Goal: Task Accomplishment & Management: Complete application form

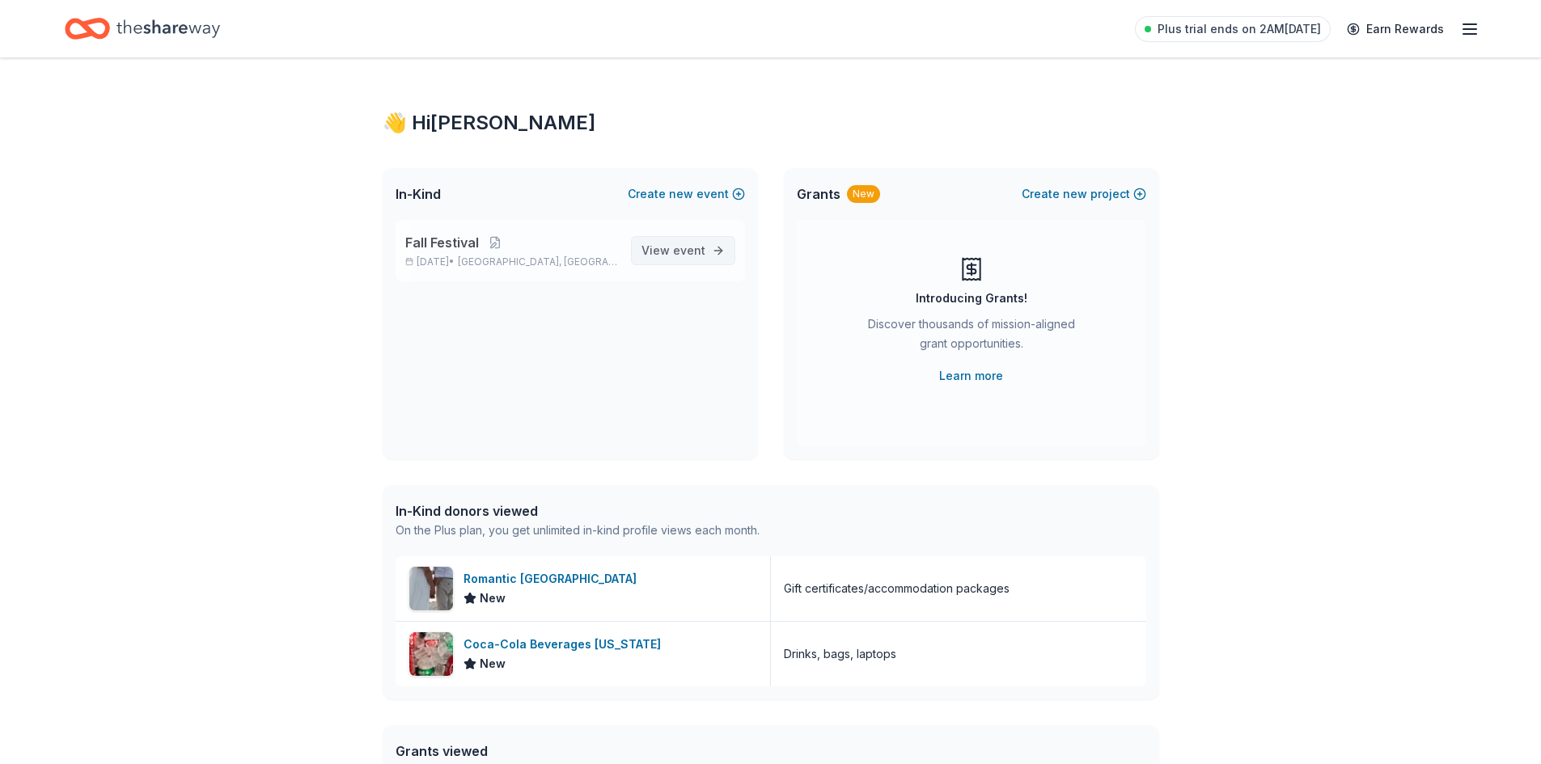
click at [691, 253] on span "event" at bounding box center [689, 250] width 32 height 14
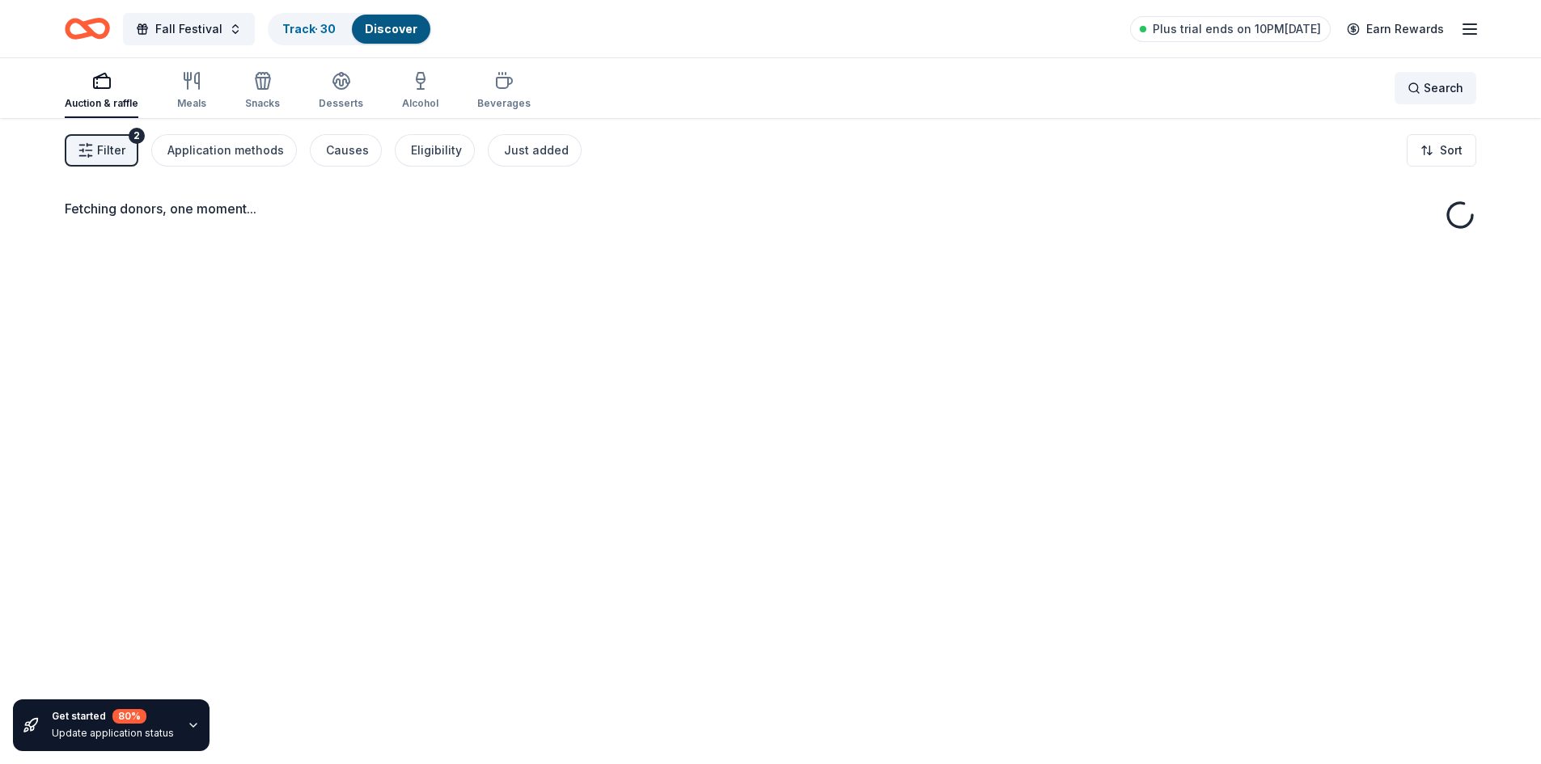
click at [1451, 96] on span "Search" at bounding box center [1443, 87] width 40 height 19
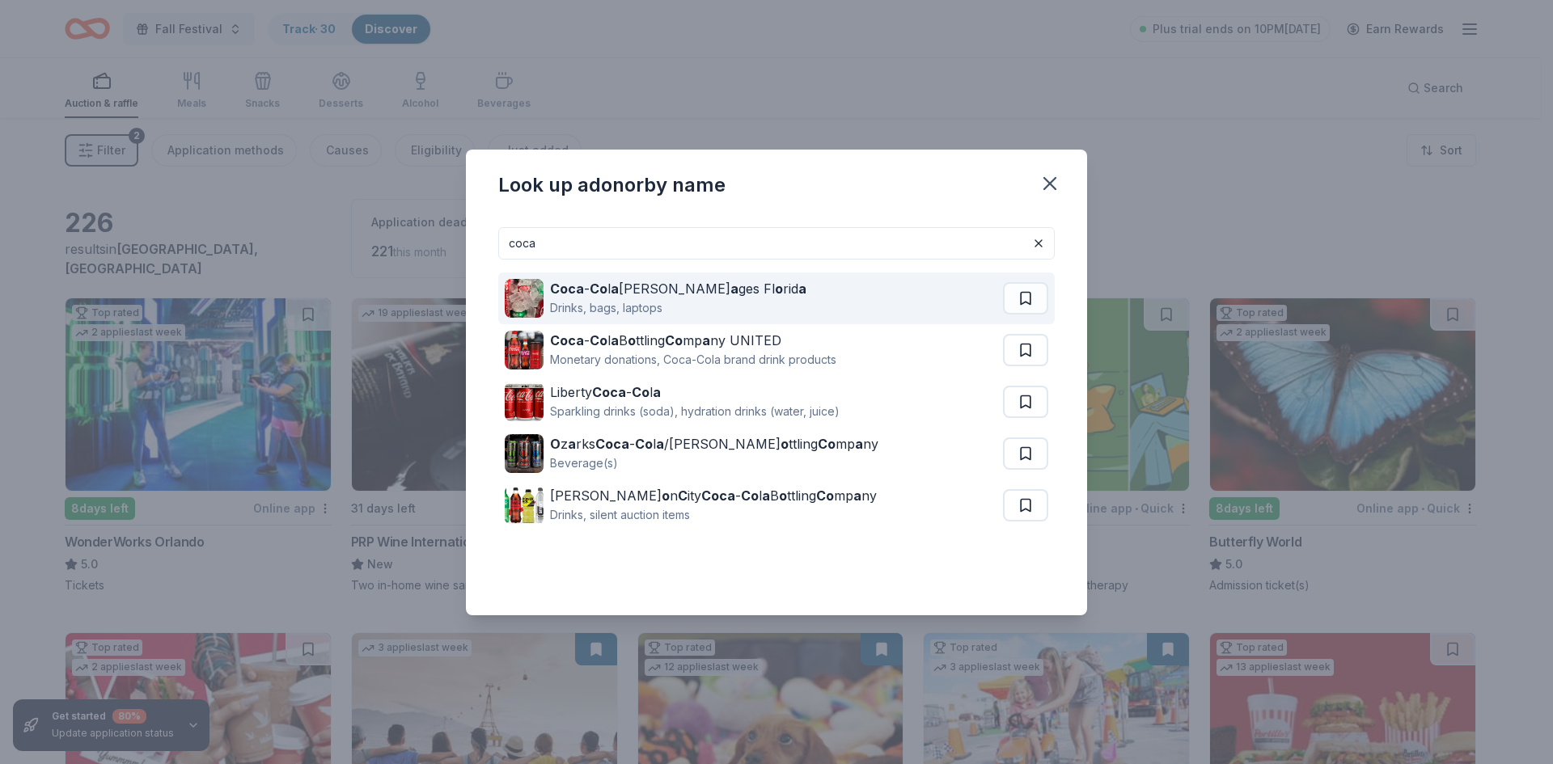
type input "coca"
click at [670, 304] on div "Drinks, bags, laptops" at bounding box center [678, 307] width 256 height 19
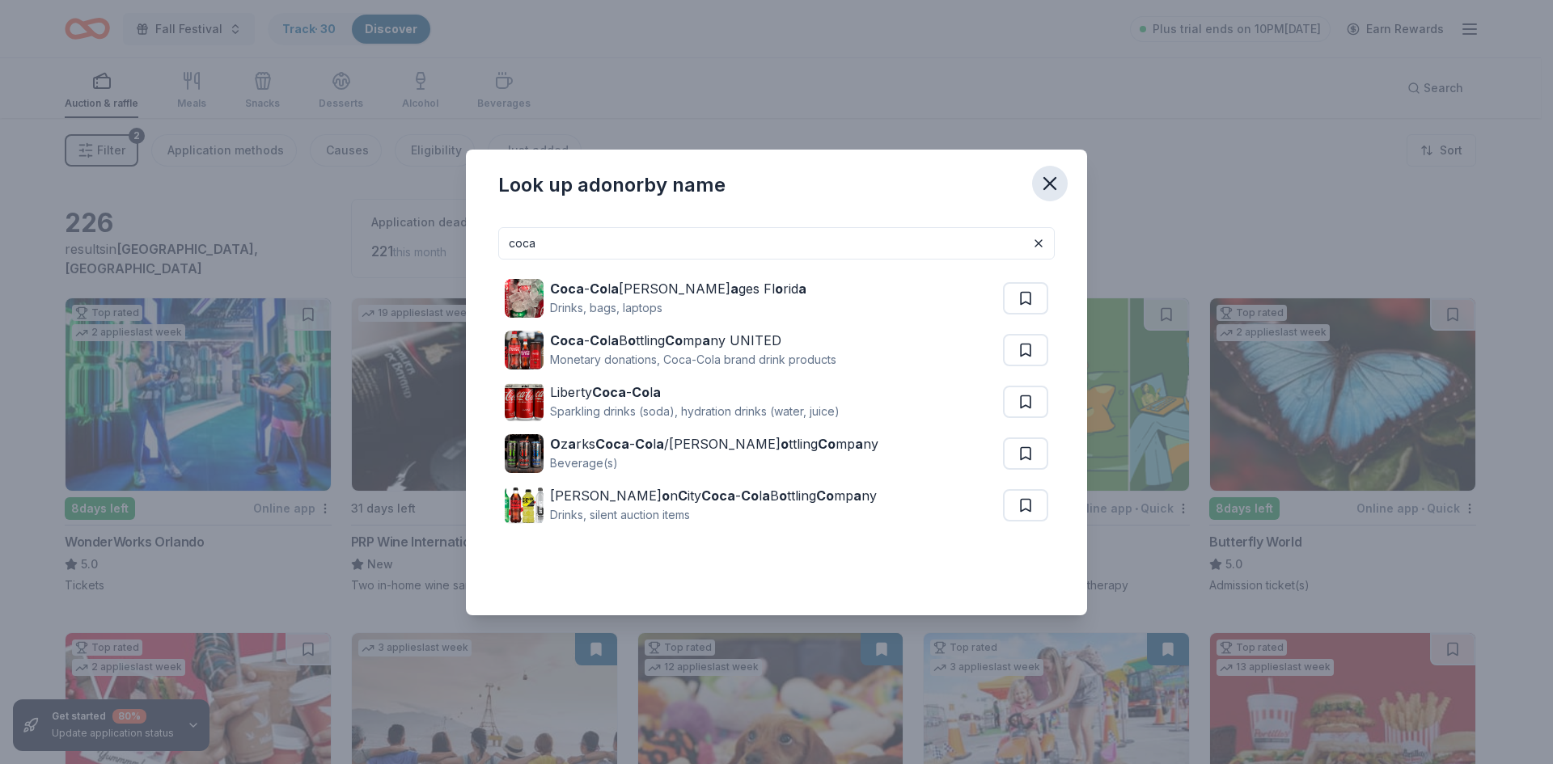
click at [1053, 183] on icon "button" at bounding box center [1049, 183] width 23 height 23
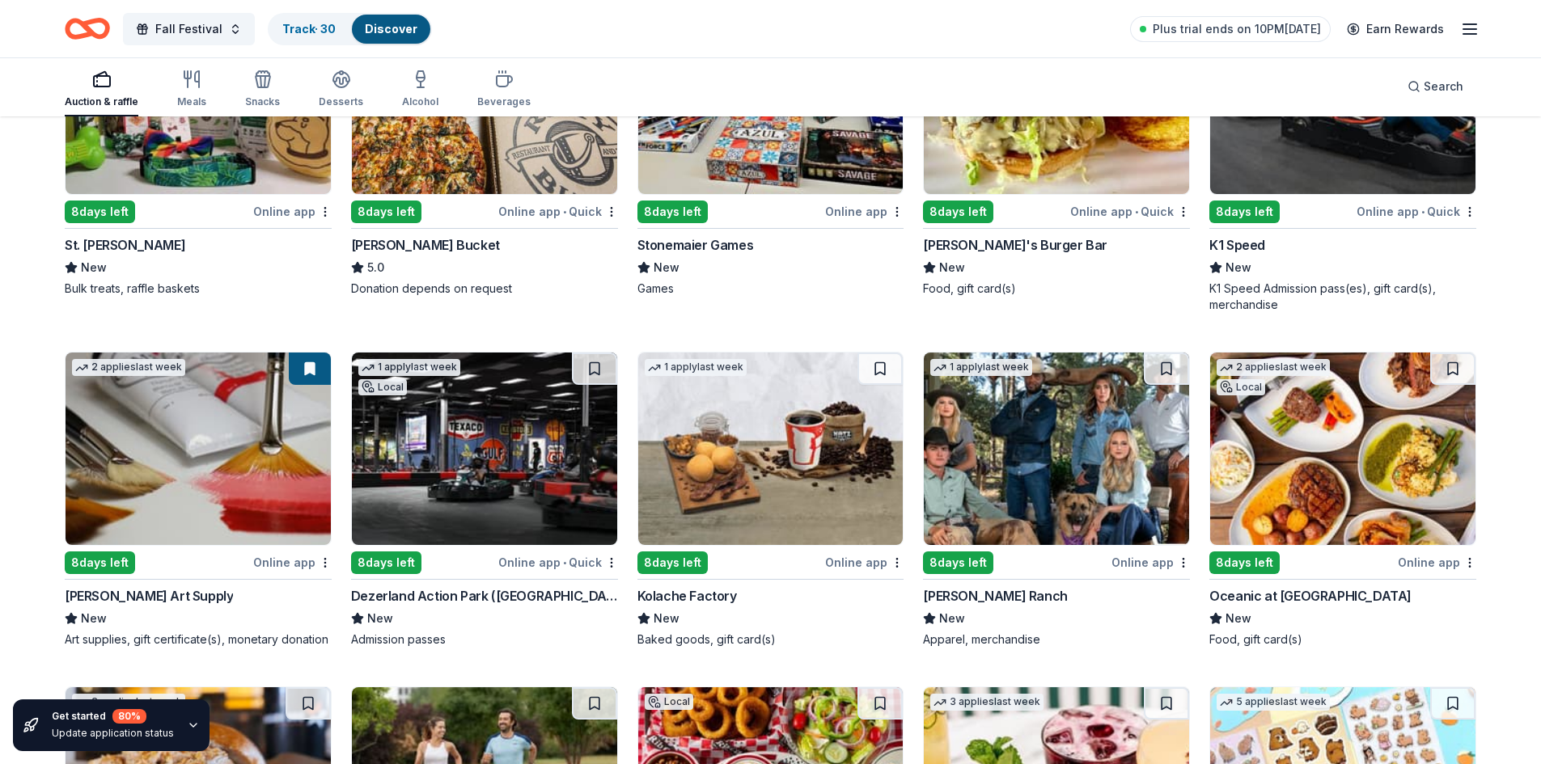
scroll to position [4483, 0]
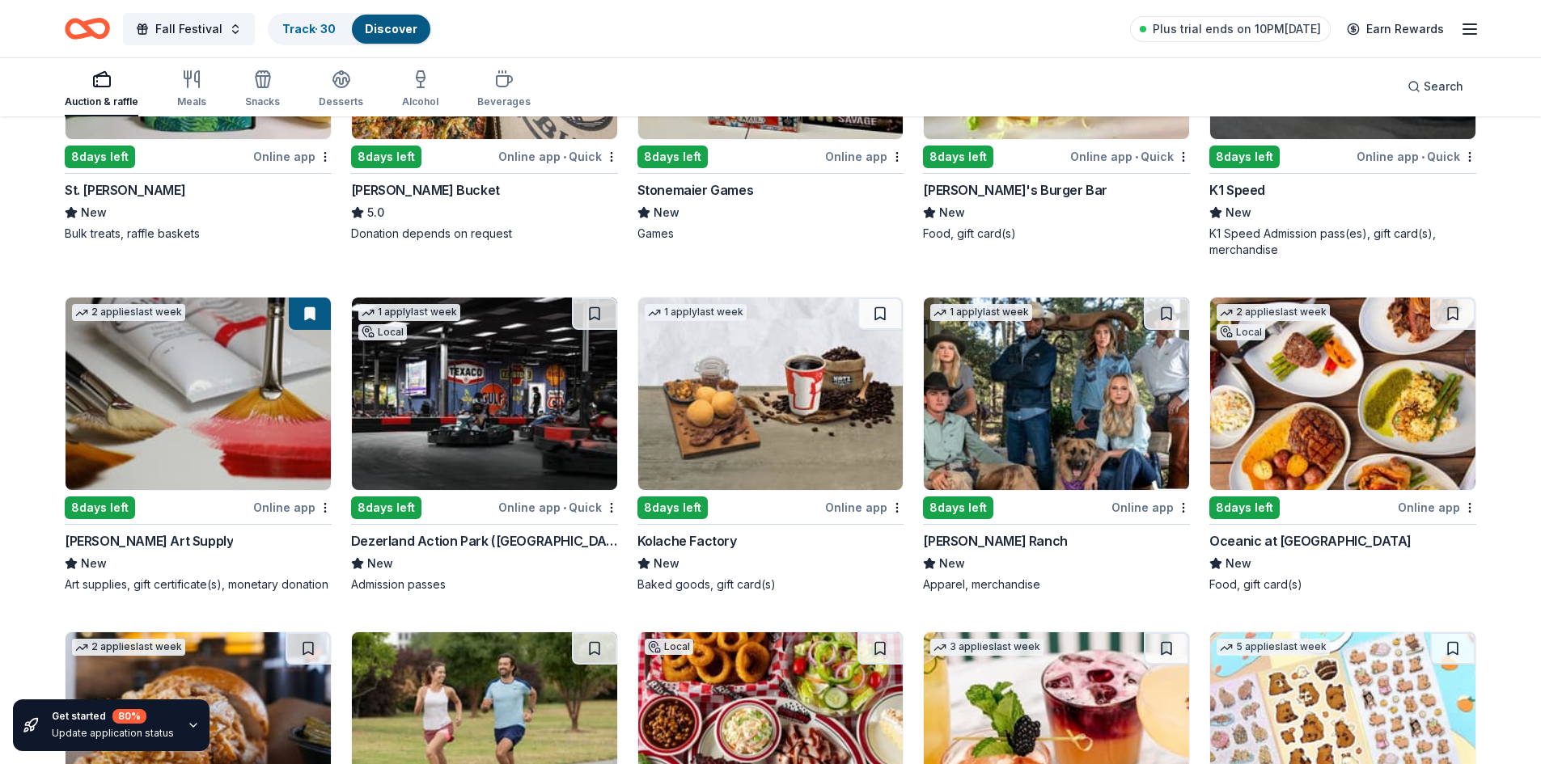
click at [803, 470] on img at bounding box center [770, 394] width 265 height 192
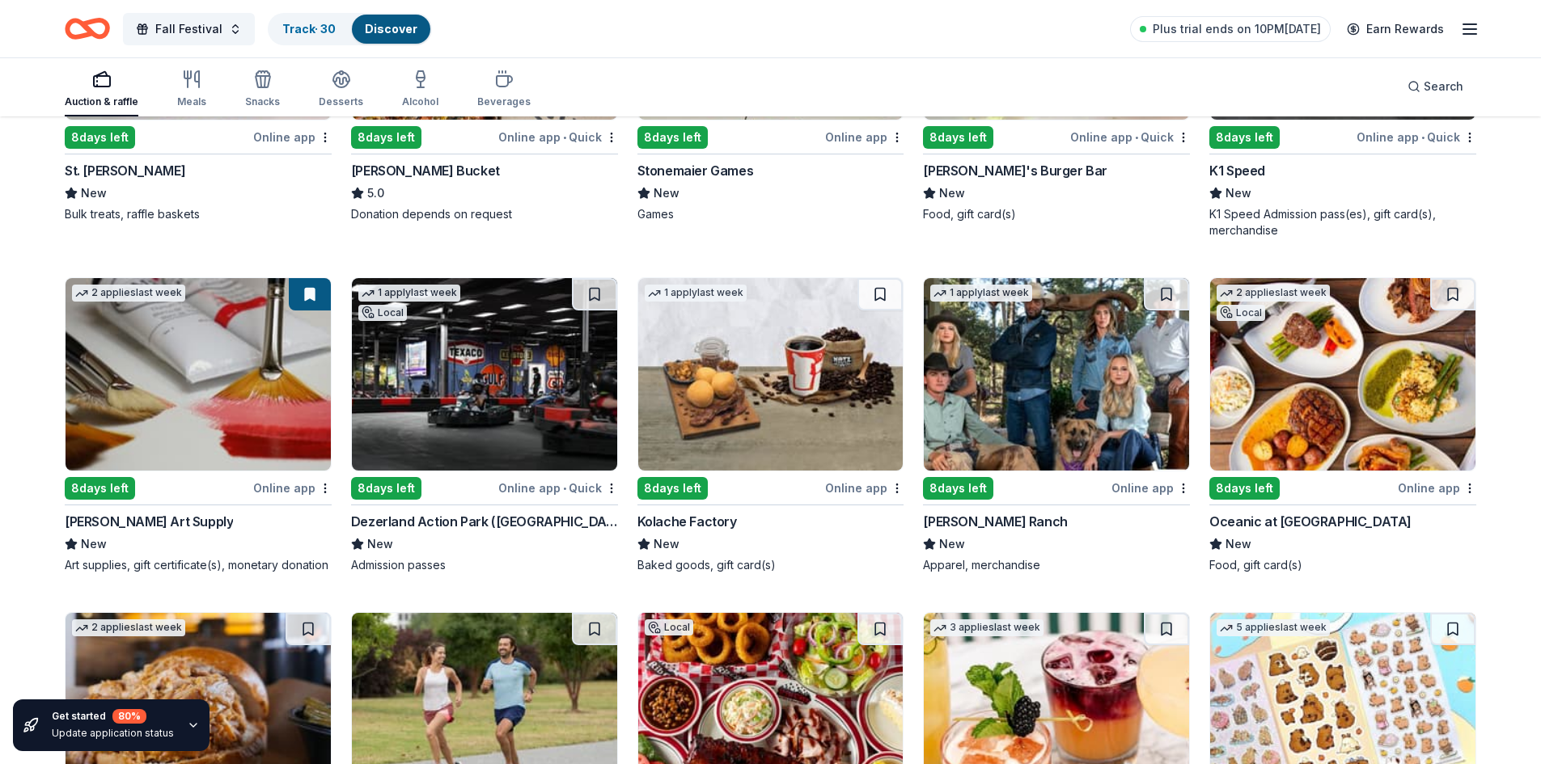
scroll to position [4645, 0]
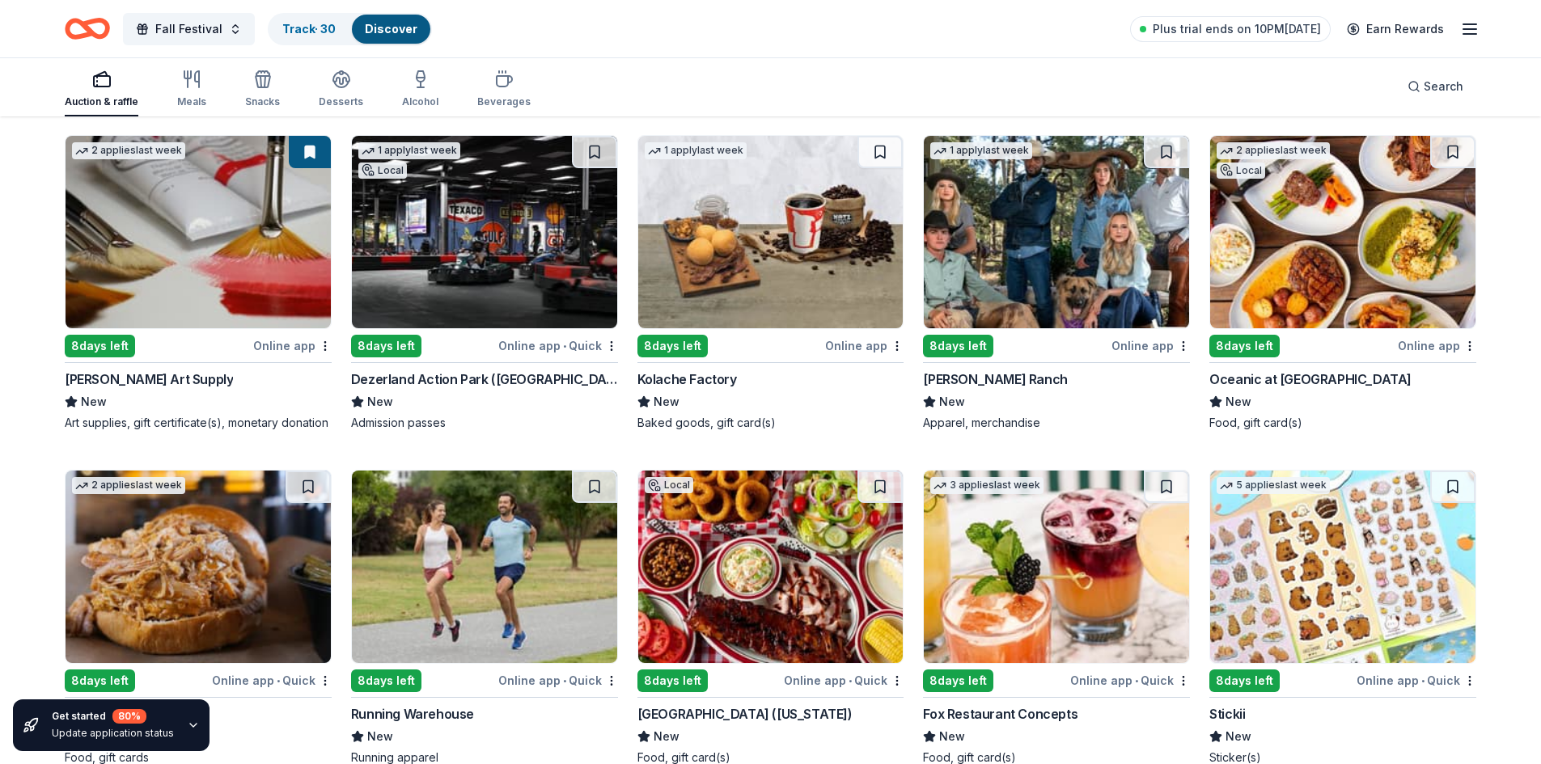
click at [220, 294] on img at bounding box center [198, 232] width 265 height 192
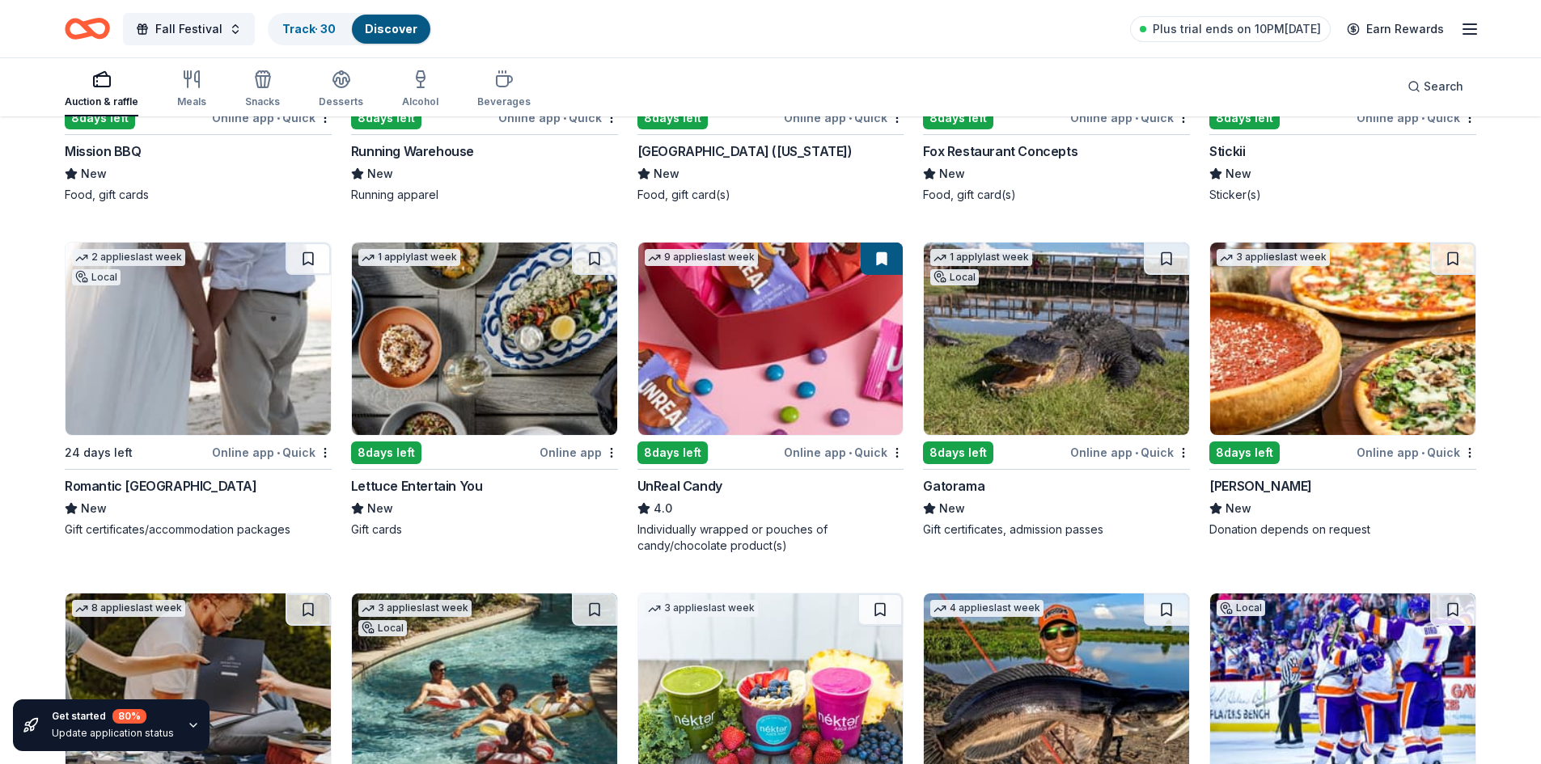
scroll to position [5211, 0]
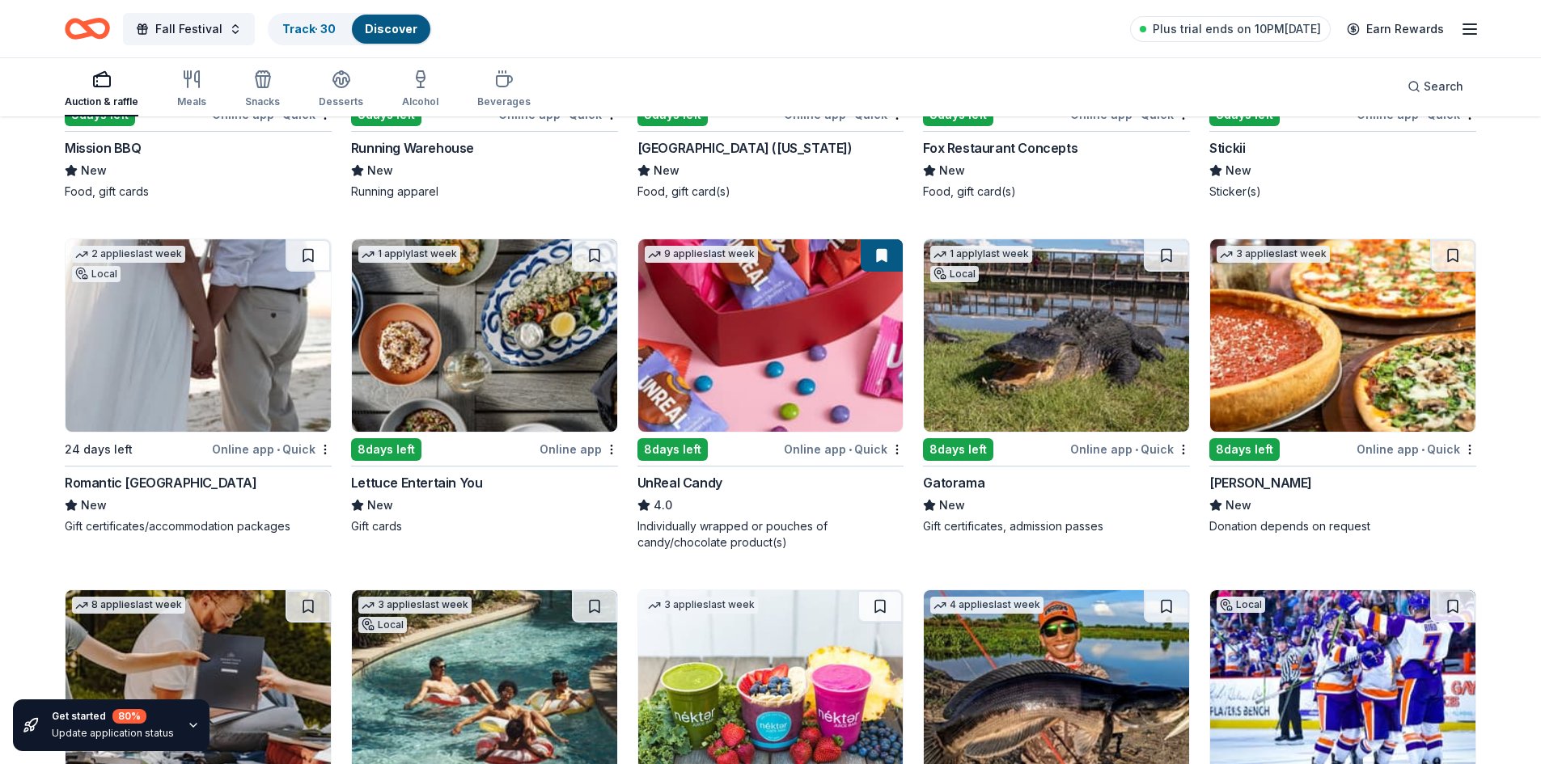
click at [831, 448] on div "Online app • Quick" at bounding box center [844, 449] width 120 height 20
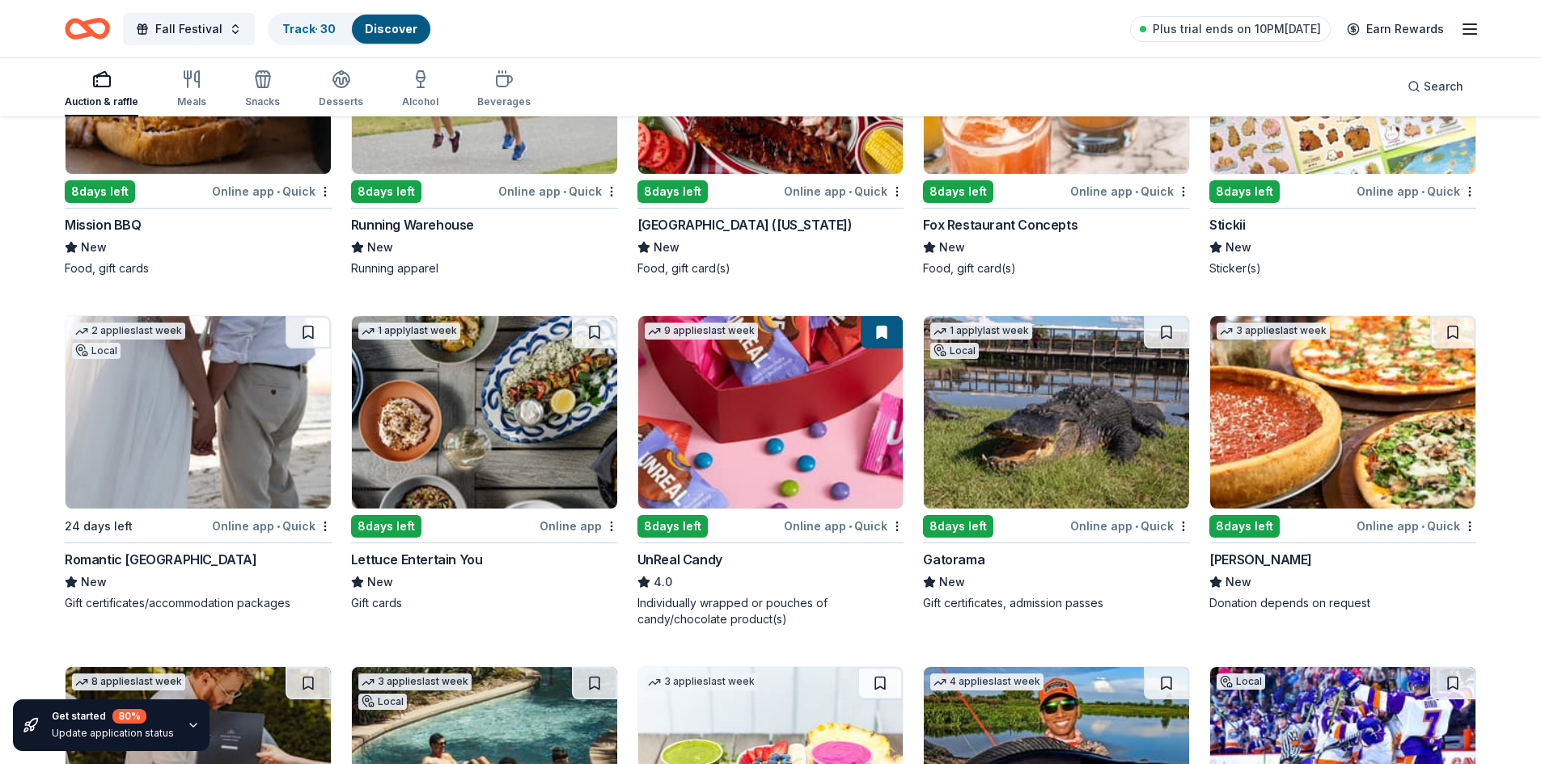
scroll to position [5130, 0]
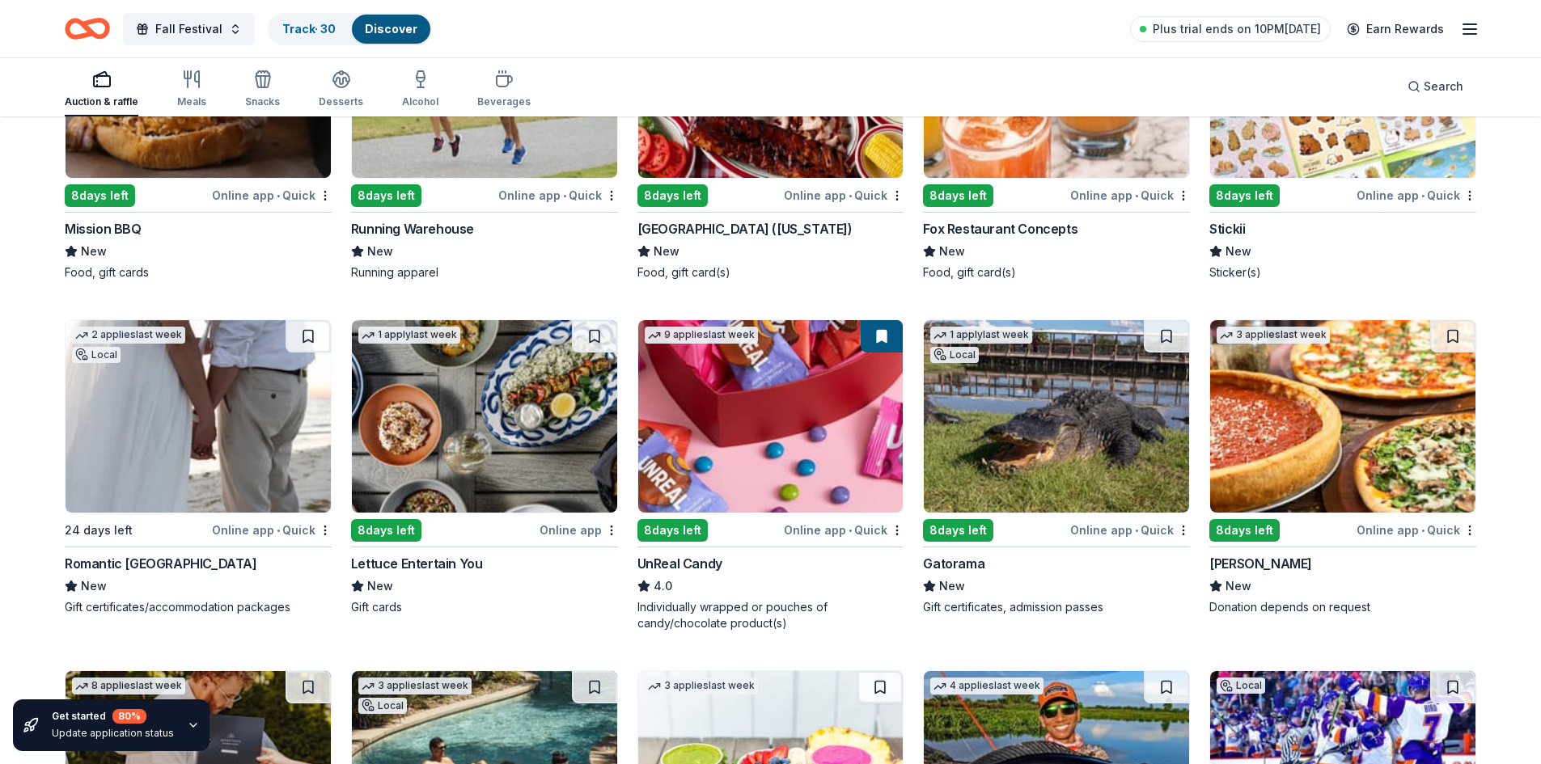
click at [787, 460] on img at bounding box center [770, 416] width 265 height 192
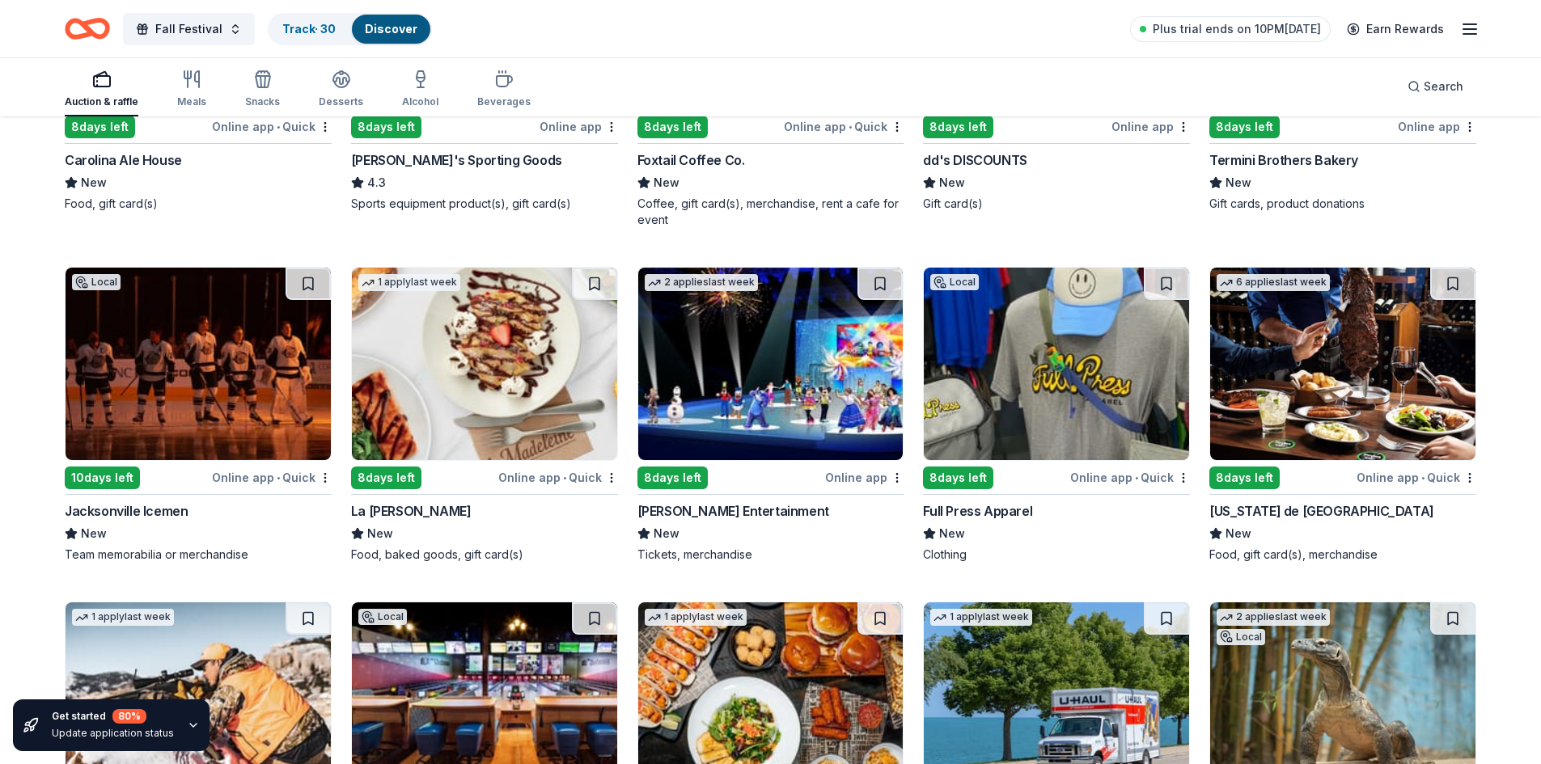
scroll to position [6298, 0]
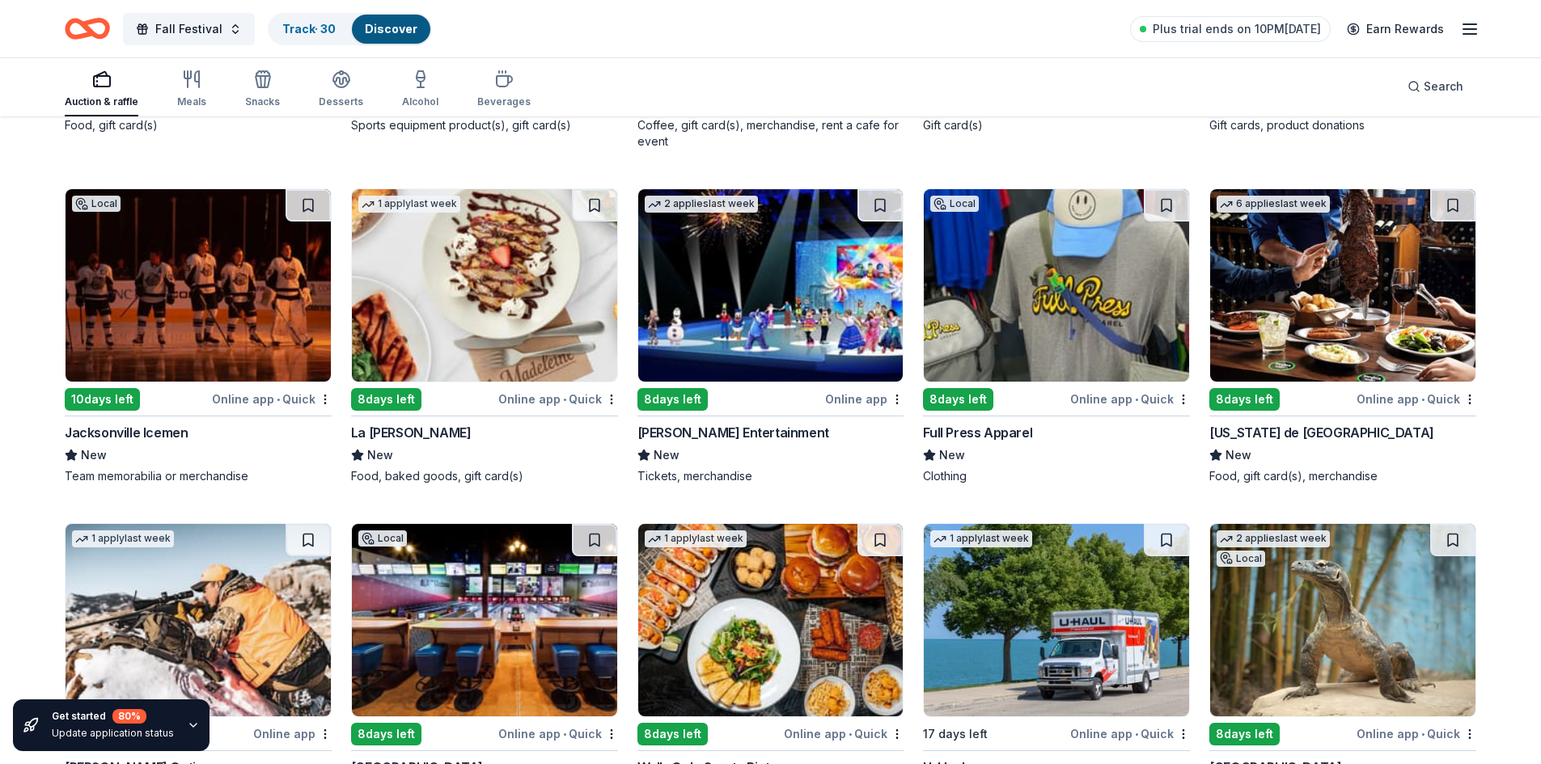
click at [846, 348] on img at bounding box center [770, 285] width 265 height 192
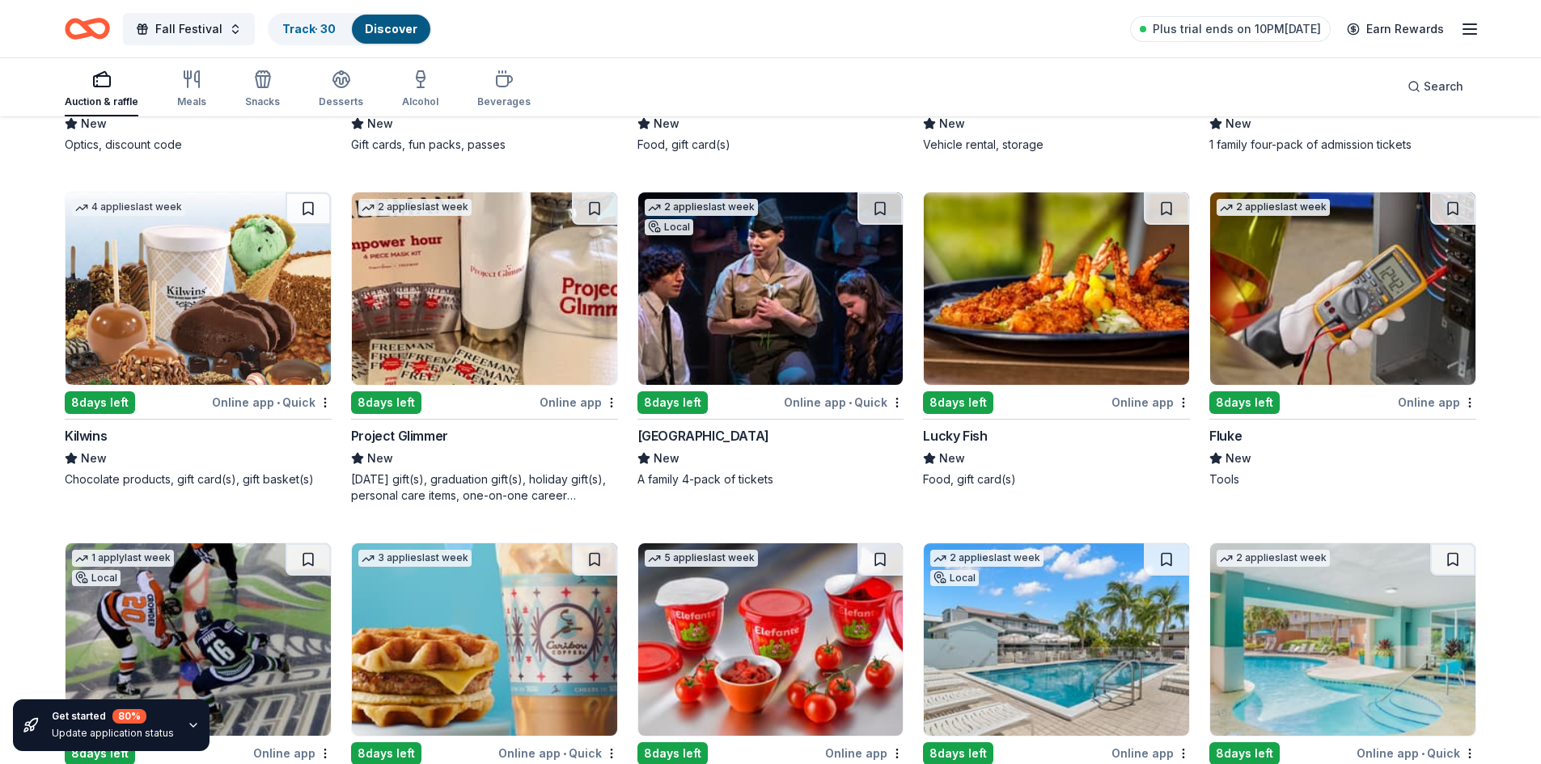
scroll to position [6967, 0]
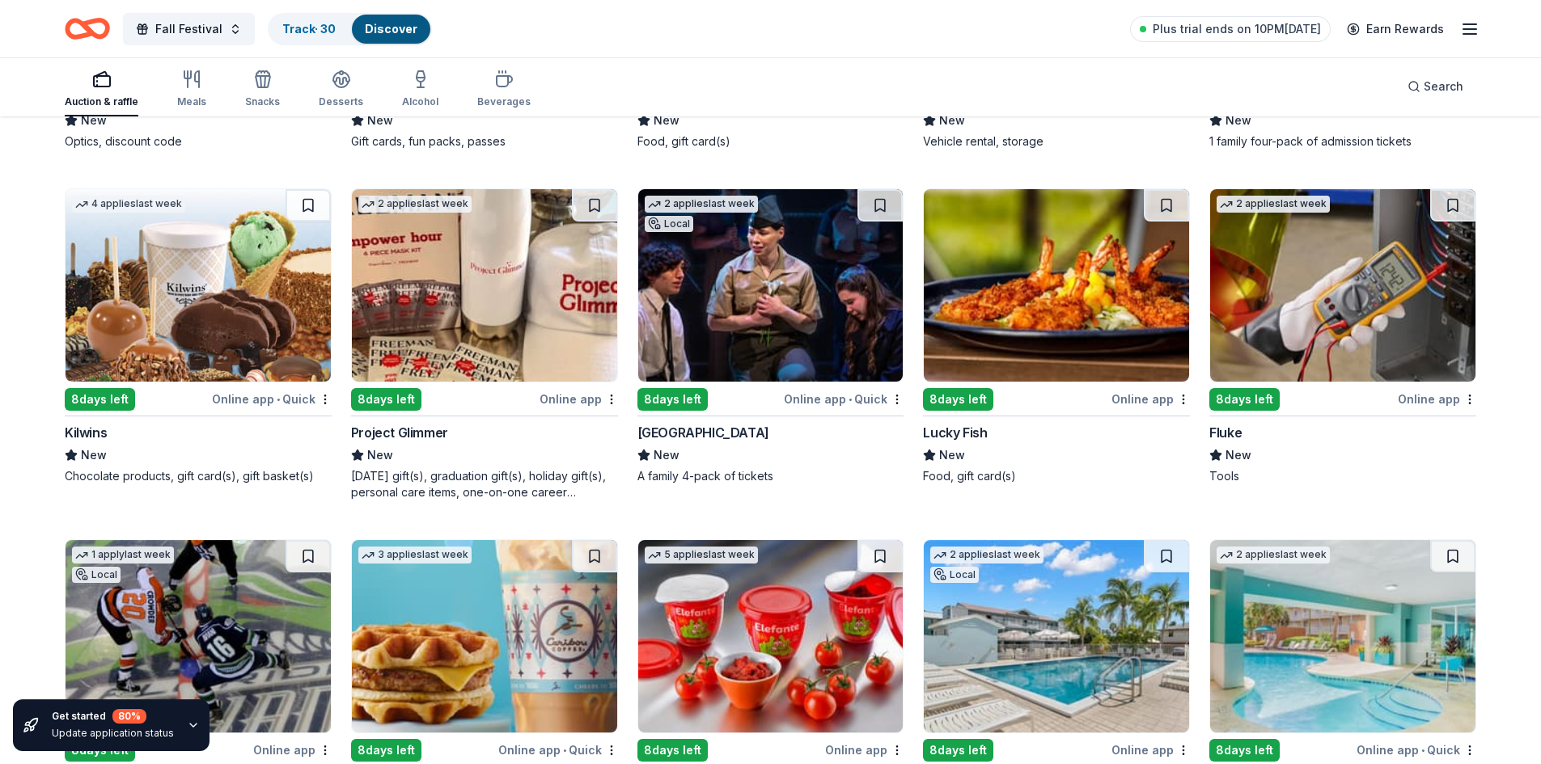
click at [280, 396] on span "•" at bounding box center [278, 399] width 3 height 13
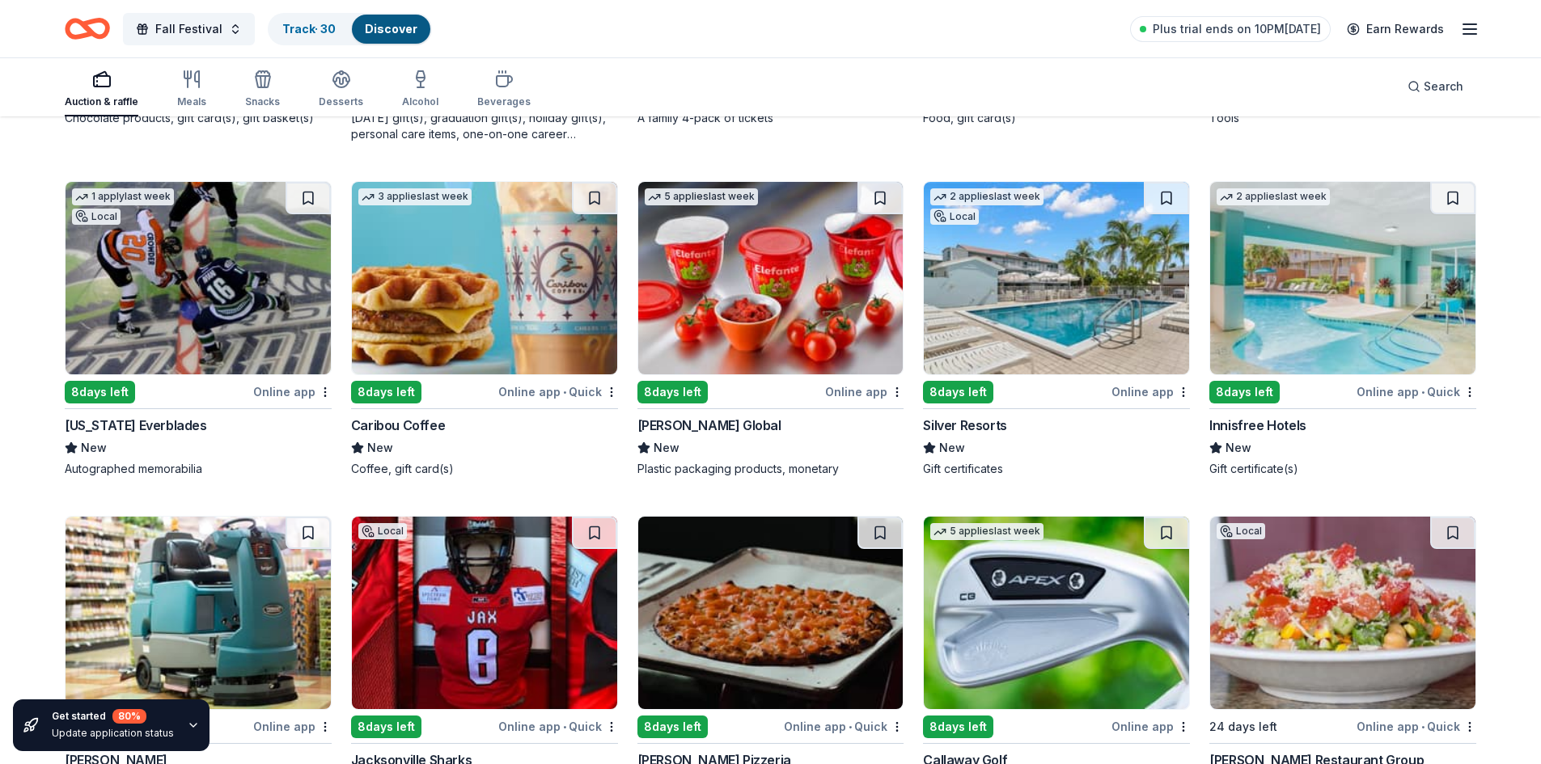
scroll to position [7330, 0]
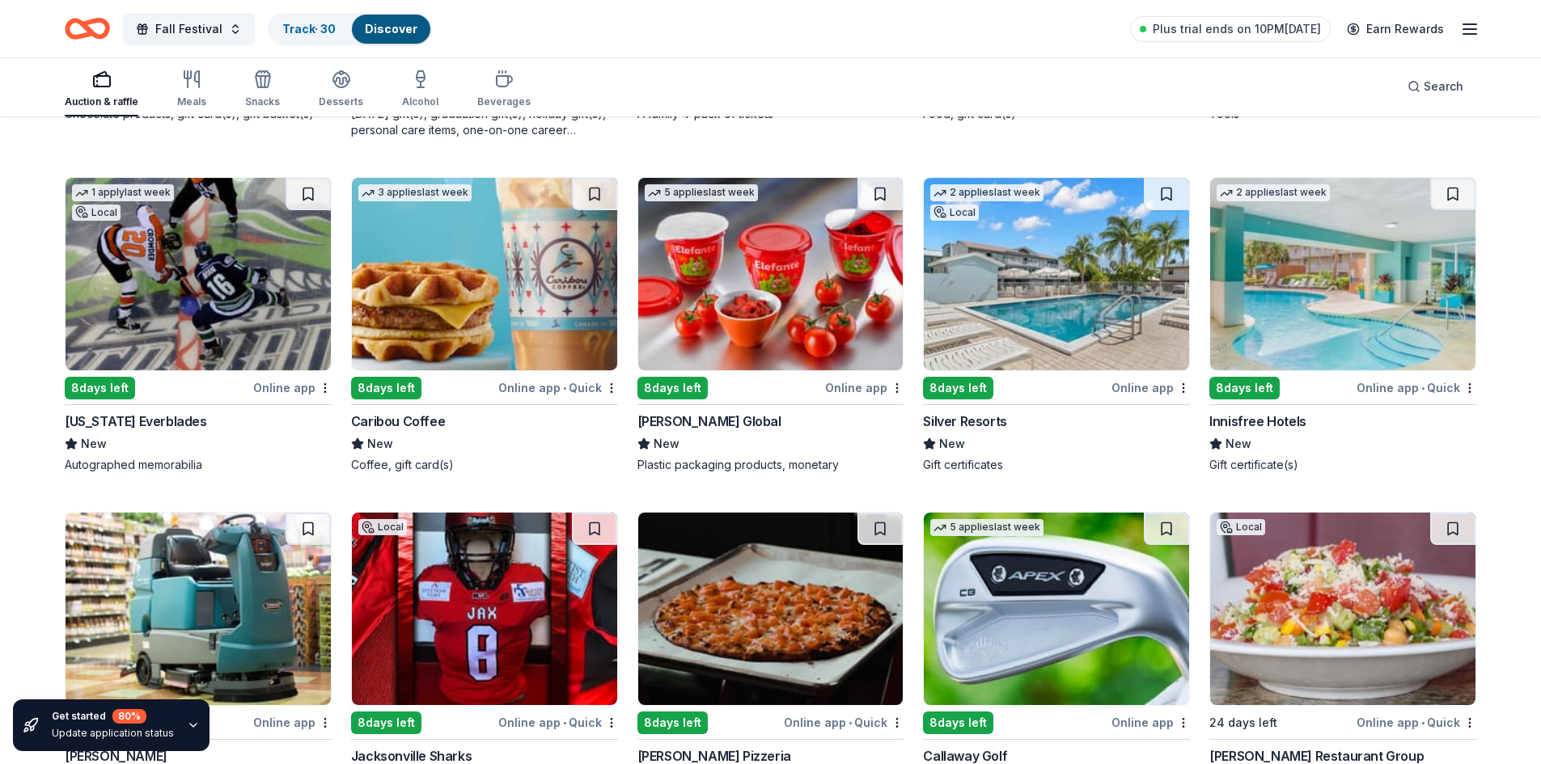
click at [1106, 332] on img at bounding box center [1056, 274] width 265 height 192
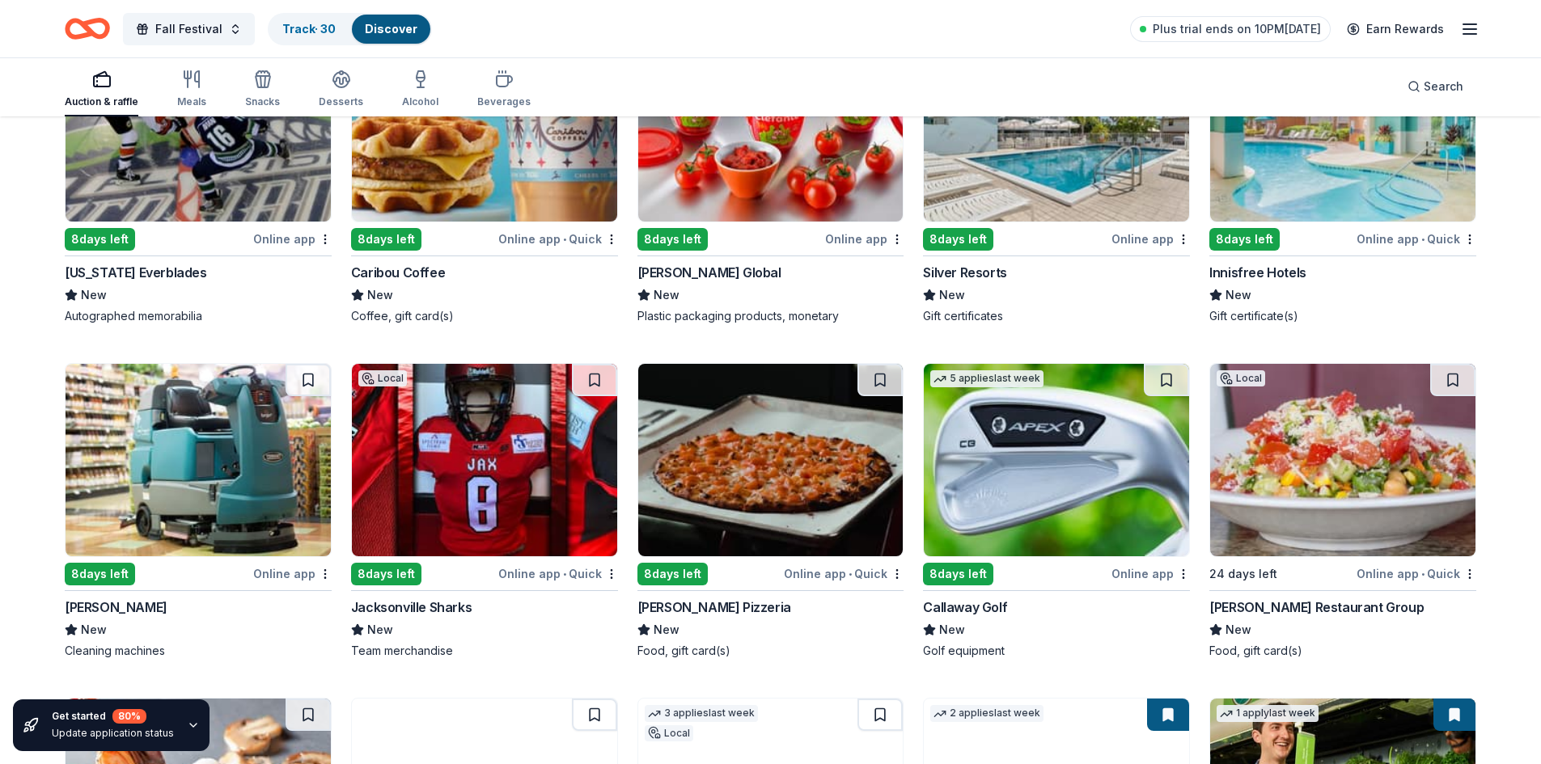
scroll to position [7492, 0]
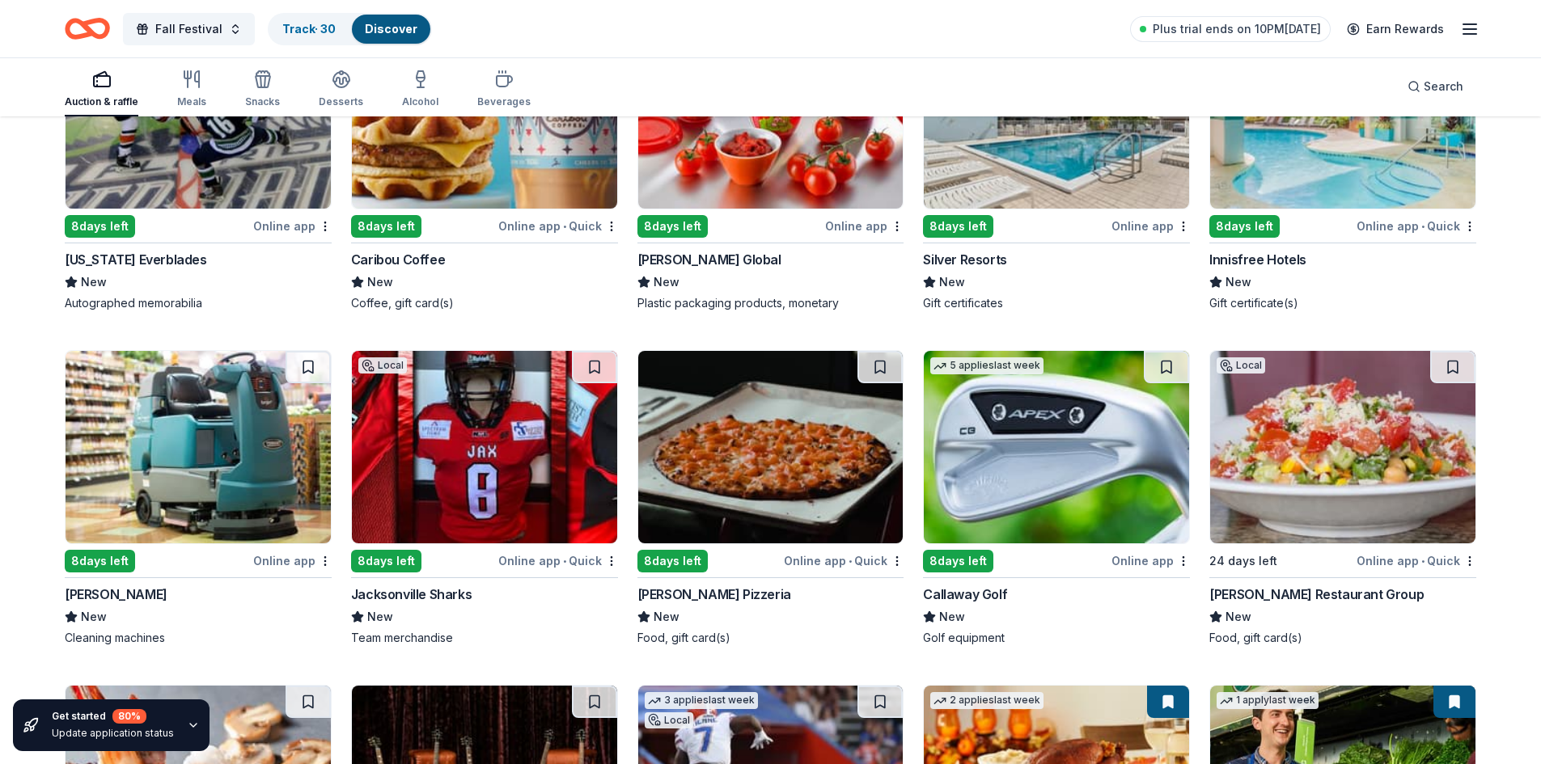
click at [1125, 511] on img at bounding box center [1056, 447] width 265 height 192
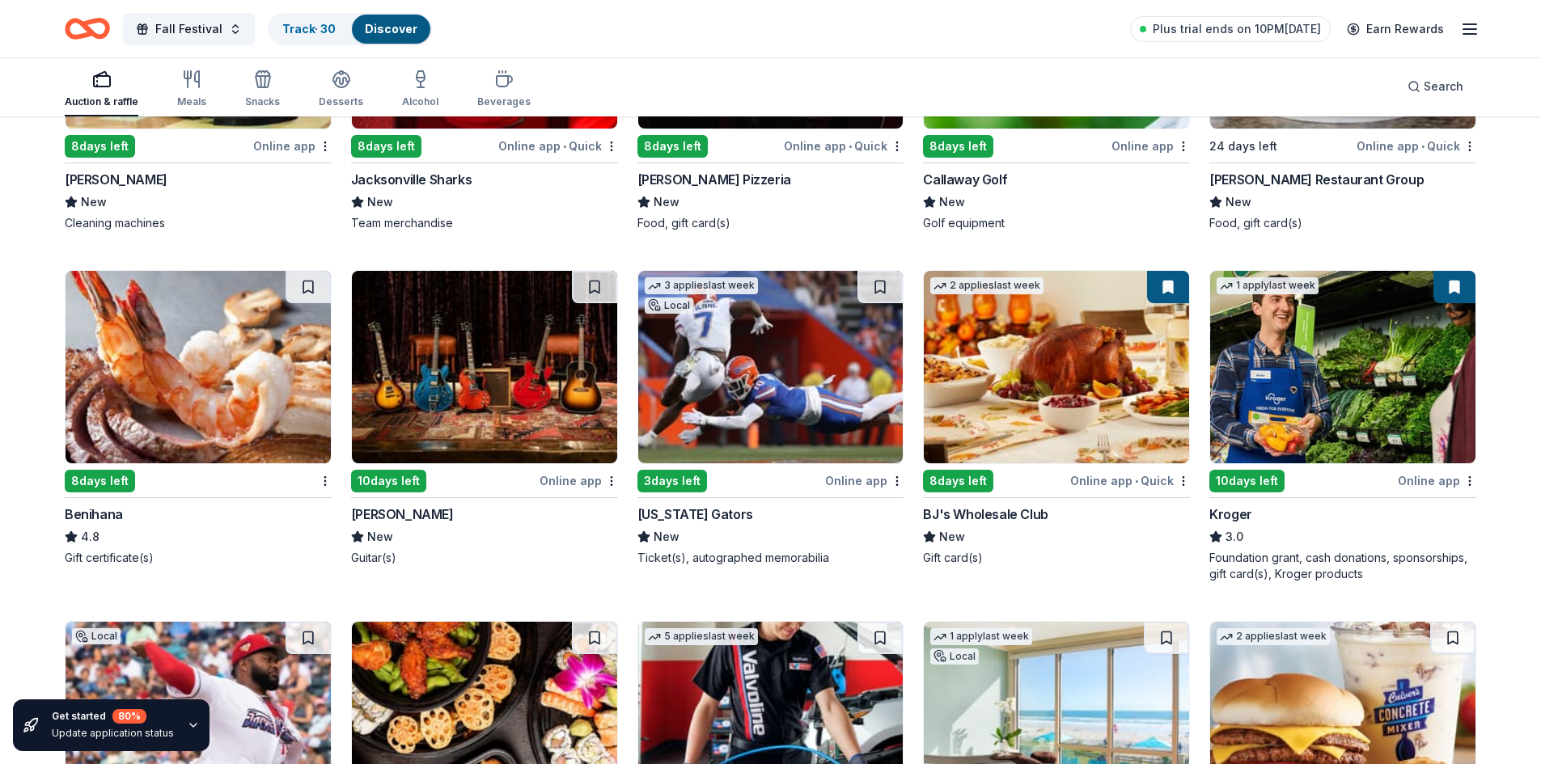
scroll to position [7935, 0]
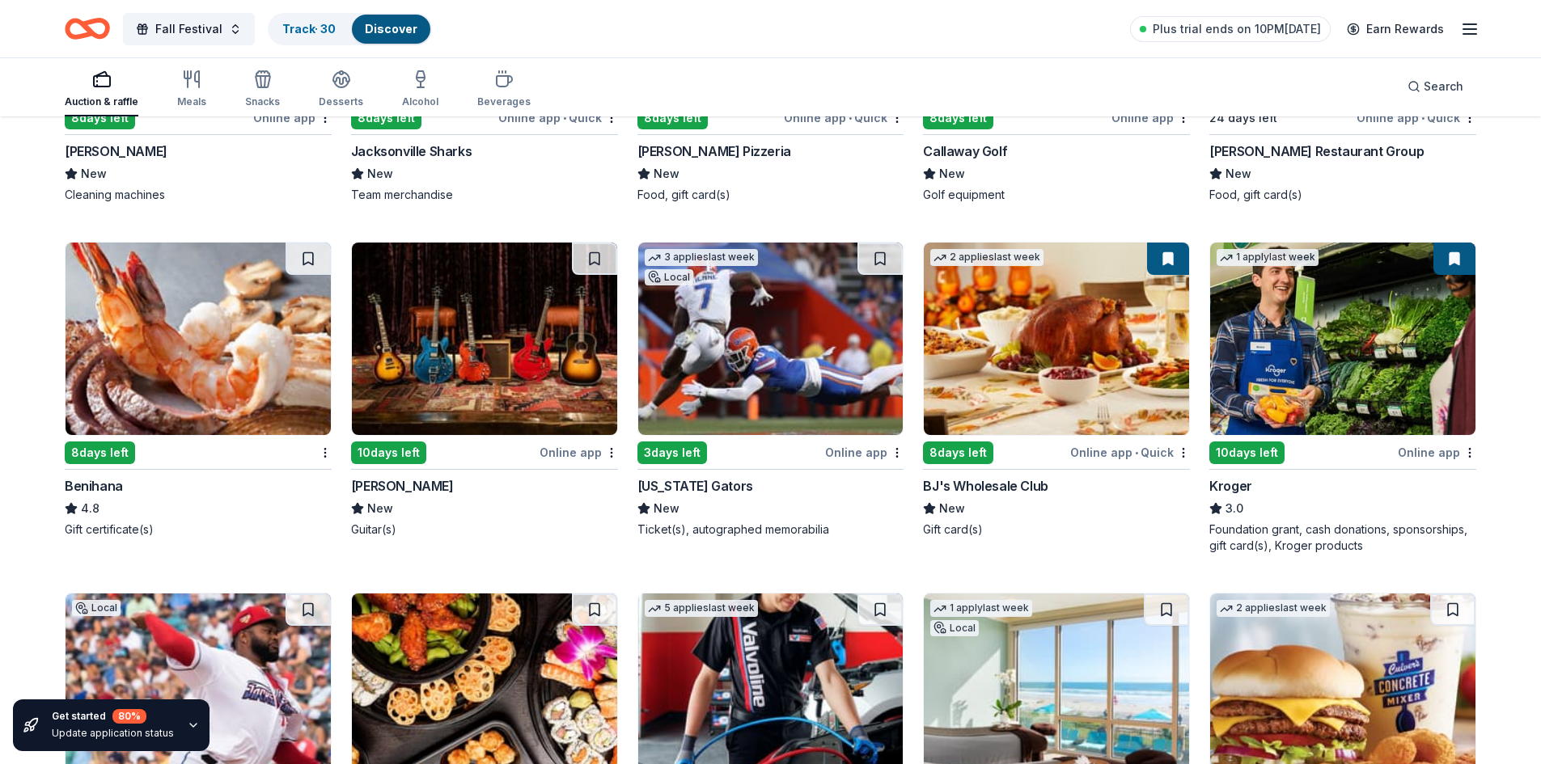
click at [502, 386] on img at bounding box center [484, 339] width 265 height 192
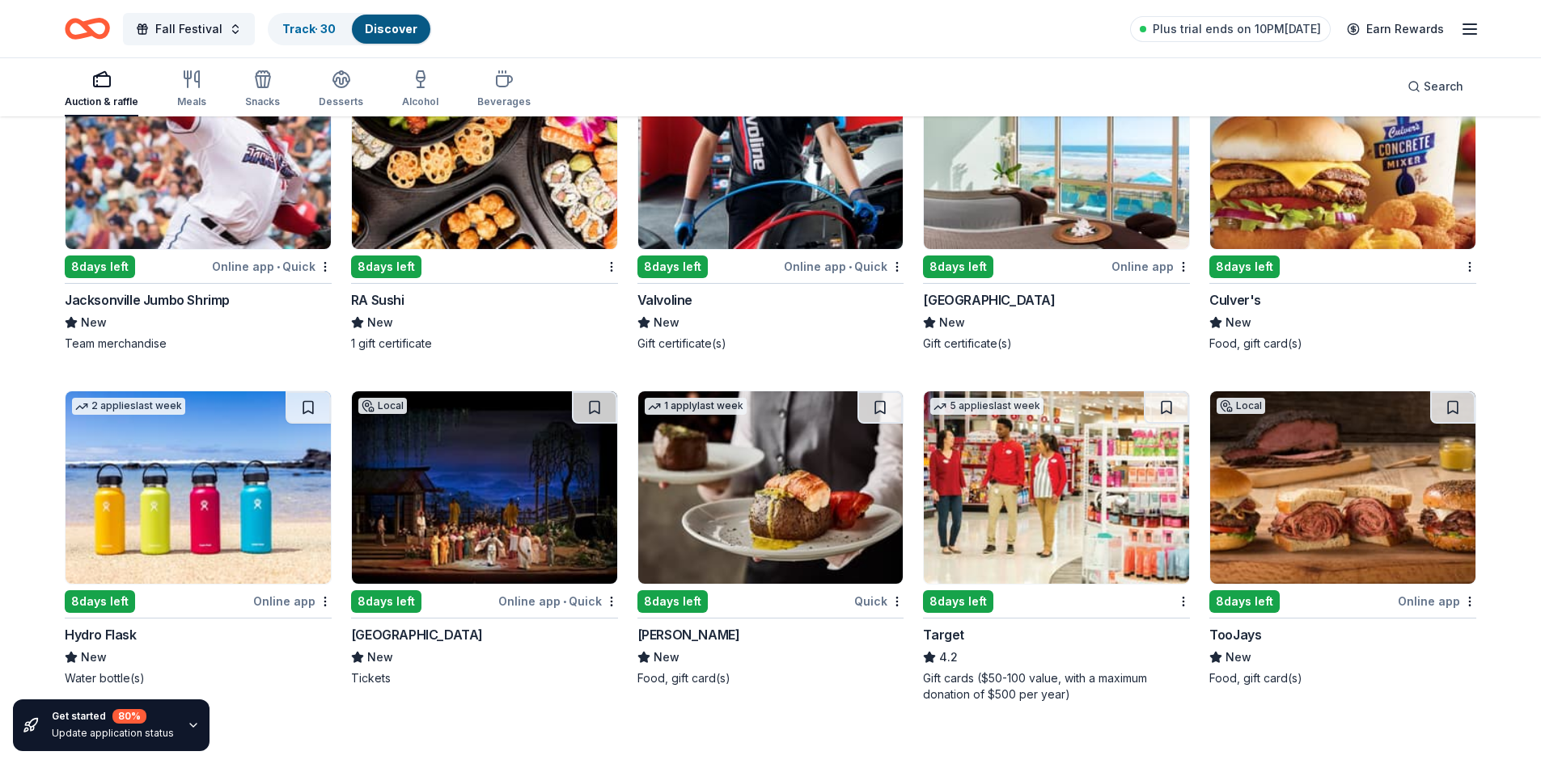
scroll to position [8540, 0]
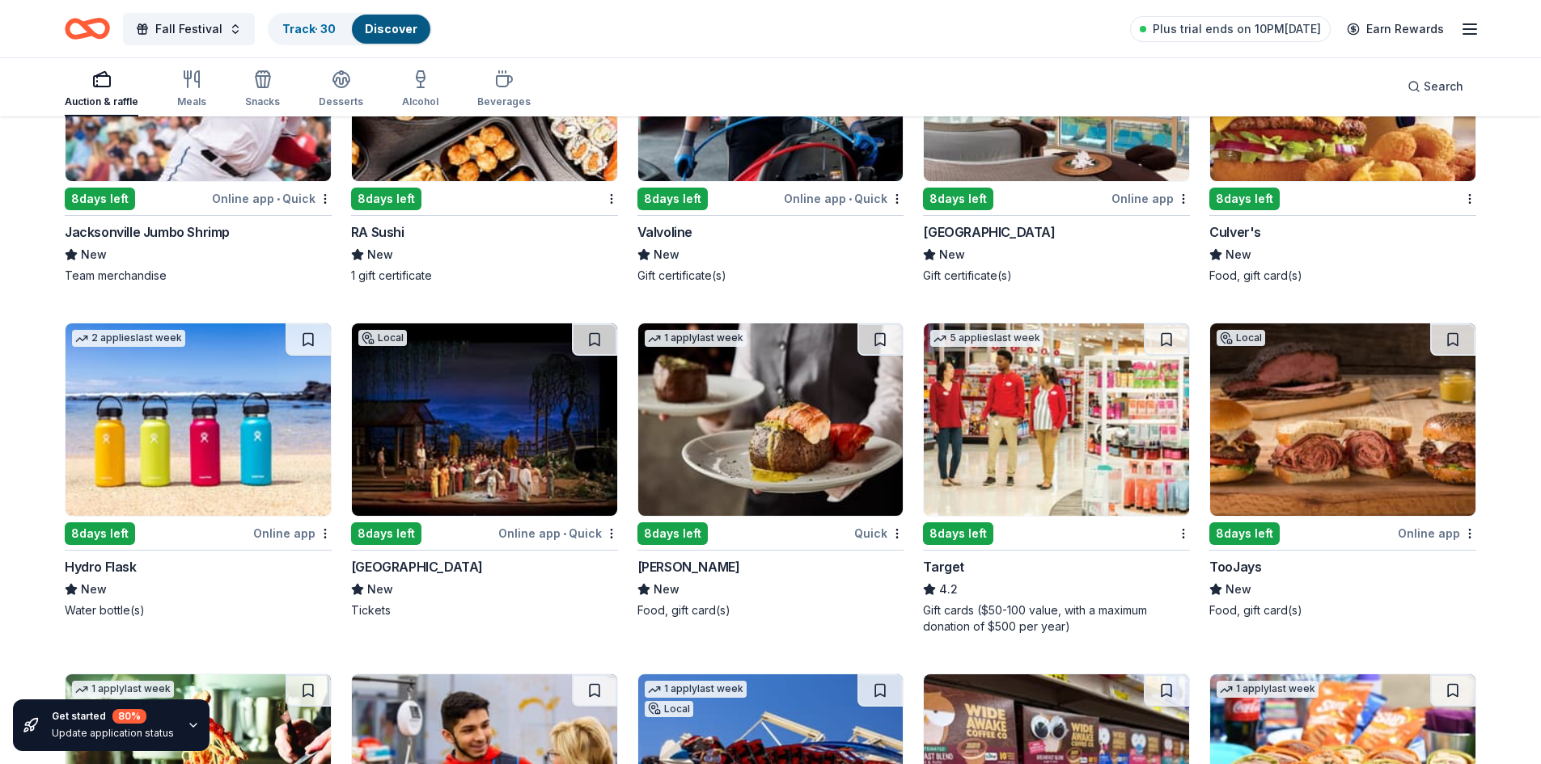
click at [256, 447] on img at bounding box center [198, 420] width 265 height 192
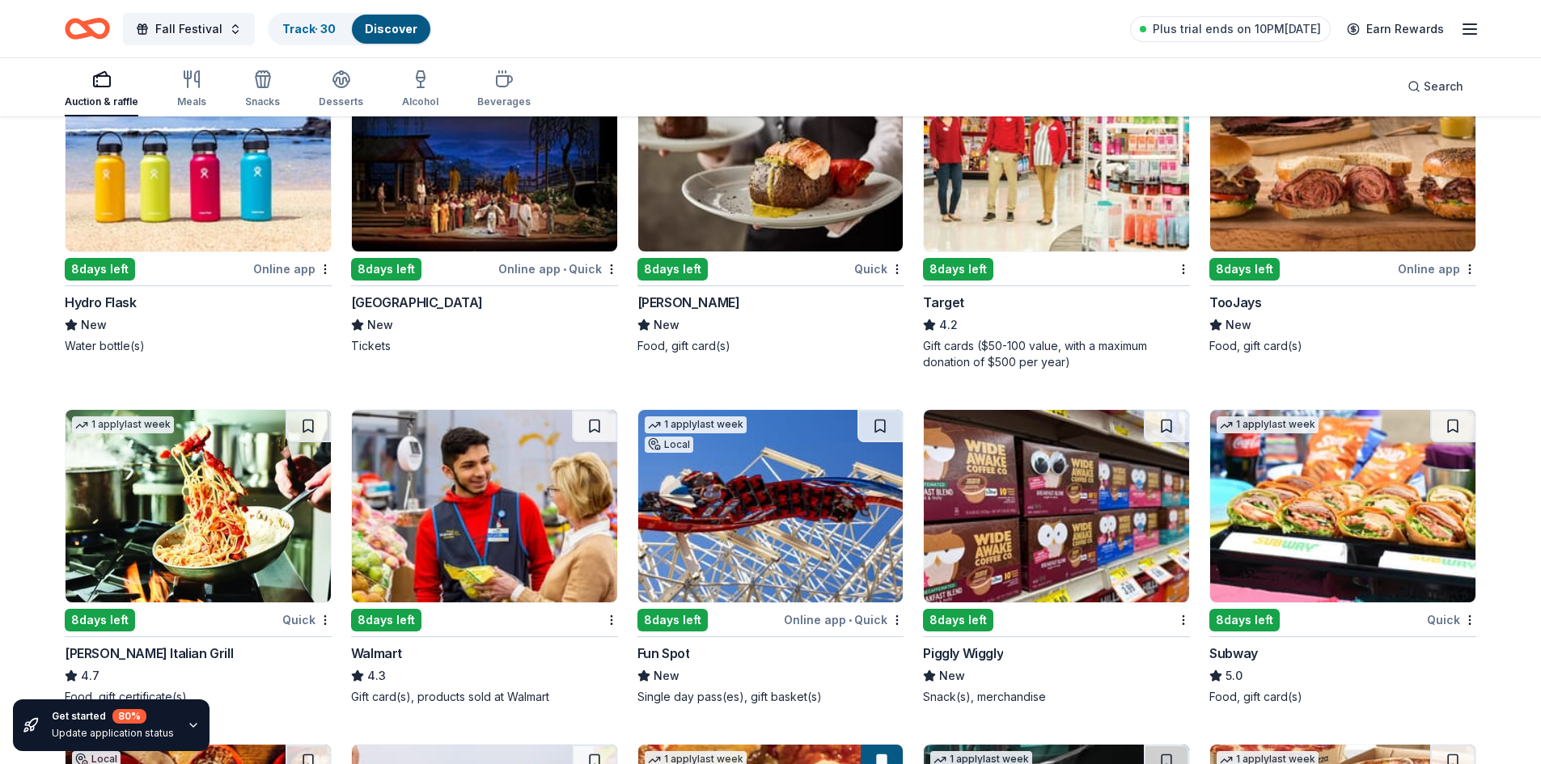
scroll to position [8643, 0]
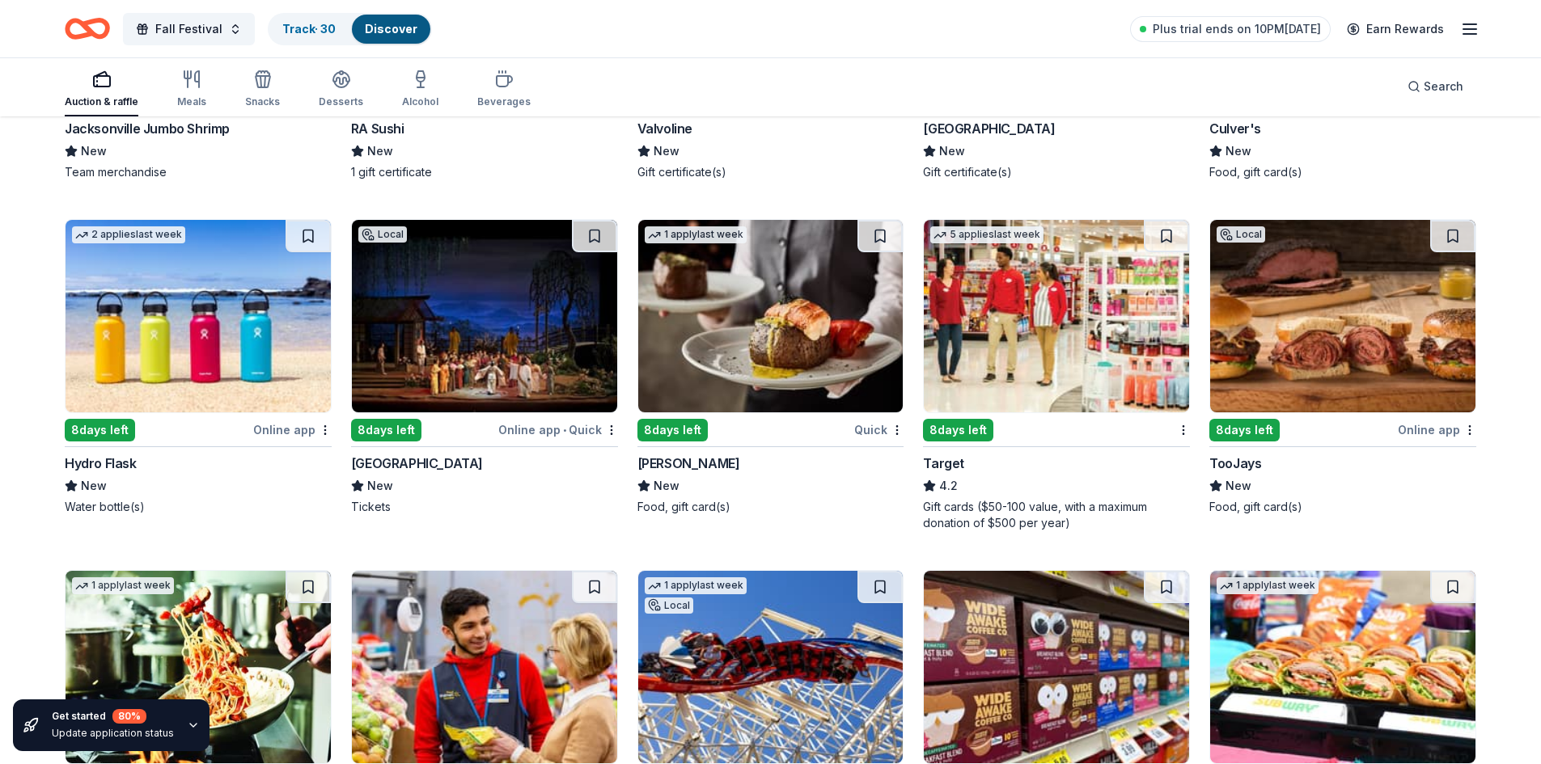
click at [798, 312] on img at bounding box center [770, 316] width 265 height 192
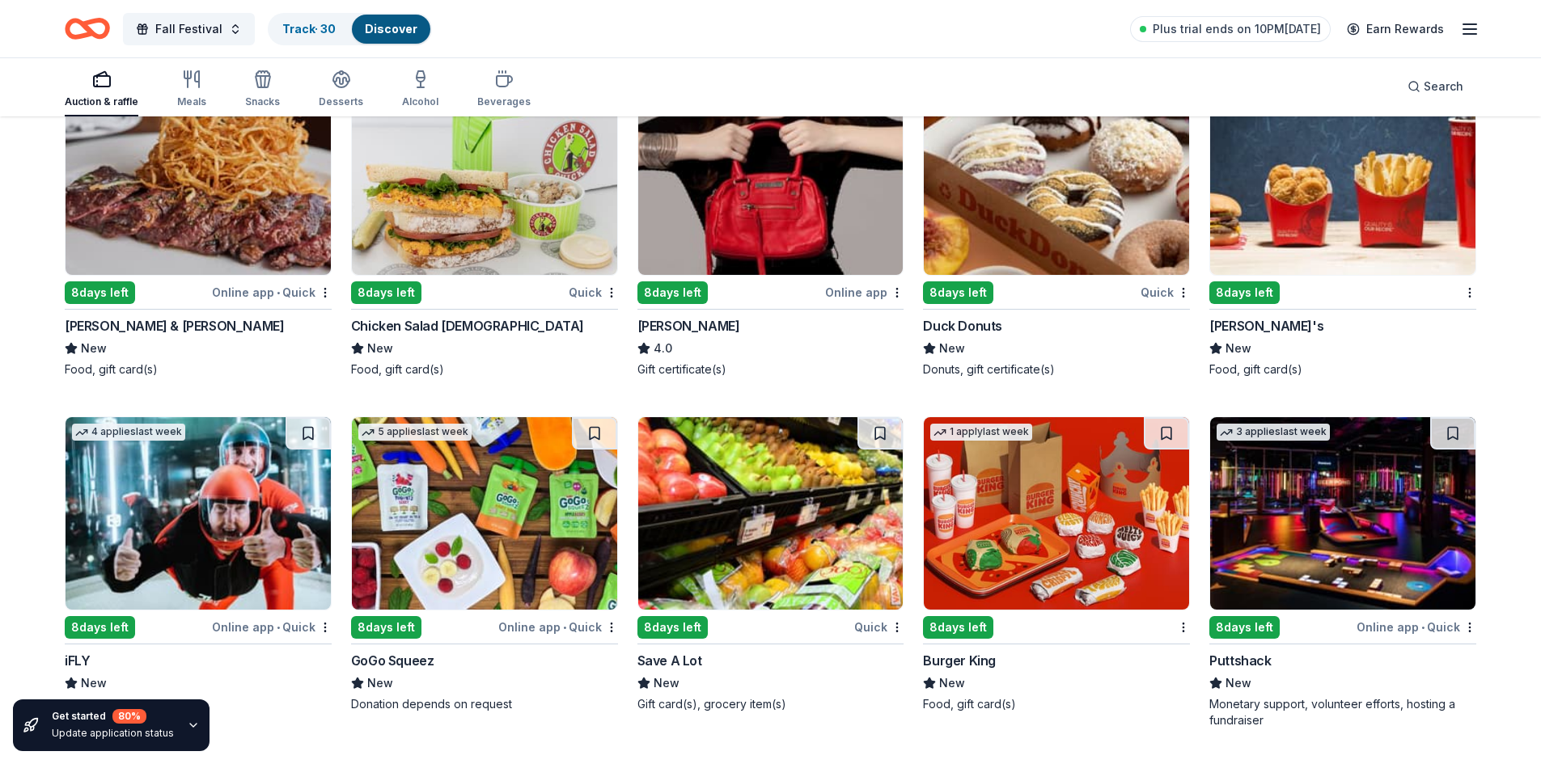
scroll to position [10597, 0]
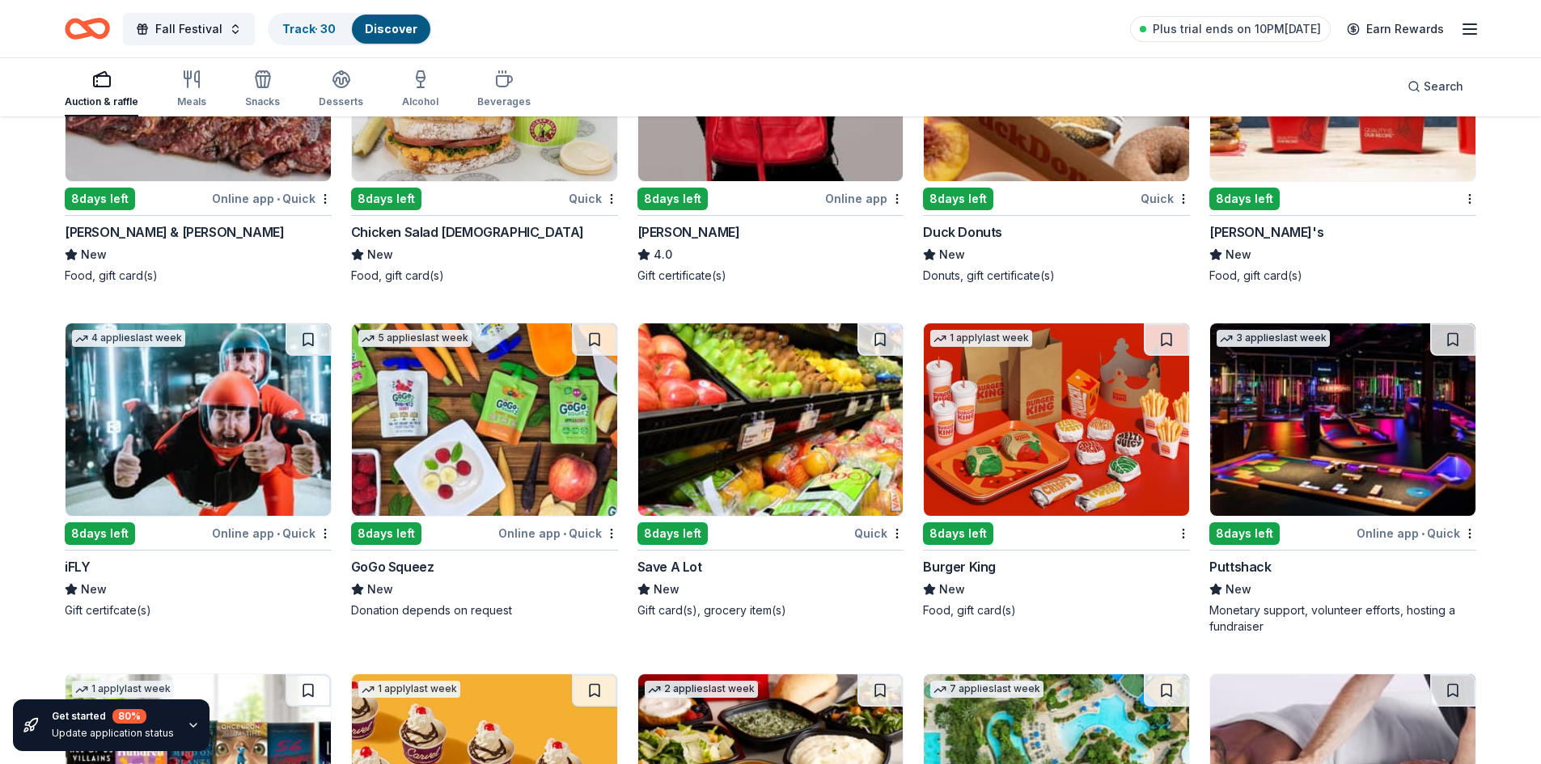
click at [256, 523] on div "Online app • Quick" at bounding box center [272, 533] width 120 height 20
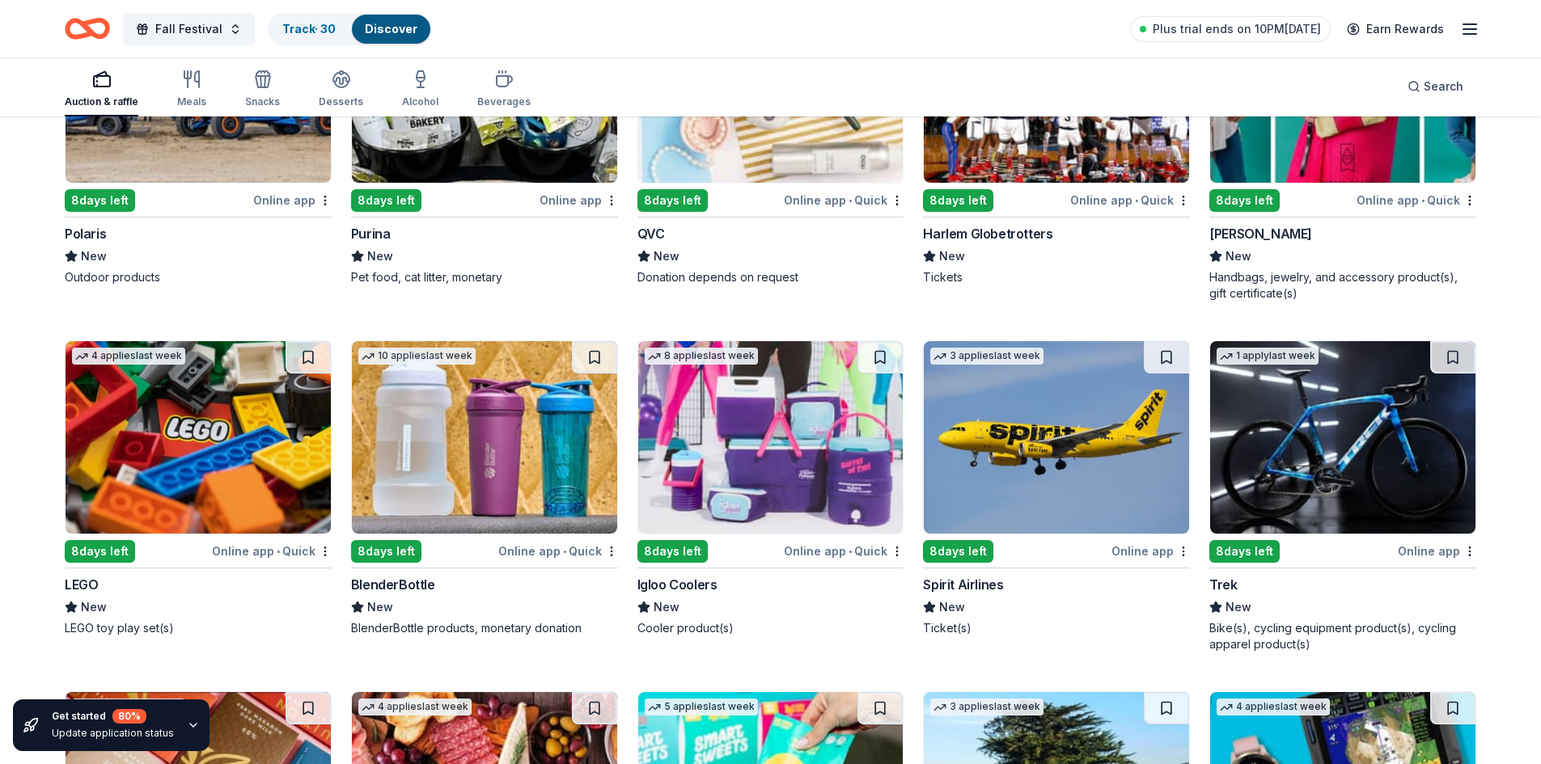
scroll to position [13023, 0]
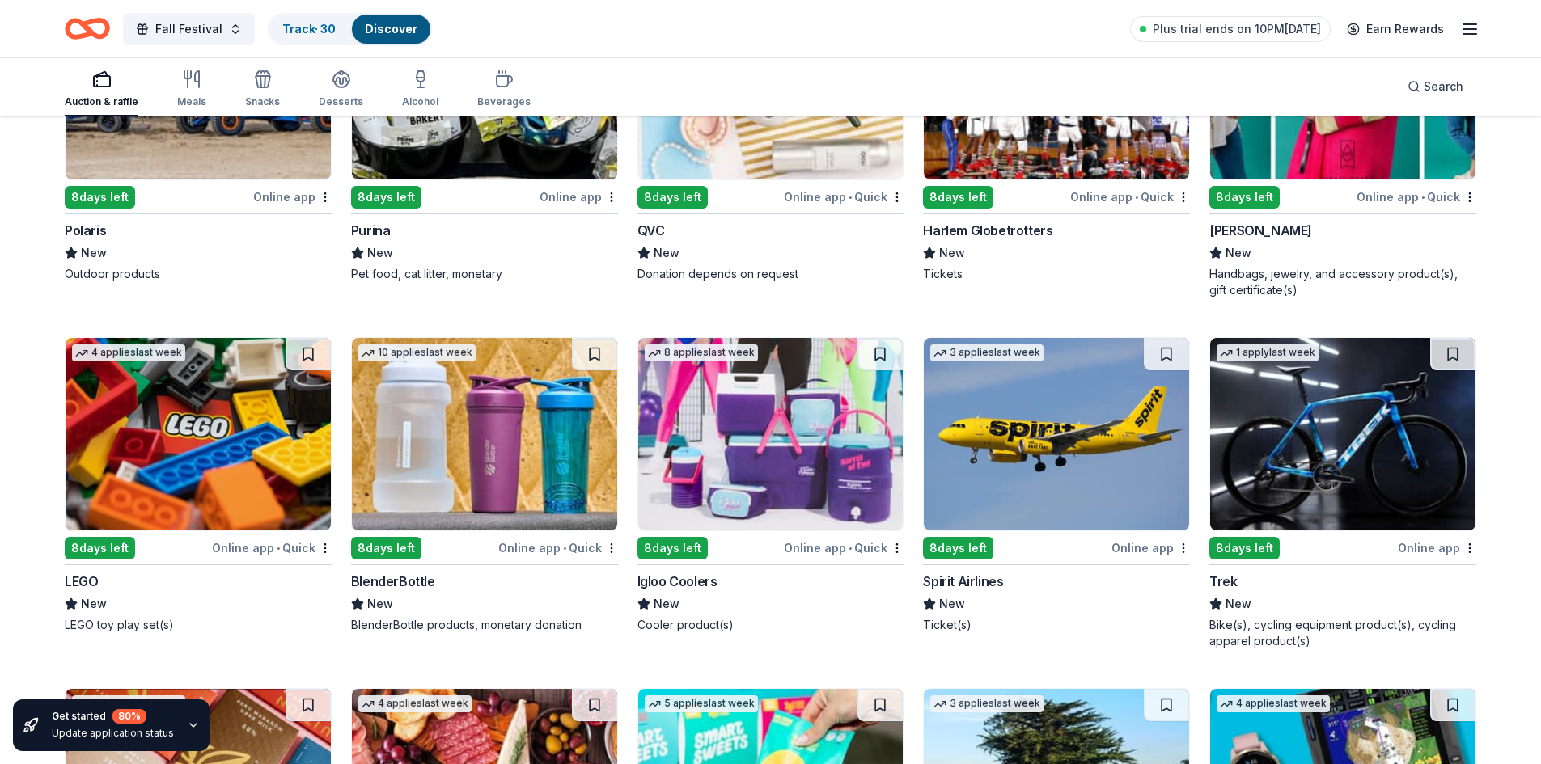
click at [814, 480] on img at bounding box center [770, 434] width 265 height 192
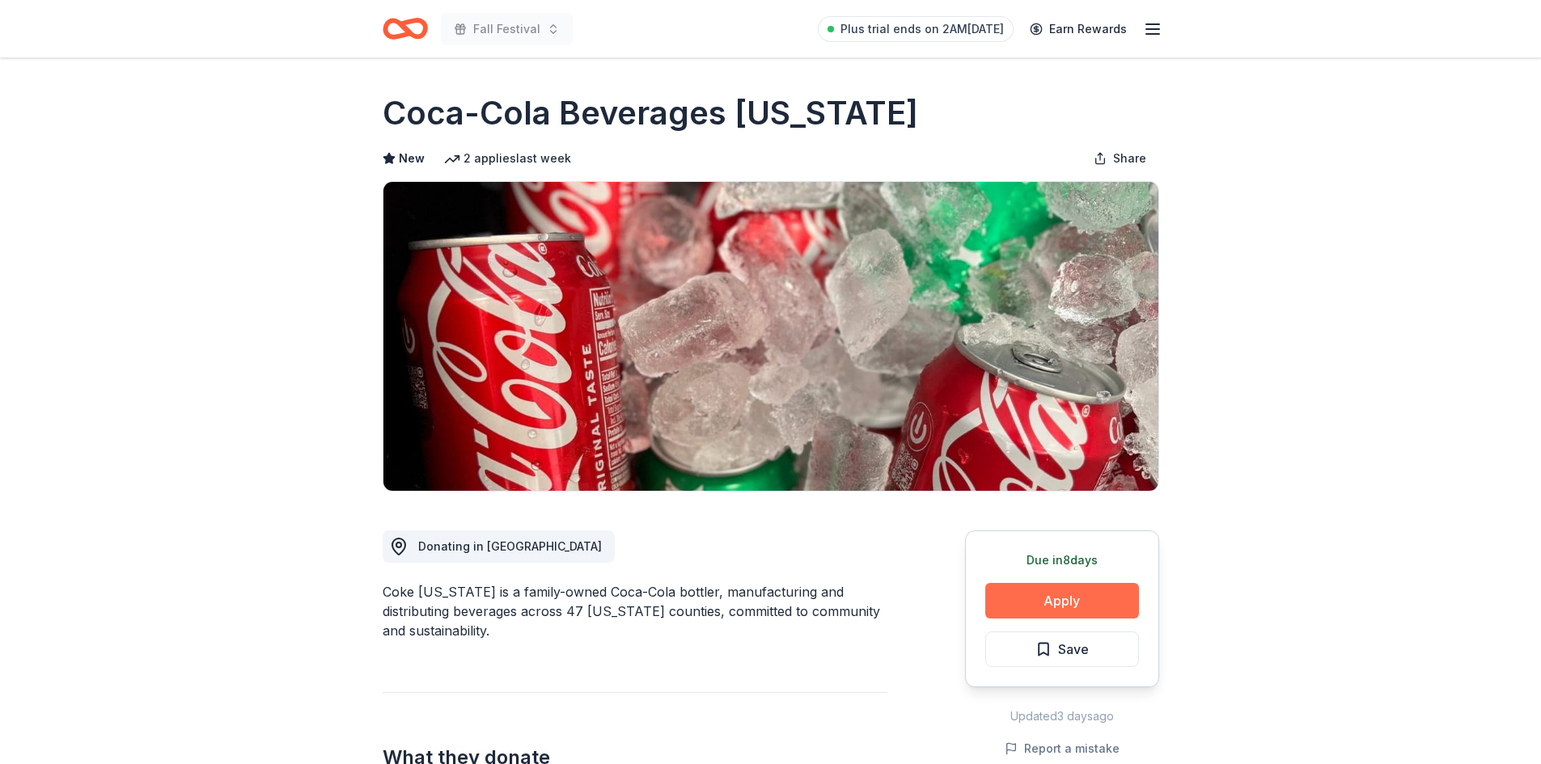
click at [1086, 600] on button "Apply" at bounding box center [1062, 601] width 154 height 36
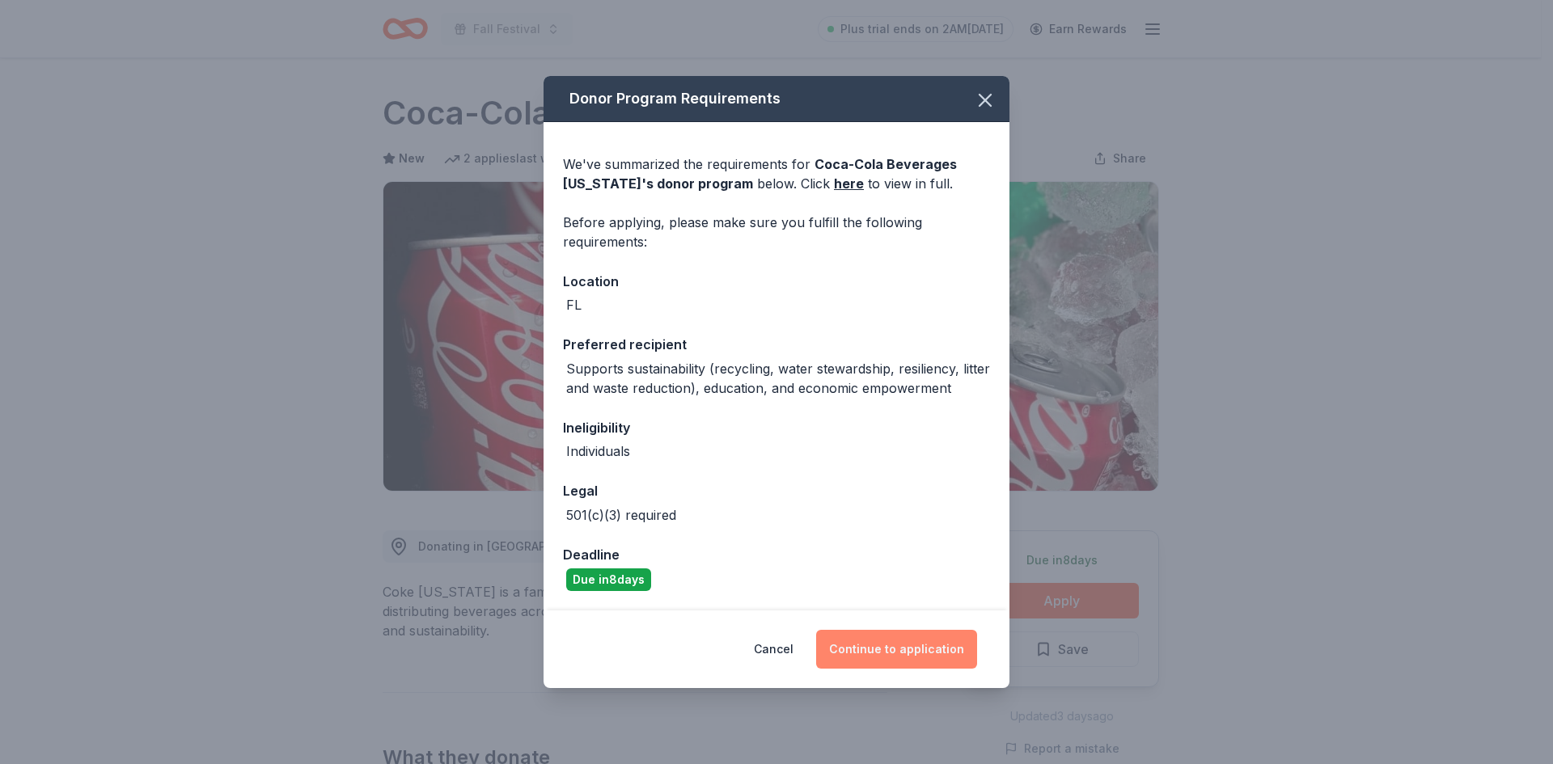
click at [890, 649] on button "Continue to application" at bounding box center [896, 649] width 161 height 39
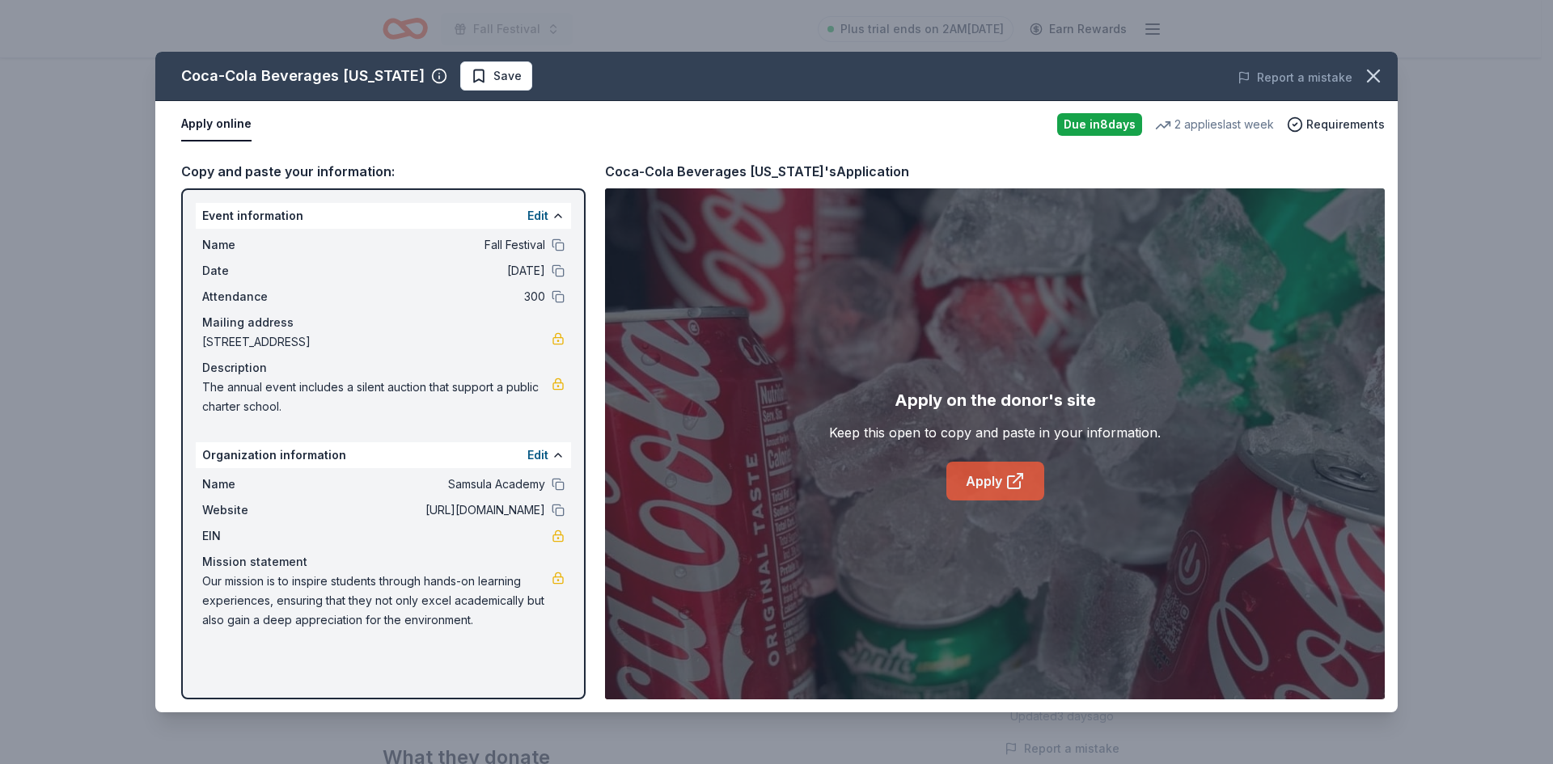
click at [1002, 474] on link "Apply" at bounding box center [995, 481] width 98 height 39
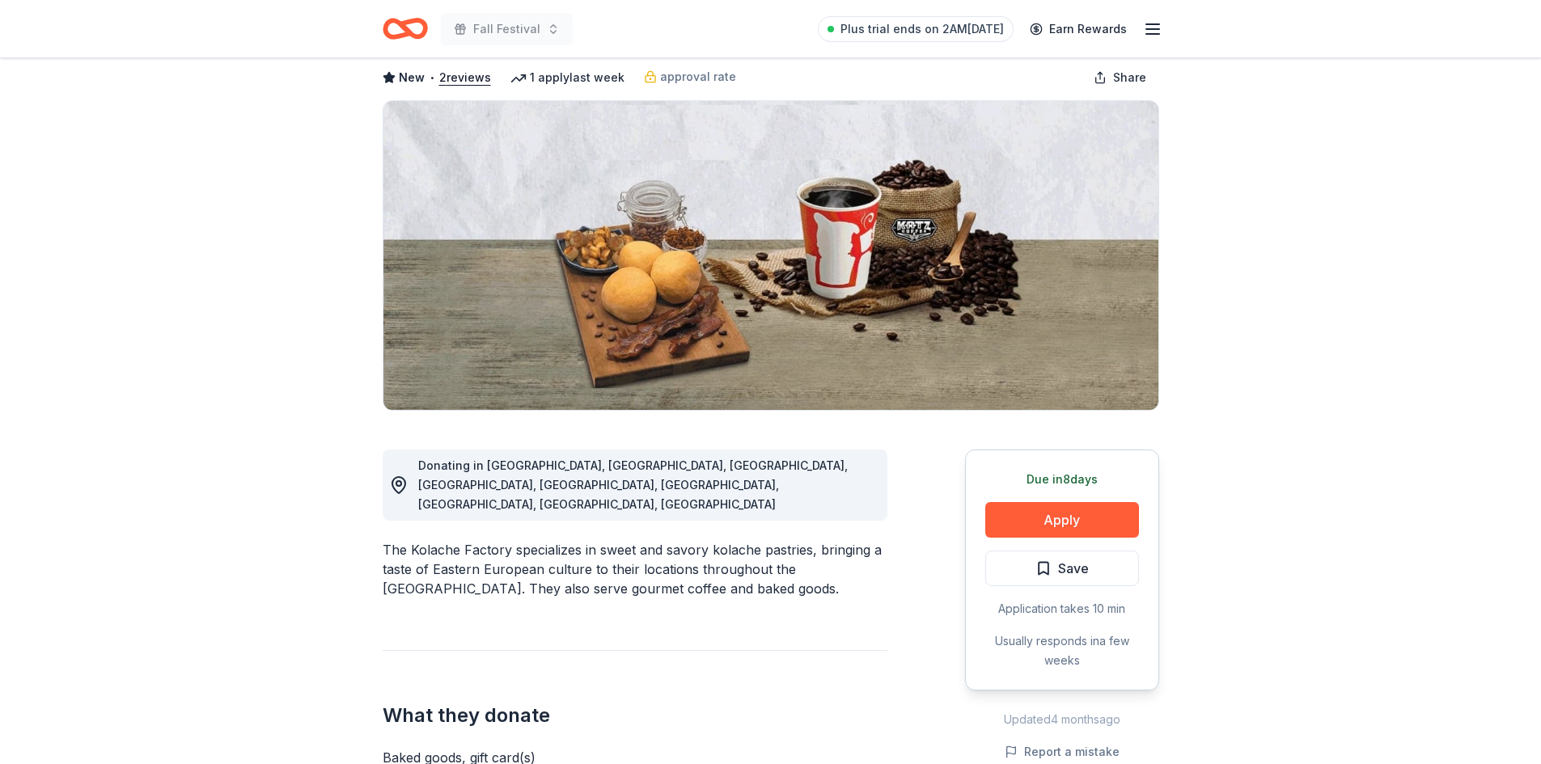
scroll to position [162, 0]
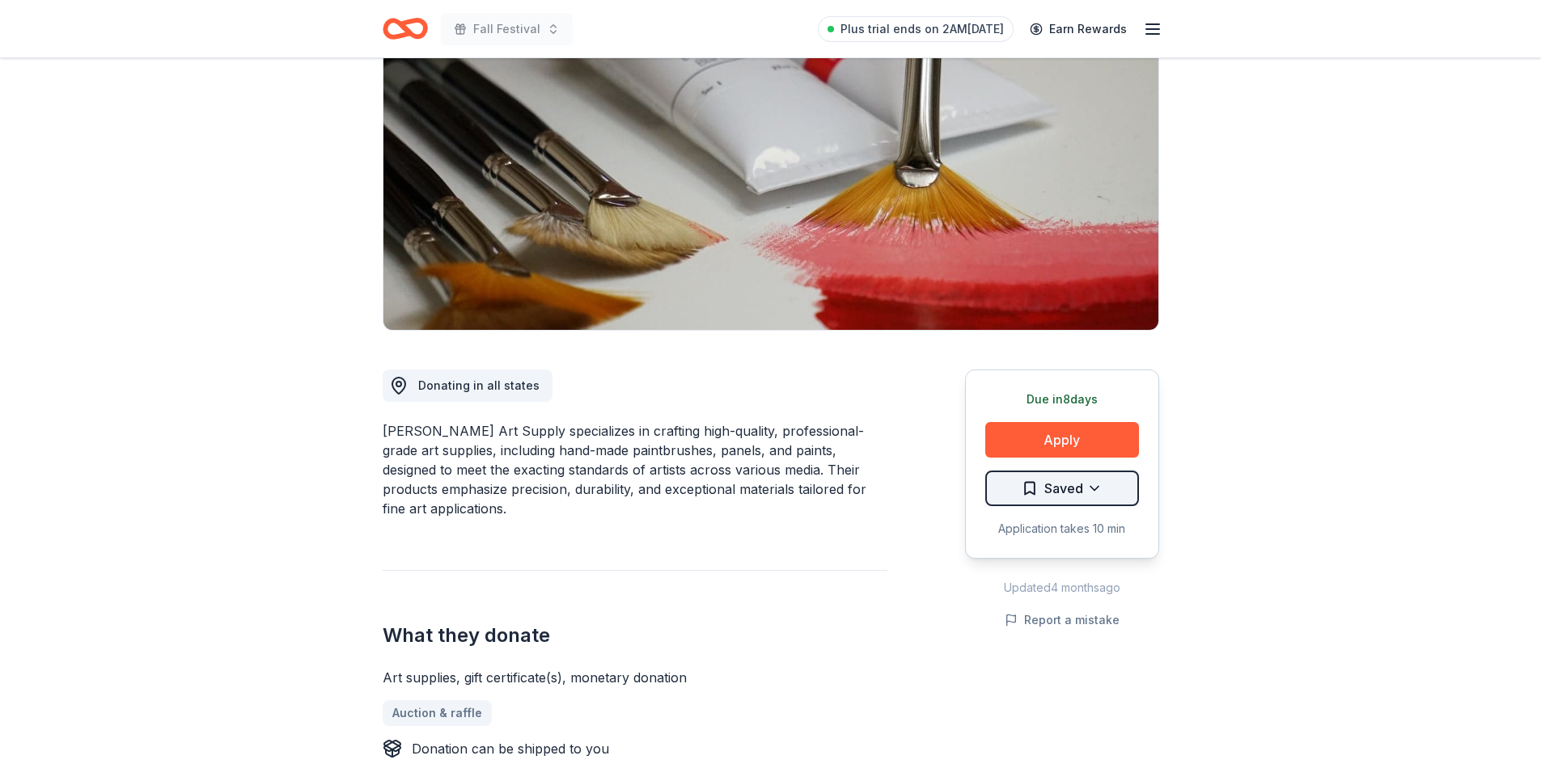
scroll to position [162, 0]
click at [1084, 446] on button "Apply" at bounding box center [1062, 439] width 154 height 36
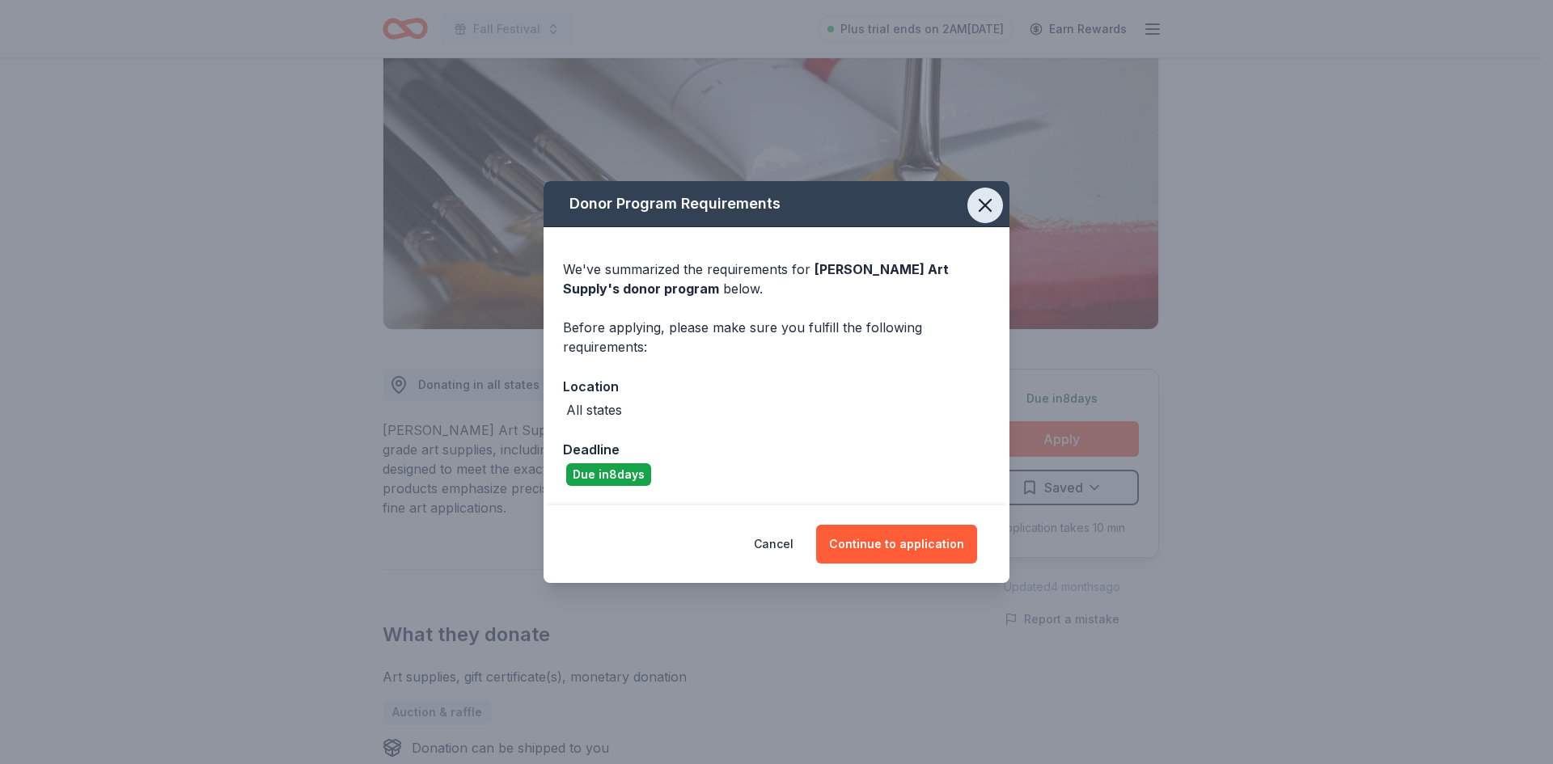
click at [981, 206] on icon "button" at bounding box center [985, 205] width 23 height 23
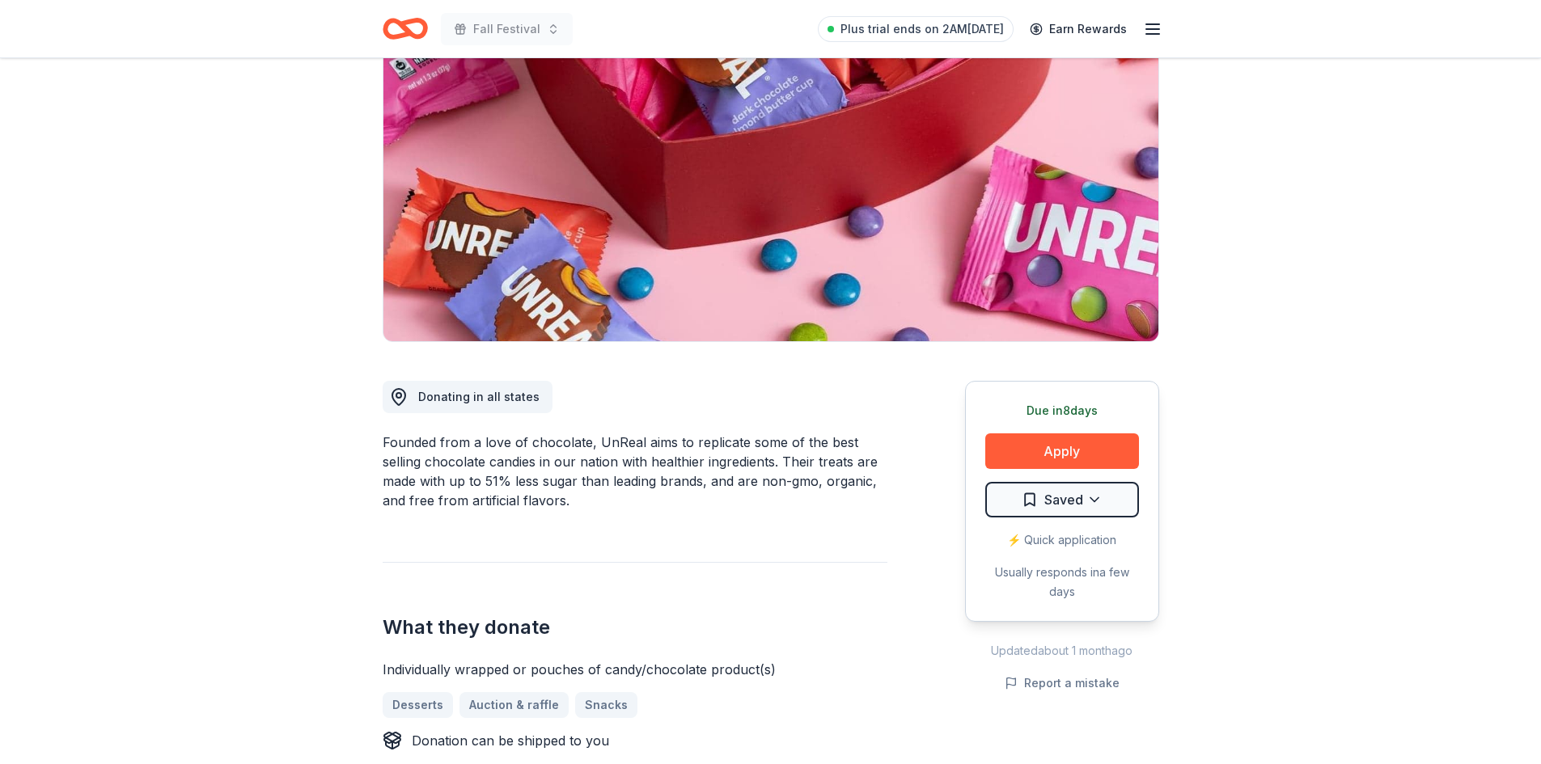
scroll to position [243, 0]
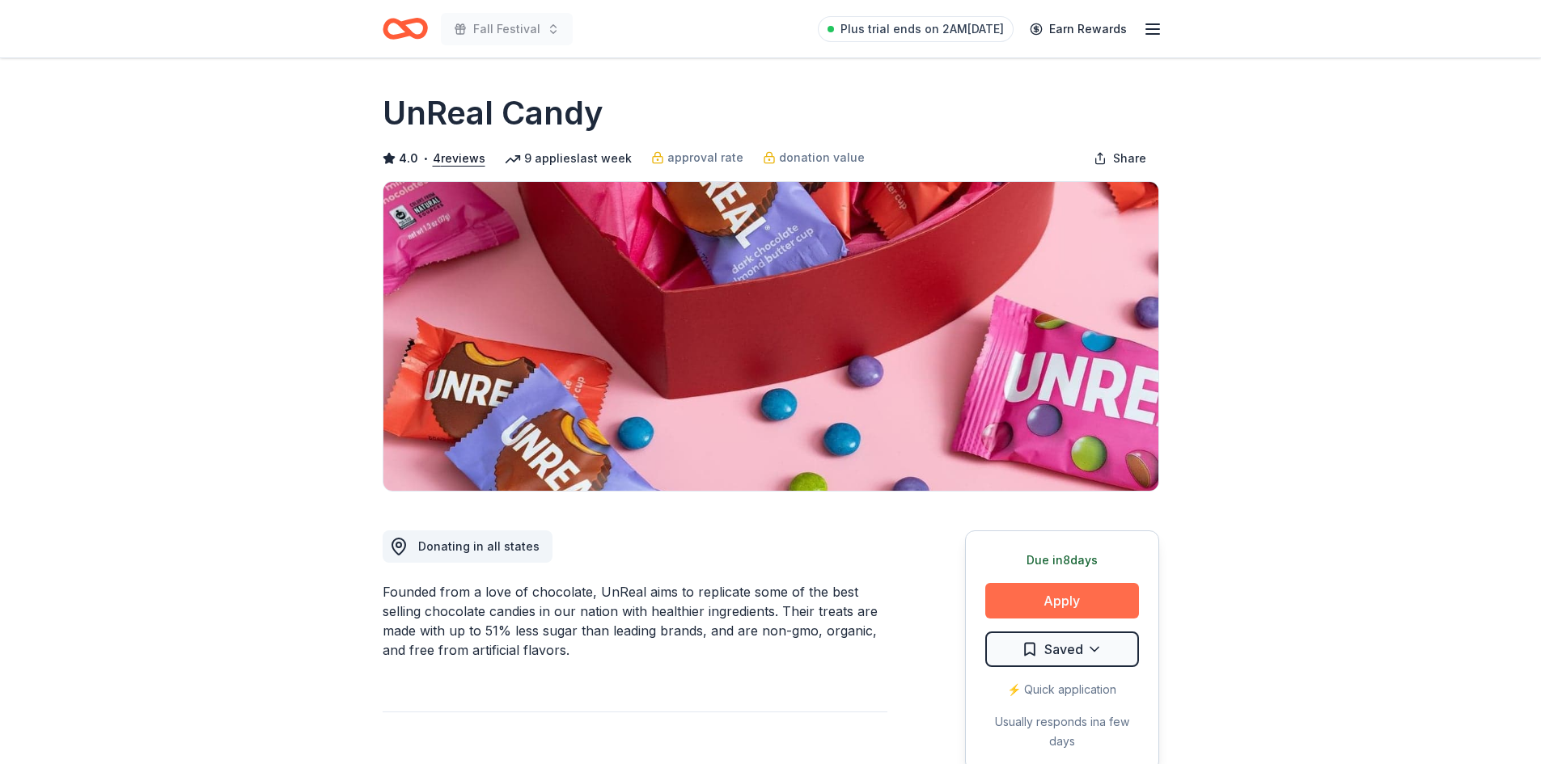
click at [1055, 595] on button "Apply" at bounding box center [1062, 601] width 154 height 36
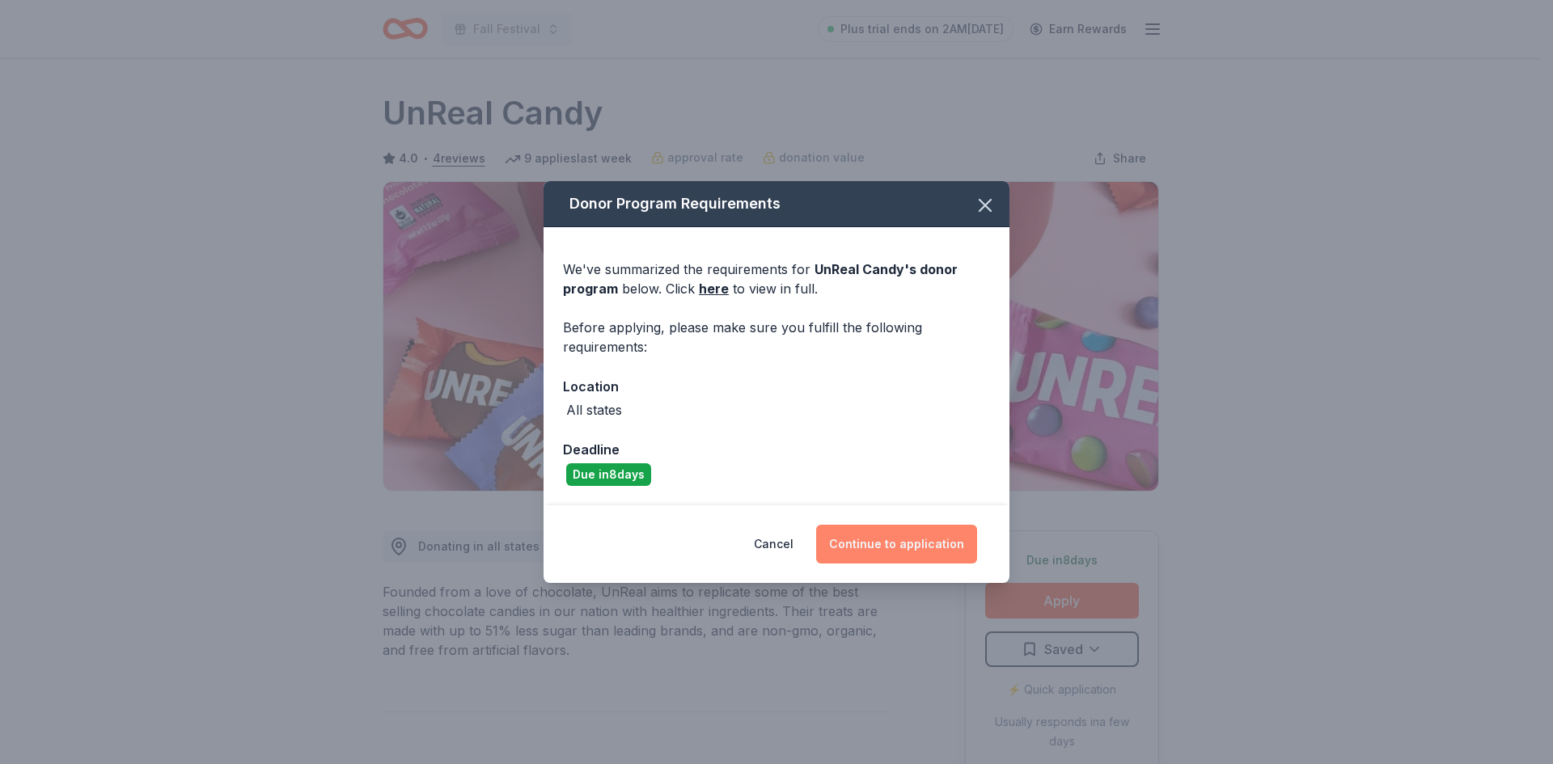
click at [898, 536] on button "Continue to application" at bounding box center [896, 544] width 161 height 39
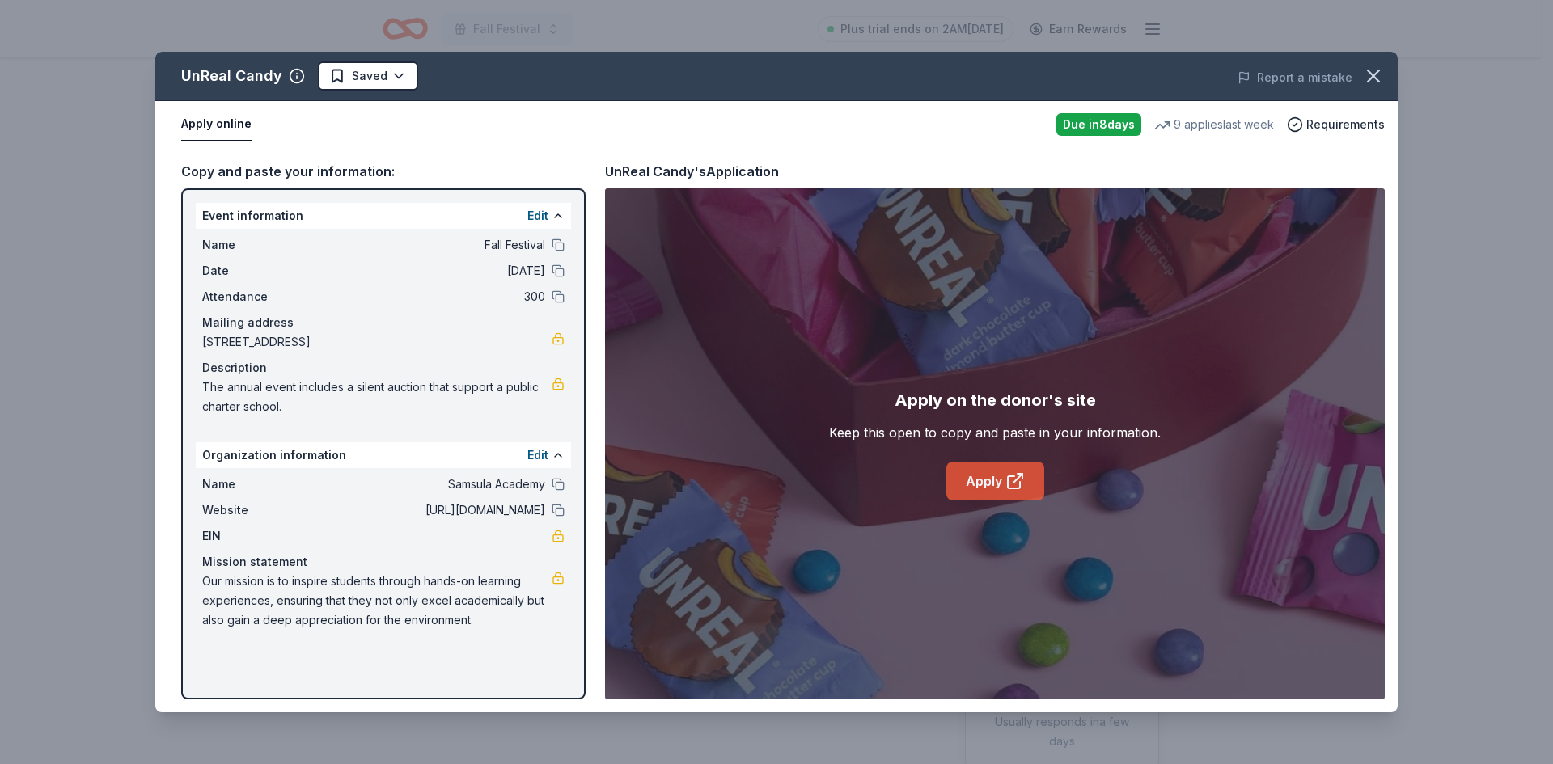
click at [979, 476] on link "Apply" at bounding box center [995, 481] width 98 height 39
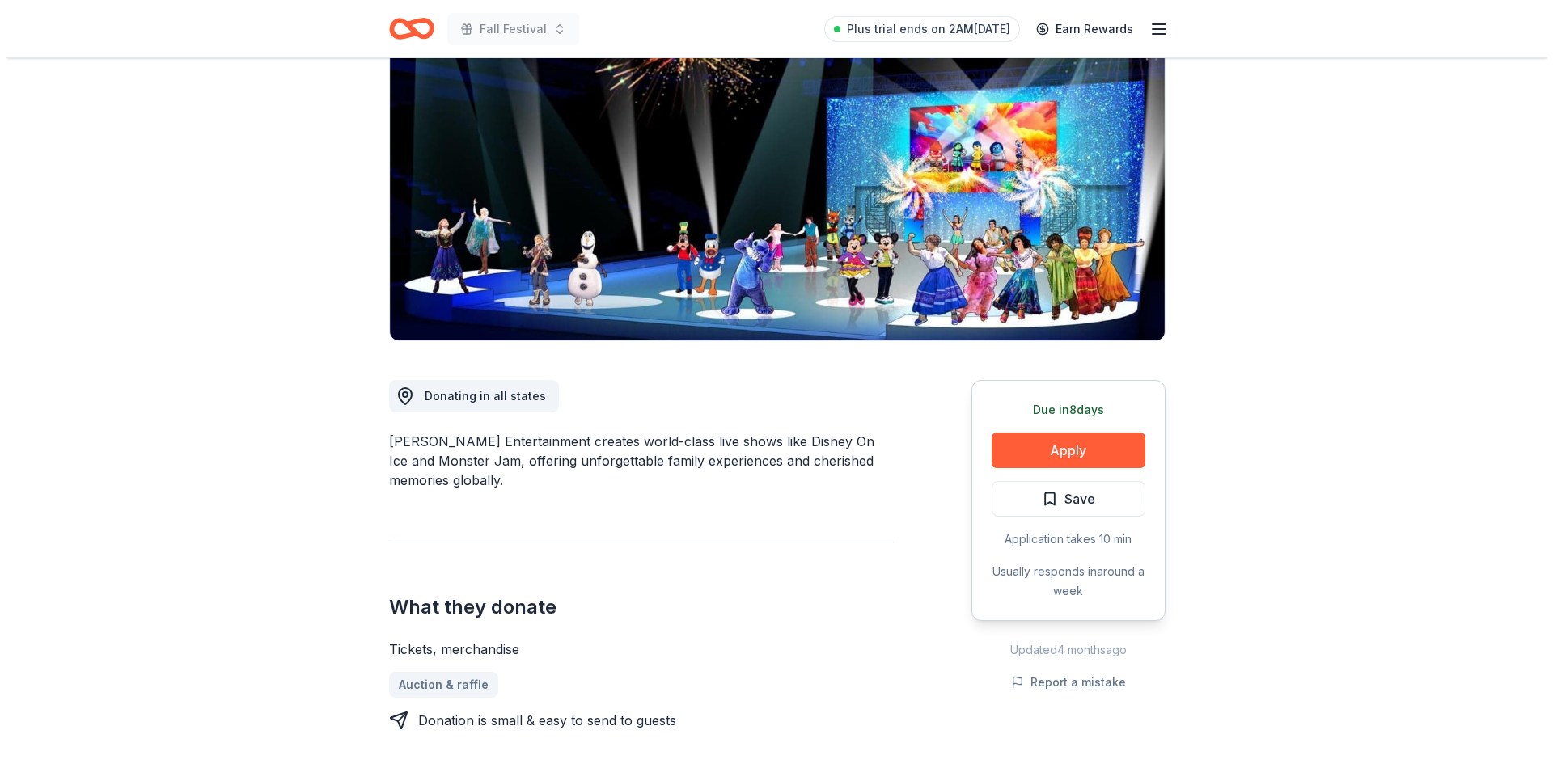
scroll to position [162, 0]
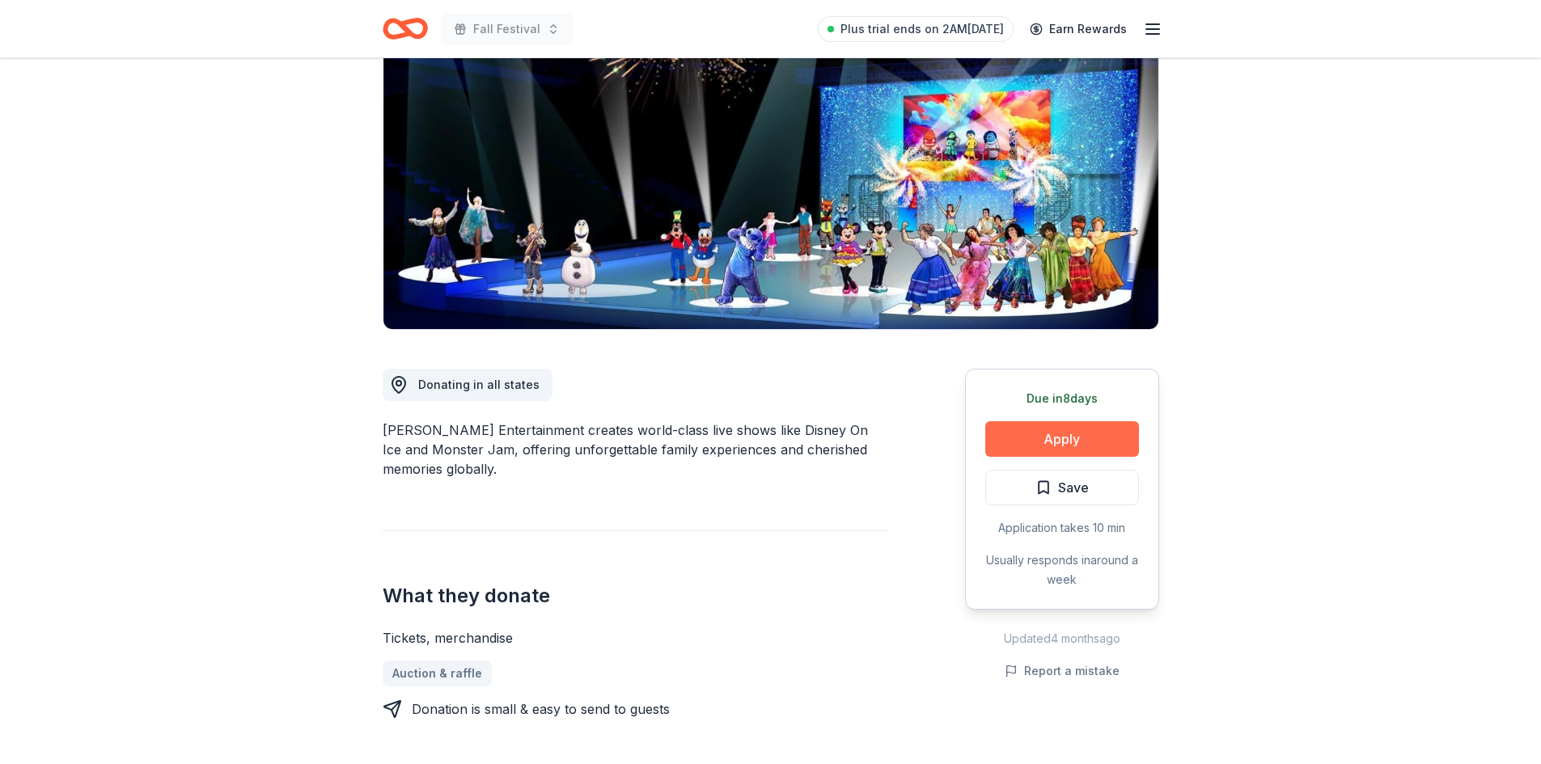
click at [1072, 446] on button "Apply" at bounding box center [1062, 439] width 154 height 36
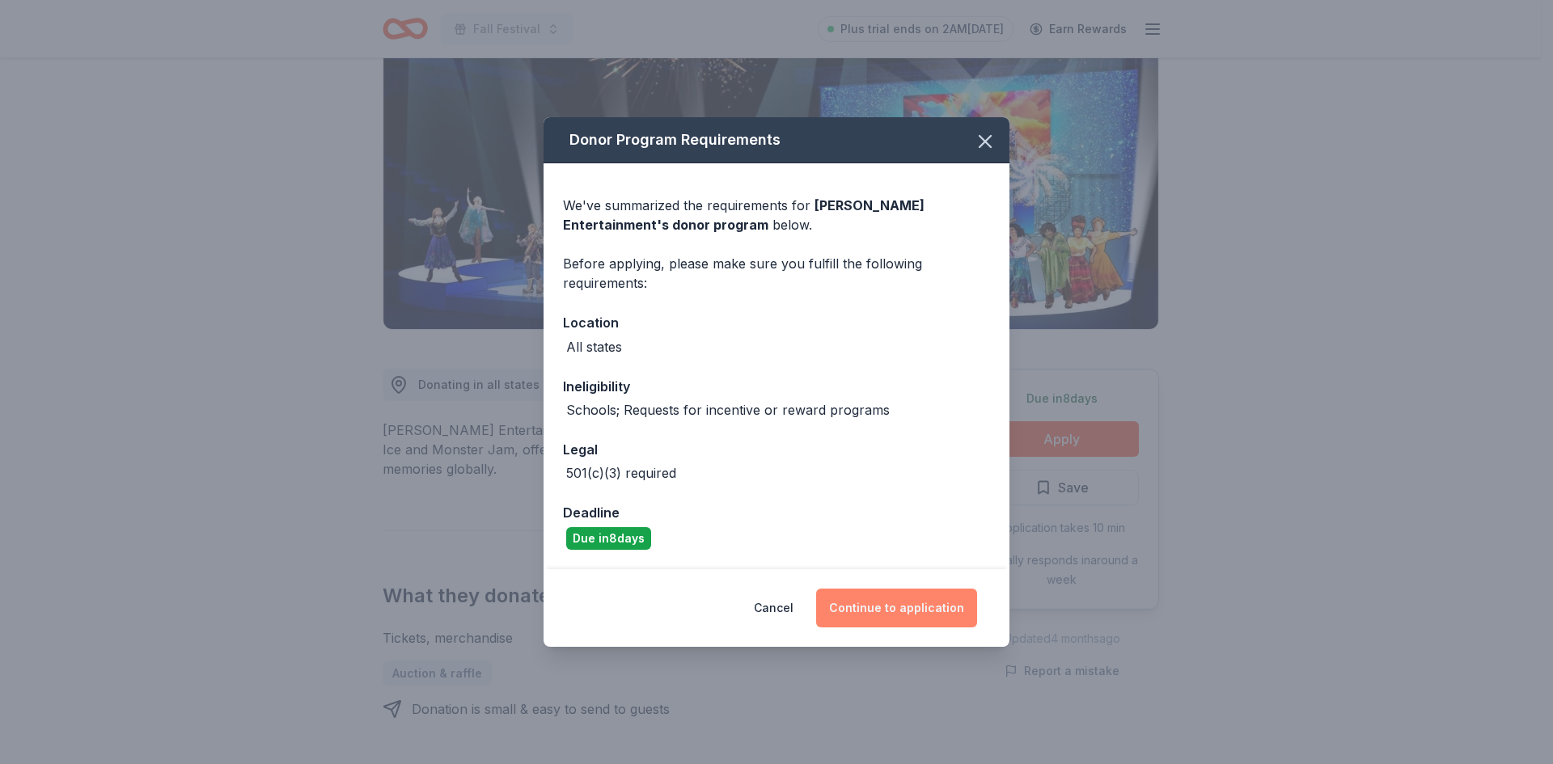
click at [898, 601] on button "Continue to application" at bounding box center [896, 608] width 161 height 39
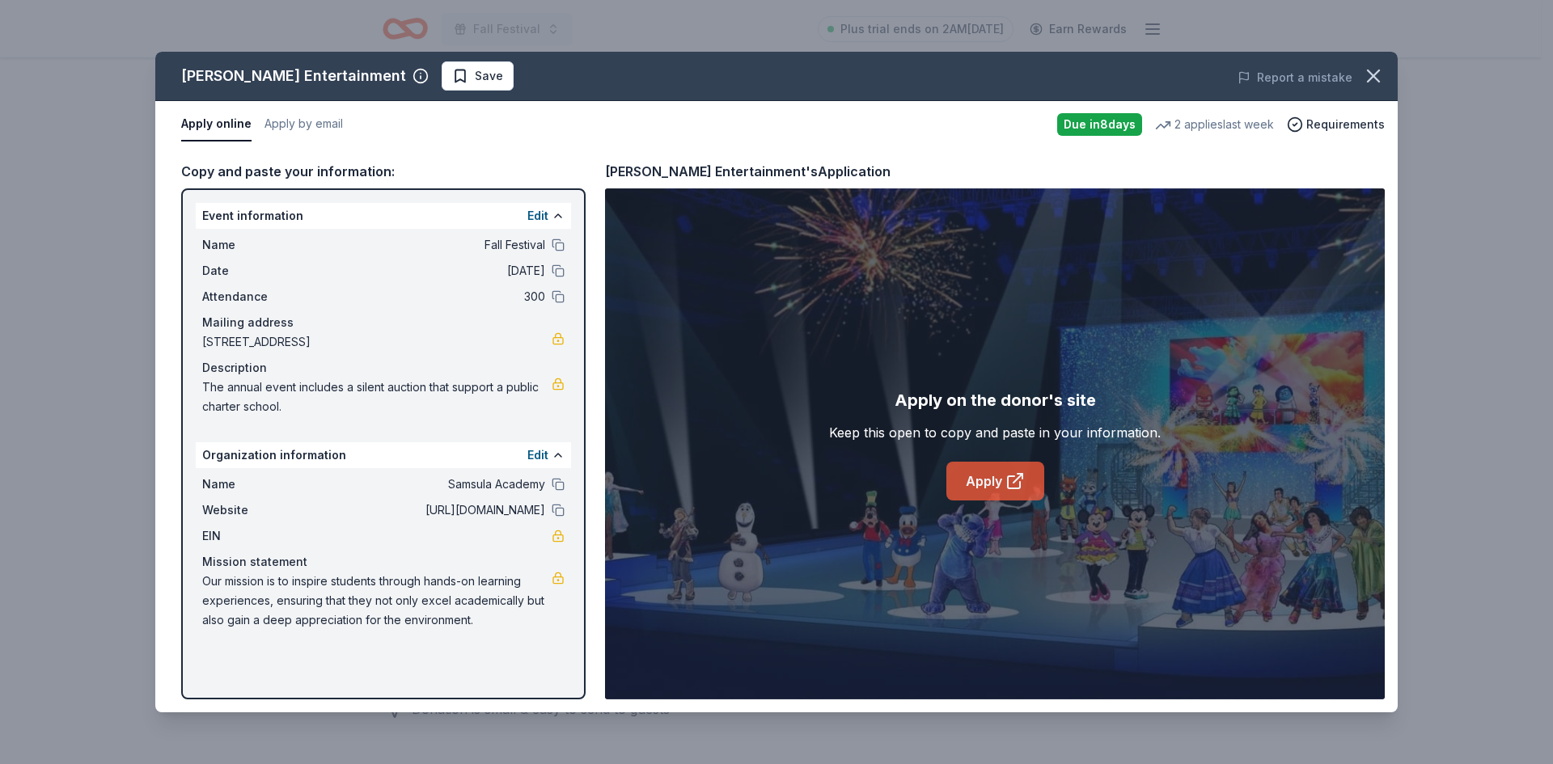
click at [996, 477] on link "Apply" at bounding box center [995, 481] width 98 height 39
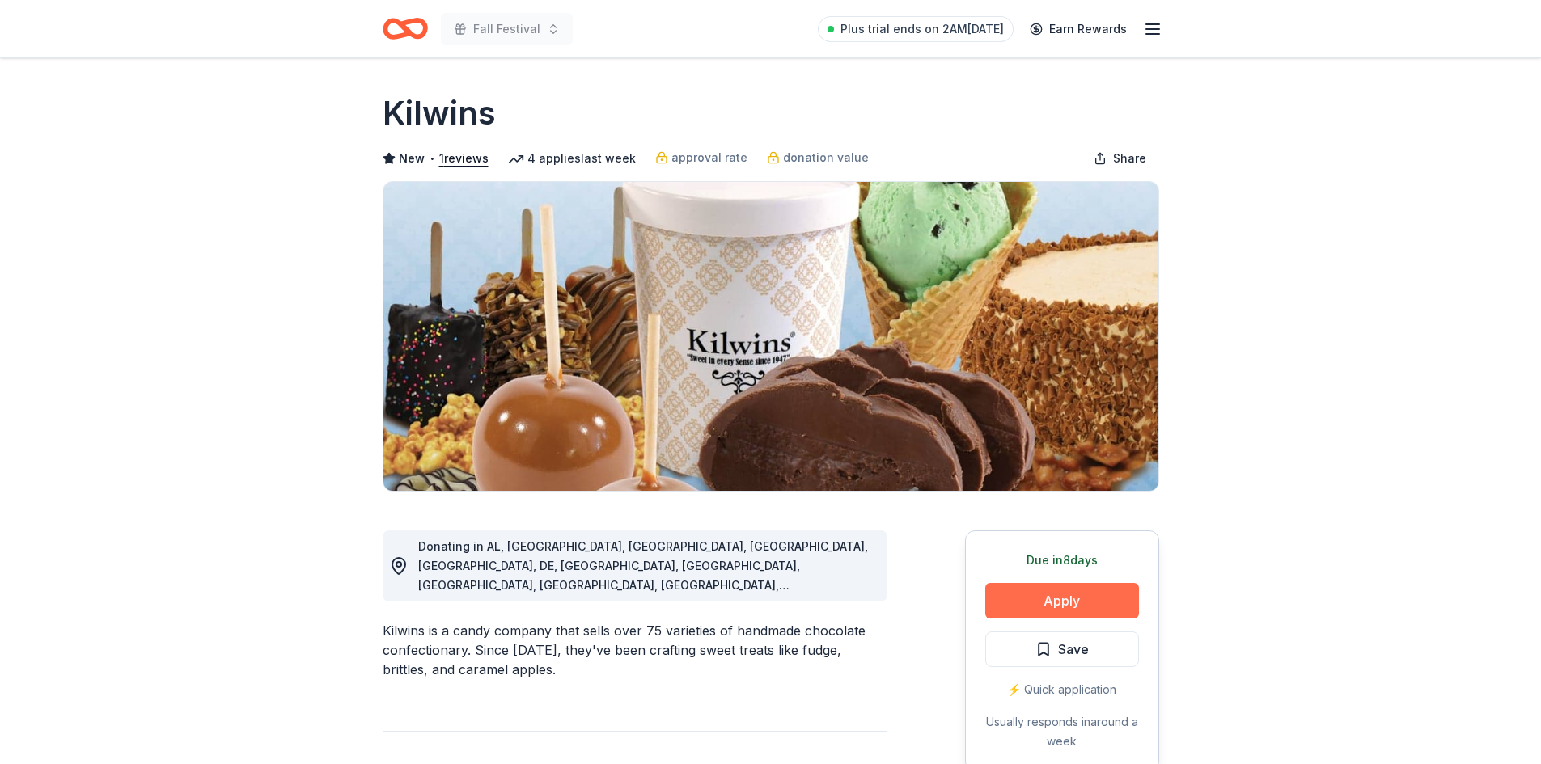
click at [1085, 594] on button "Apply" at bounding box center [1062, 601] width 154 height 36
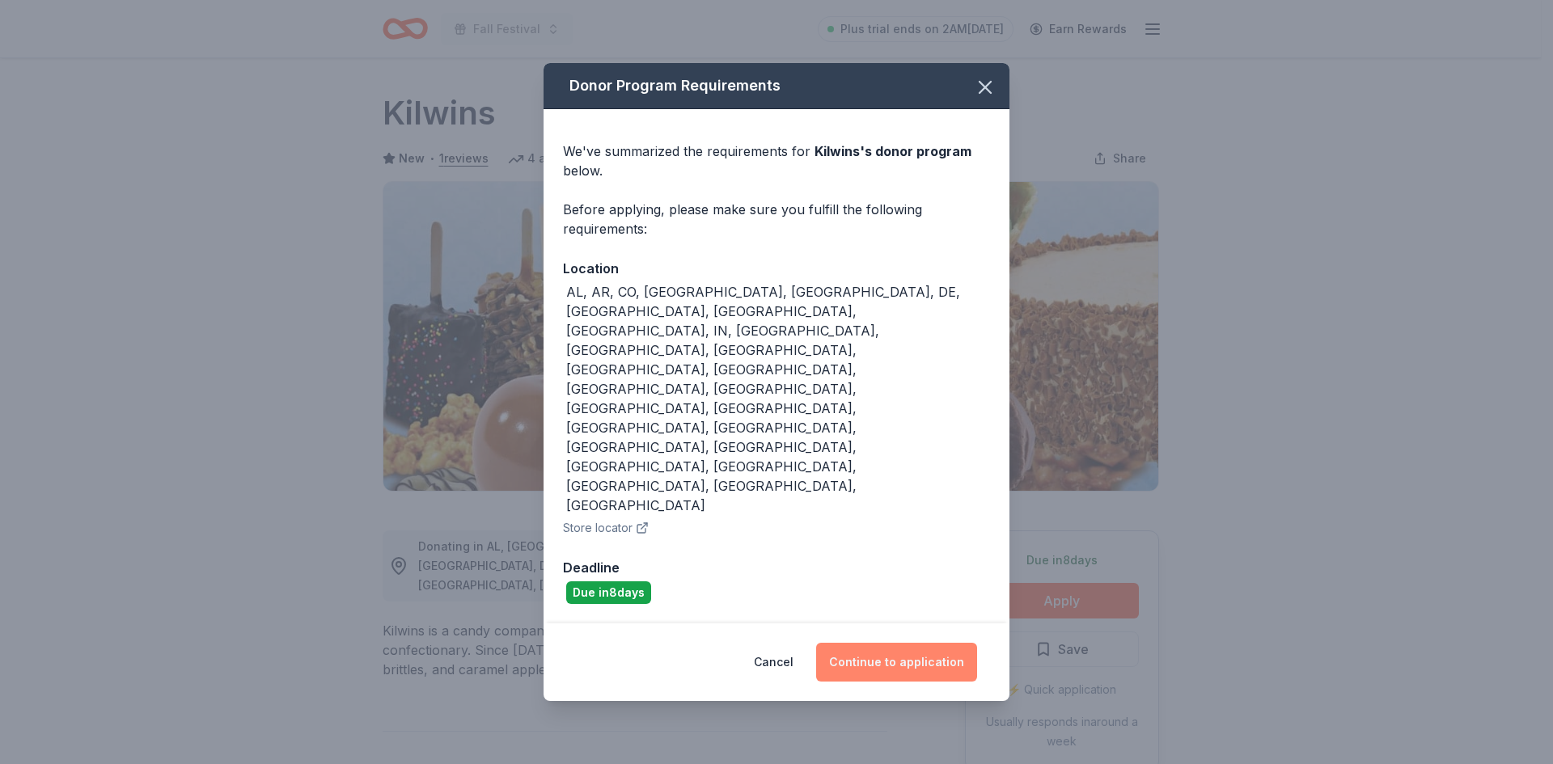
click at [894, 643] on button "Continue to application" at bounding box center [896, 662] width 161 height 39
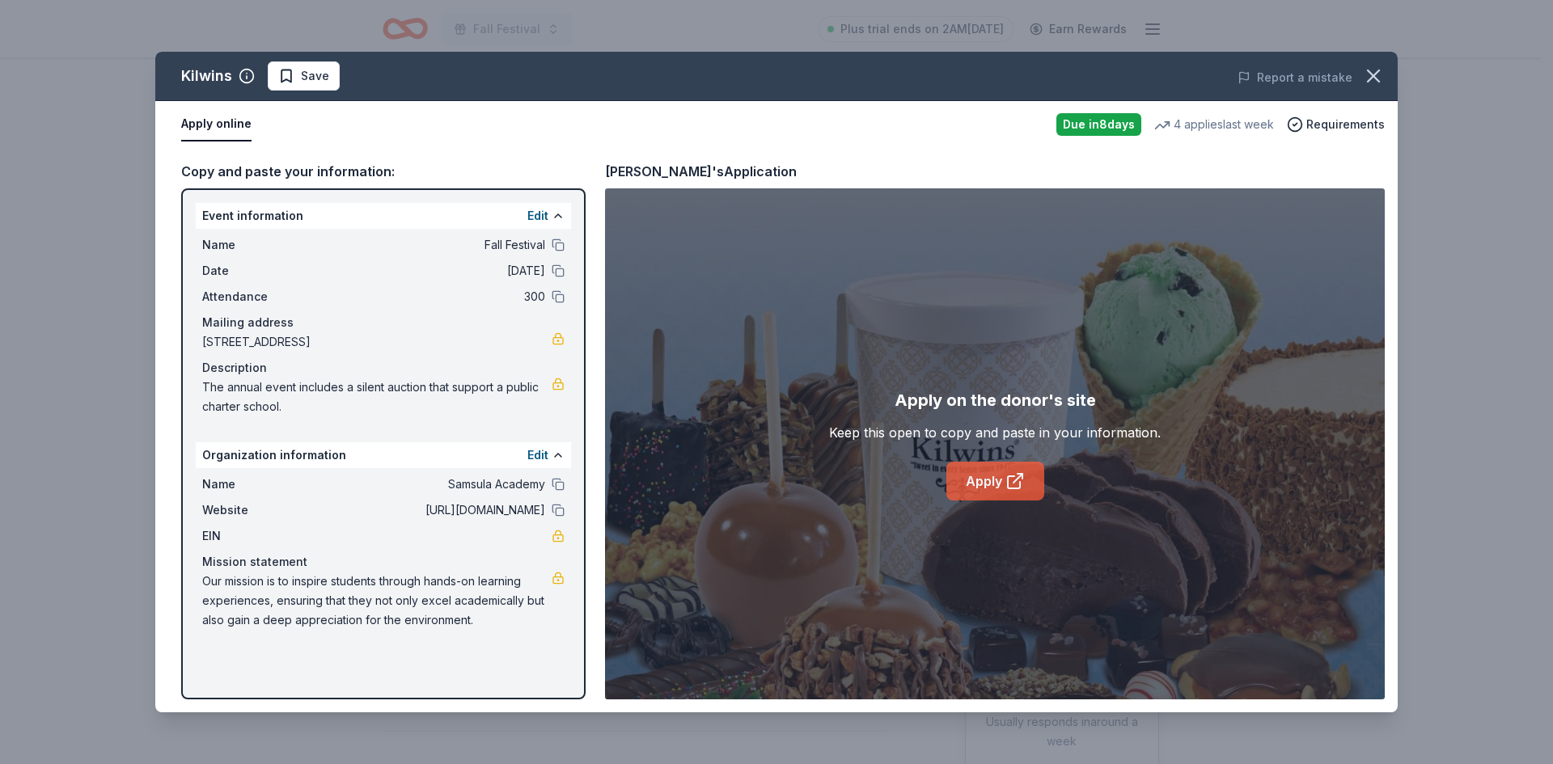
click at [992, 488] on link "Apply" at bounding box center [995, 481] width 98 height 39
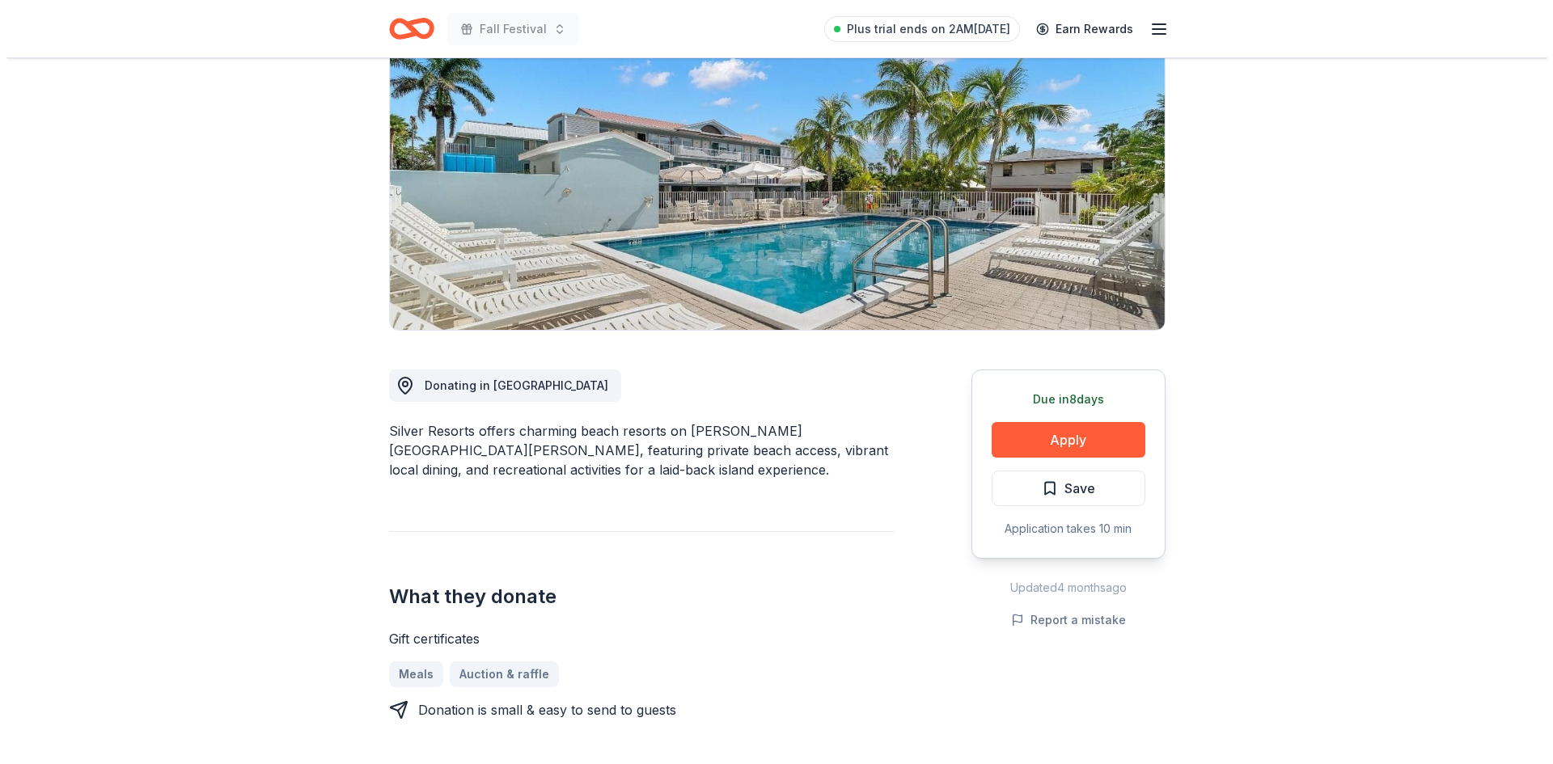
scroll to position [162, 0]
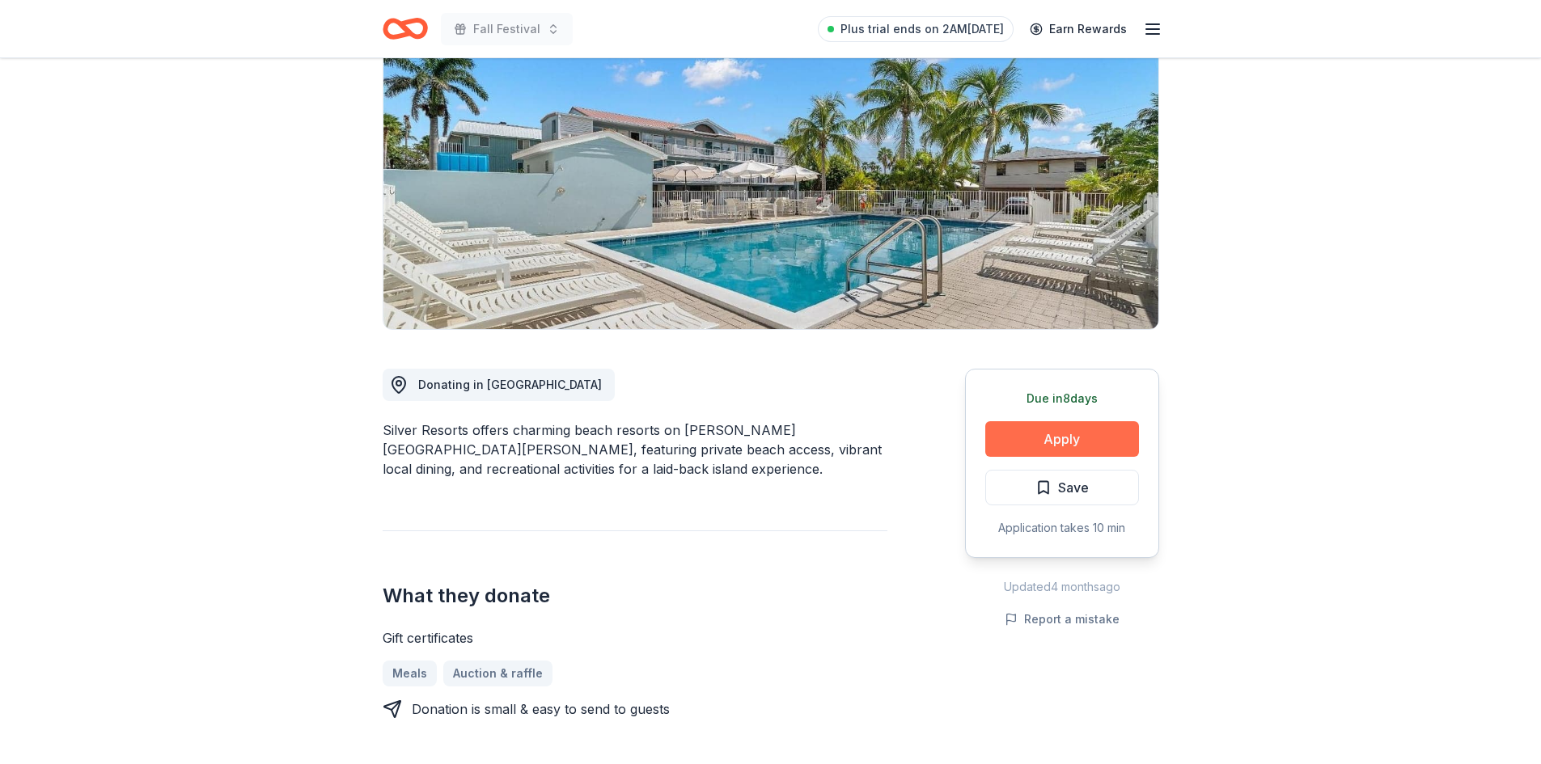
click at [1064, 433] on button "Apply" at bounding box center [1062, 439] width 154 height 36
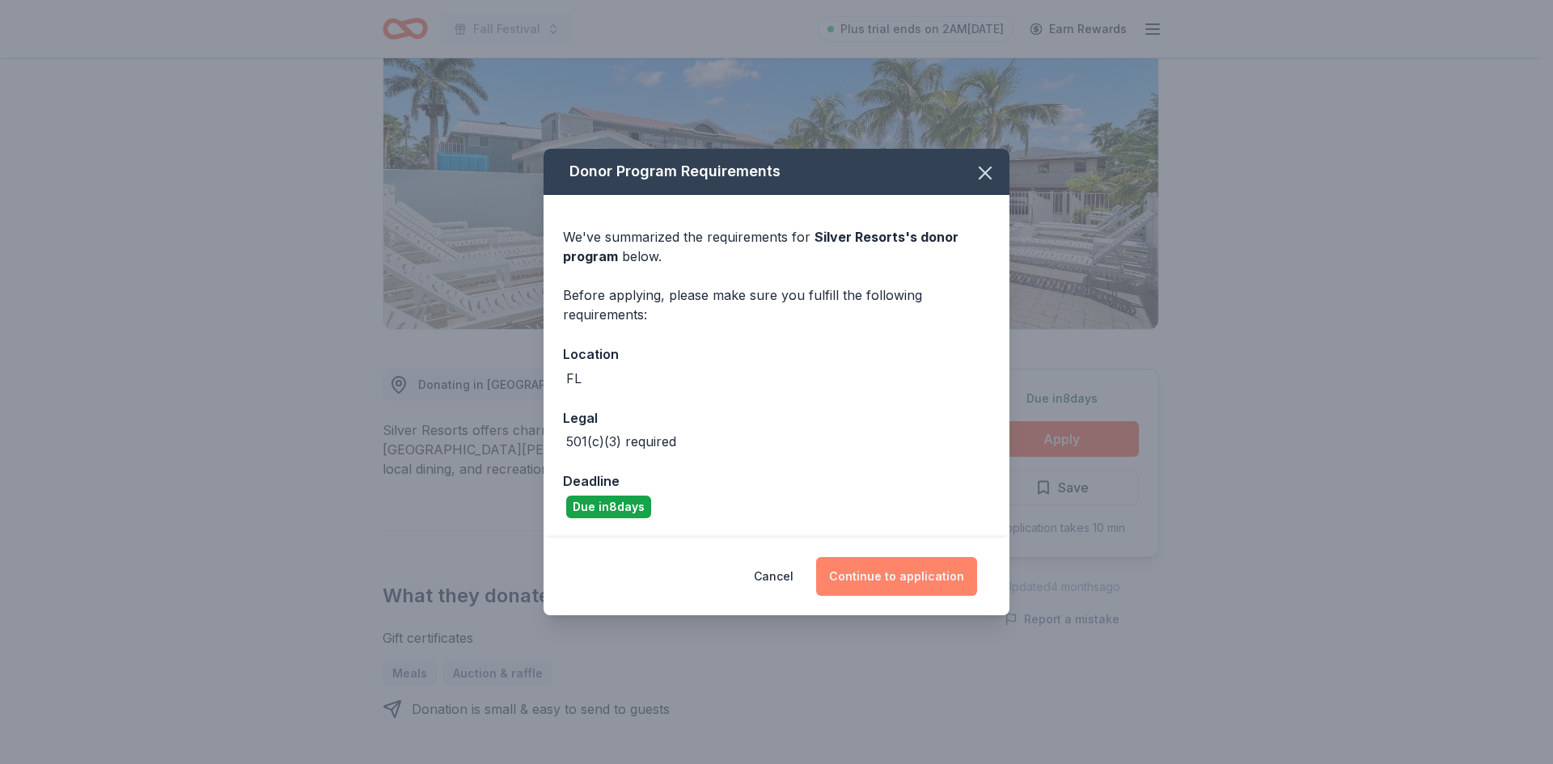
click at [924, 577] on button "Continue to application" at bounding box center [896, 576] width 161 height 39
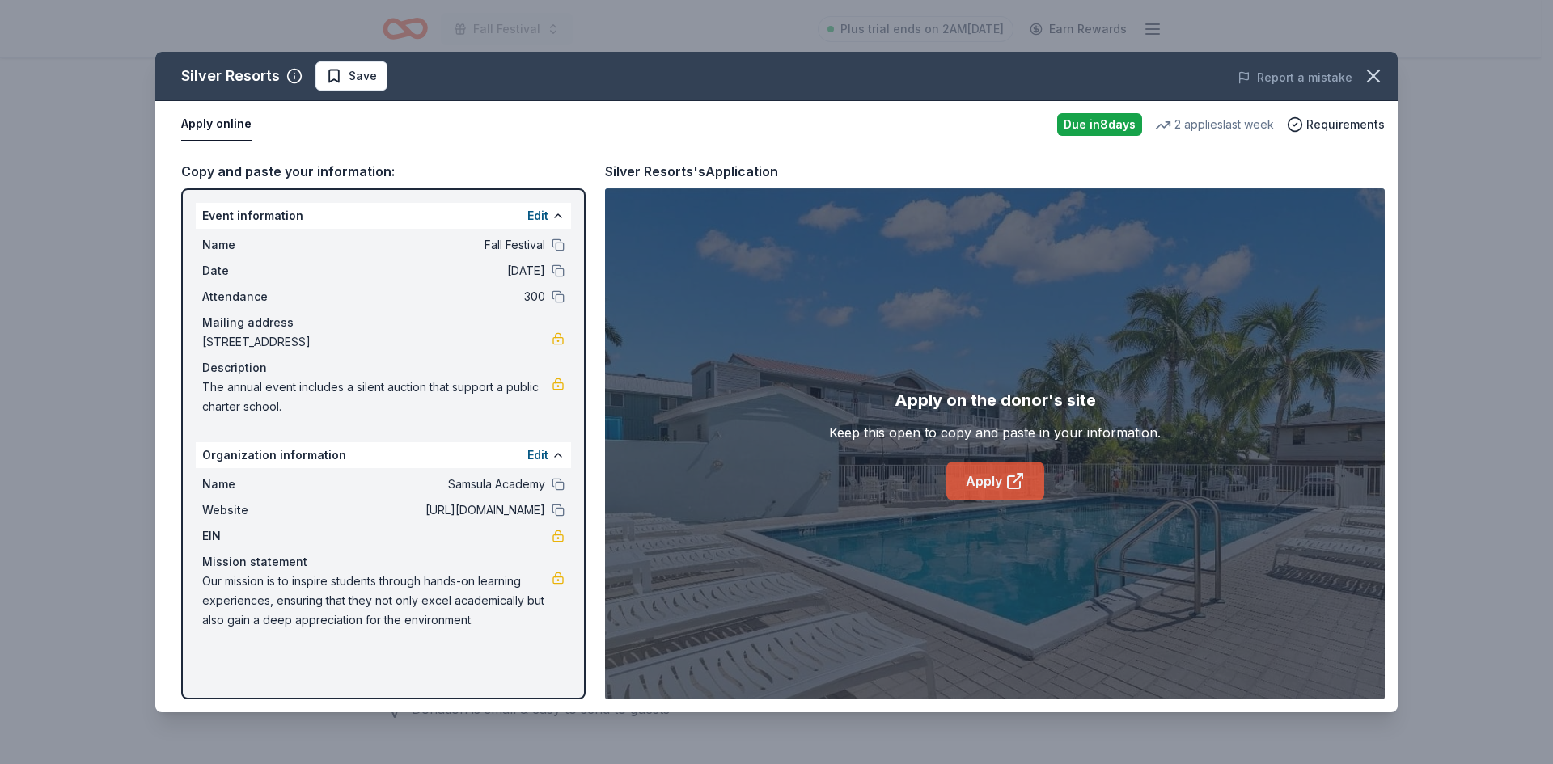
click at [1012, 483] on icon at bounding box center [1014, 481] width 19 height 19
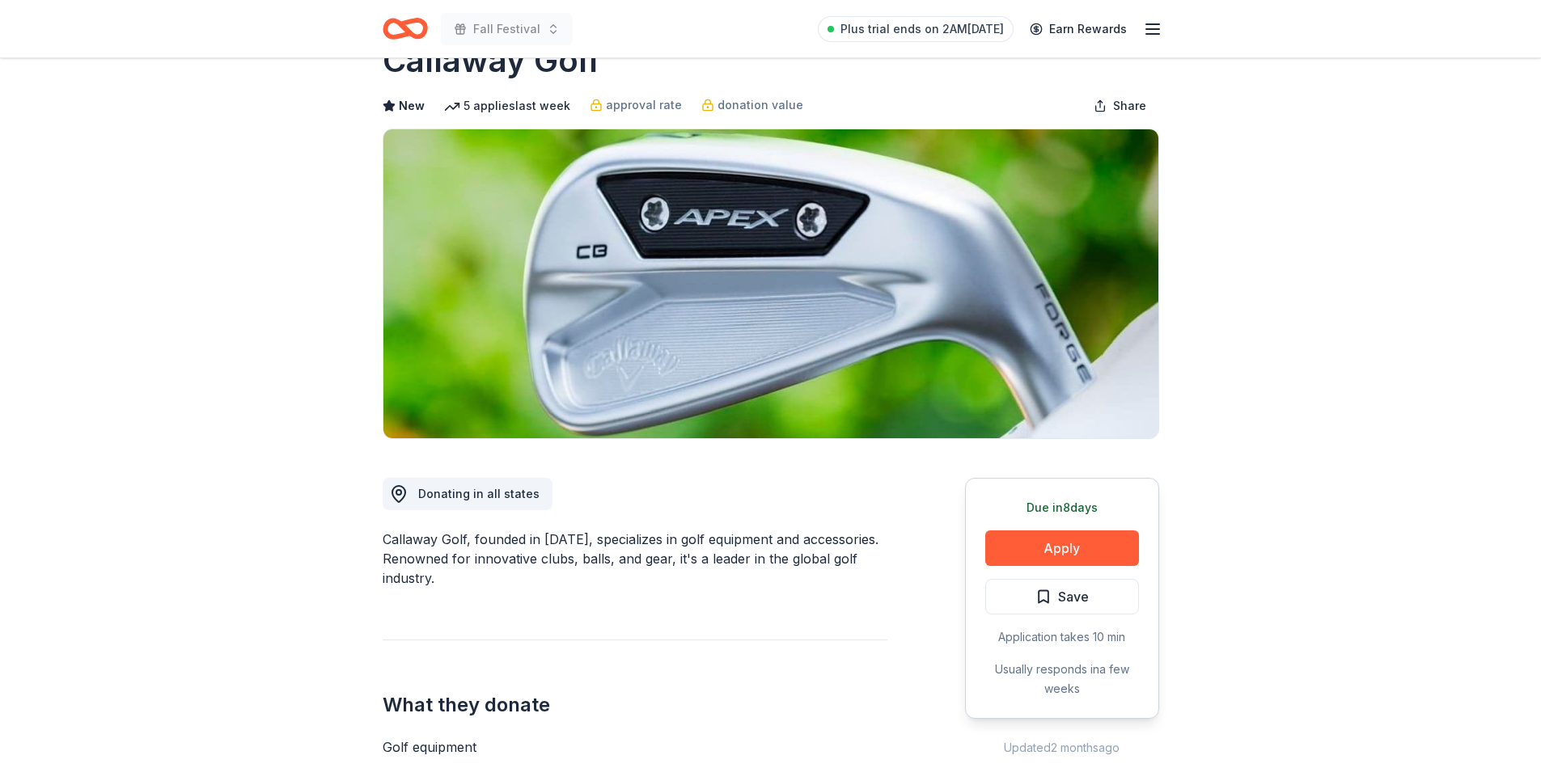
scroll to position [162, 0]
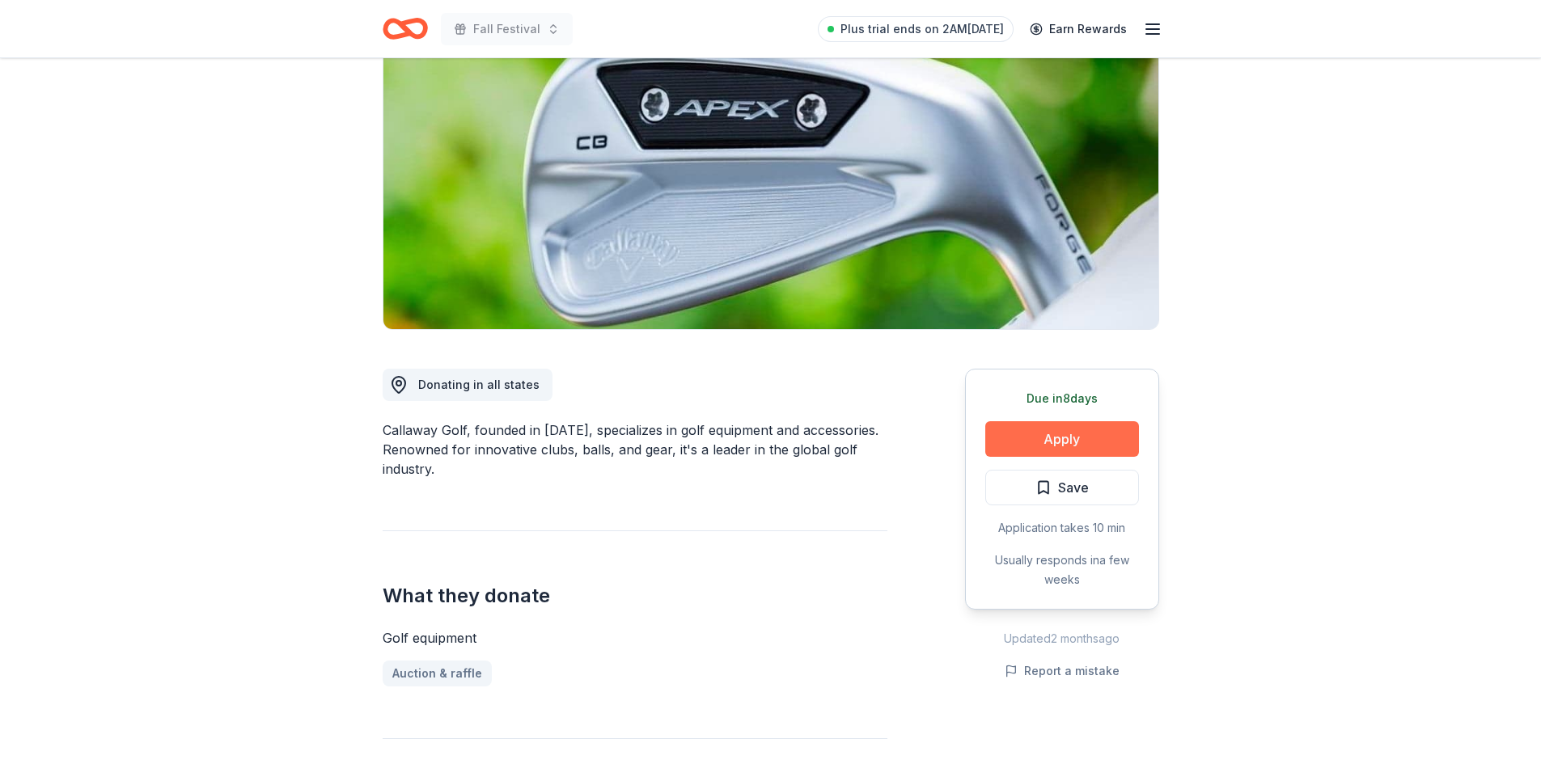
click at [1069, 442] on button "Apply" at bounding box center [1062, 439] width 154 height 36
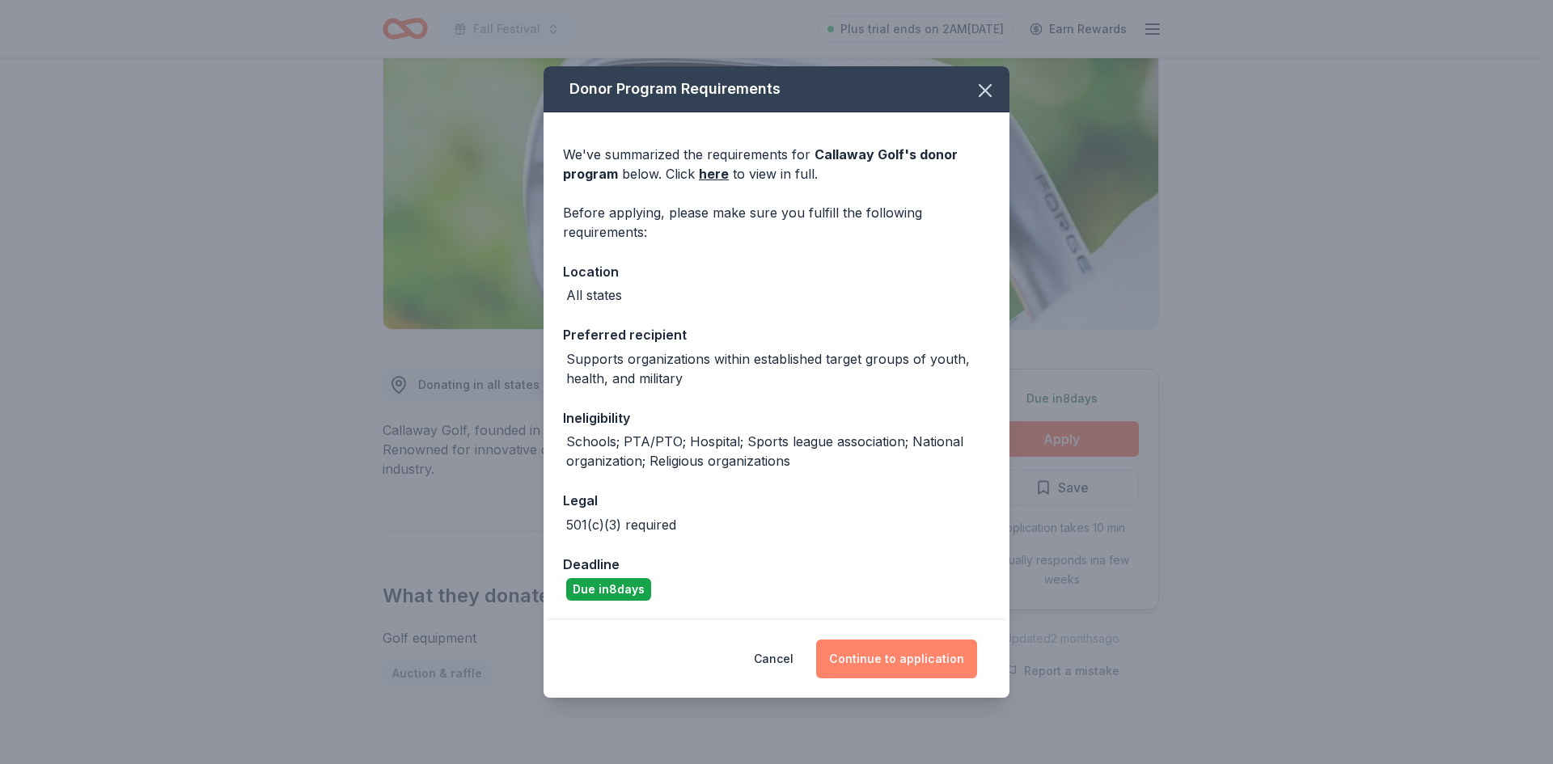
click at [910, 658] on button "Continue to application" at bounding box center [896, 659] width 161 height 39
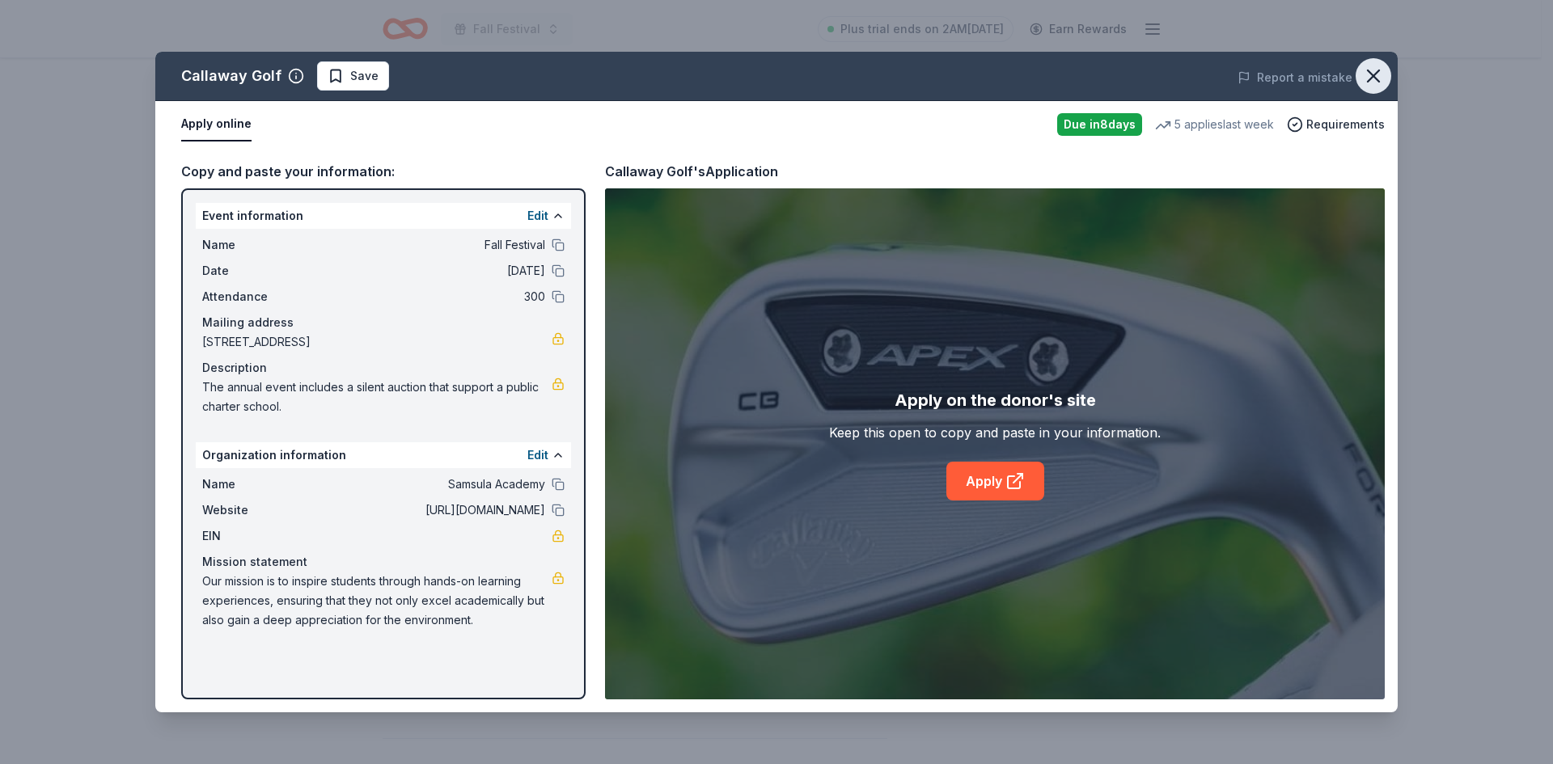
click at [1371, 75] on icon "button" at bounding box center [1373, 76] width 23 height 23
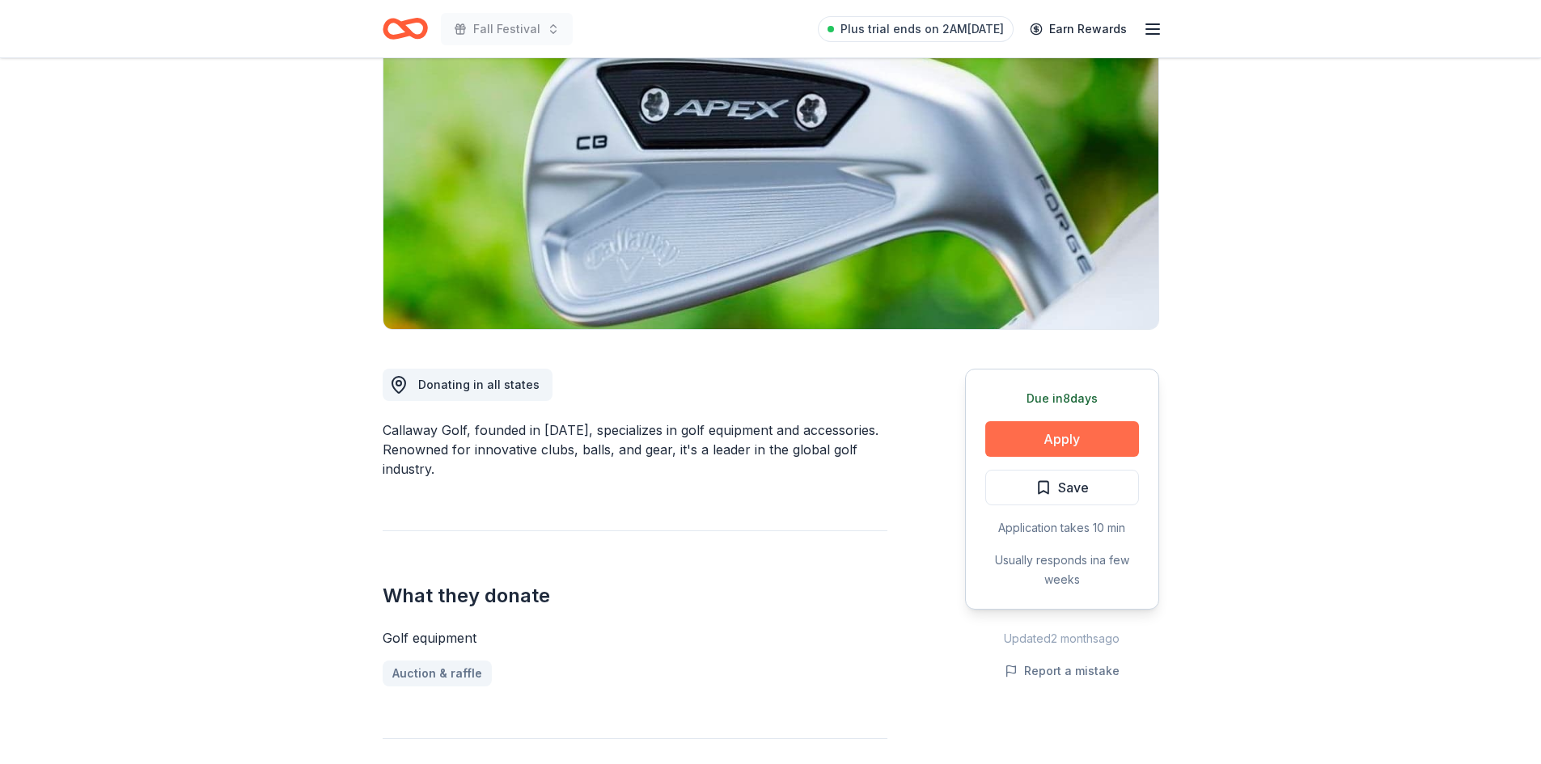
click at [1080, 435] on button "Apply" at bounding box center [1062, 439] width 154 height 36
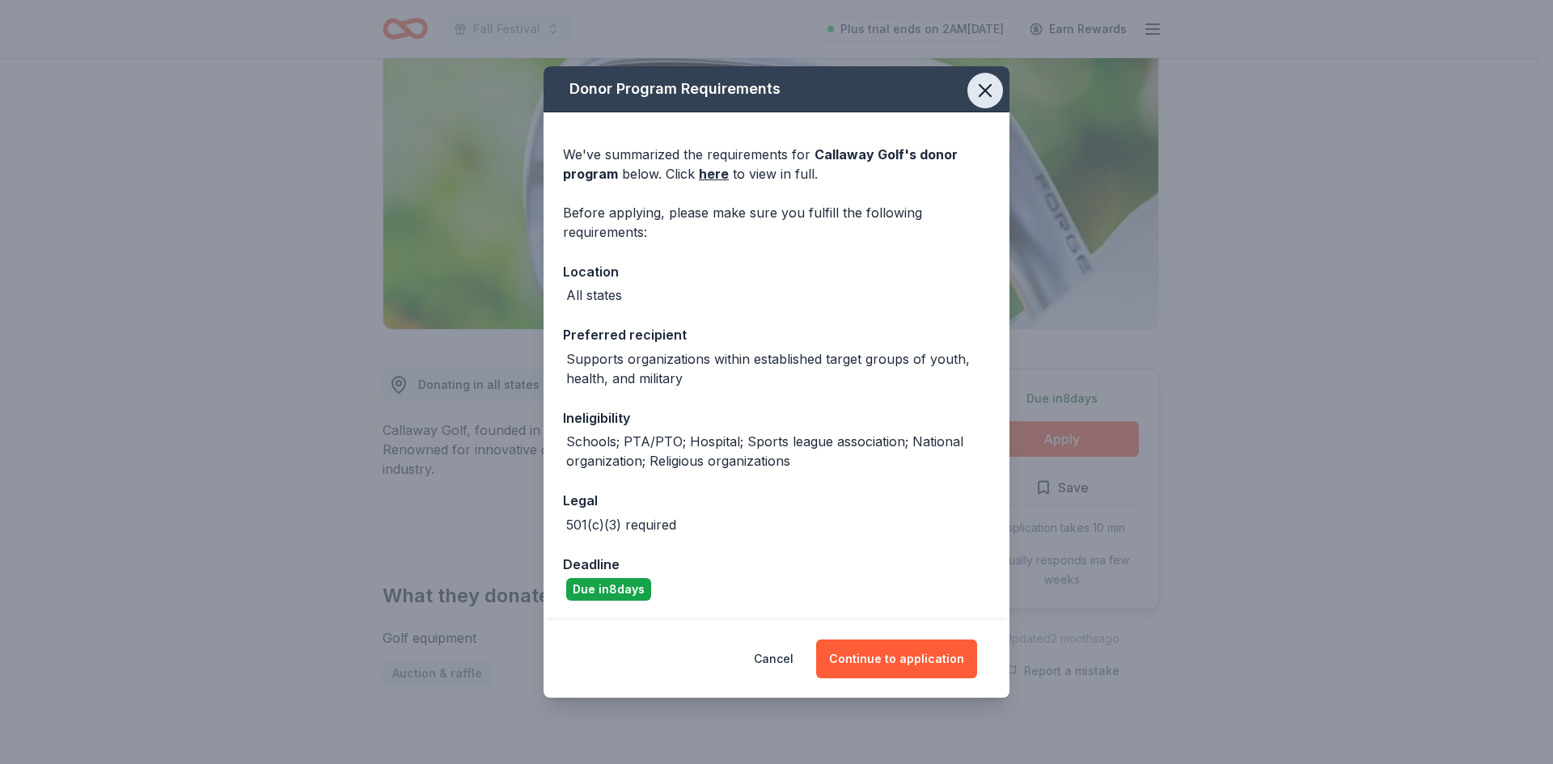
click at [983, 87] on icon "button" at bounding box center [985, 90] width 23 height 23
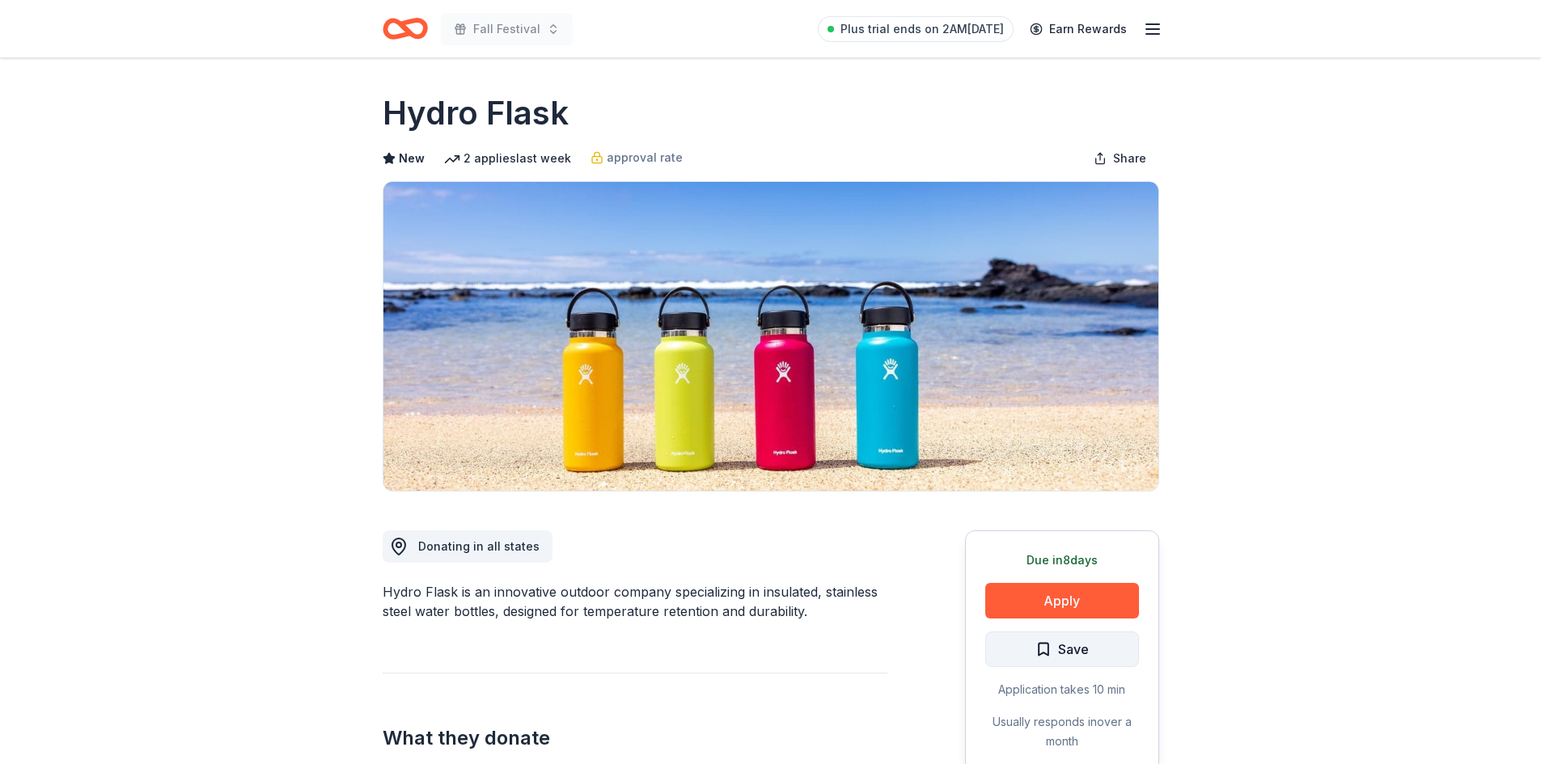
scroll to position [162, 0]
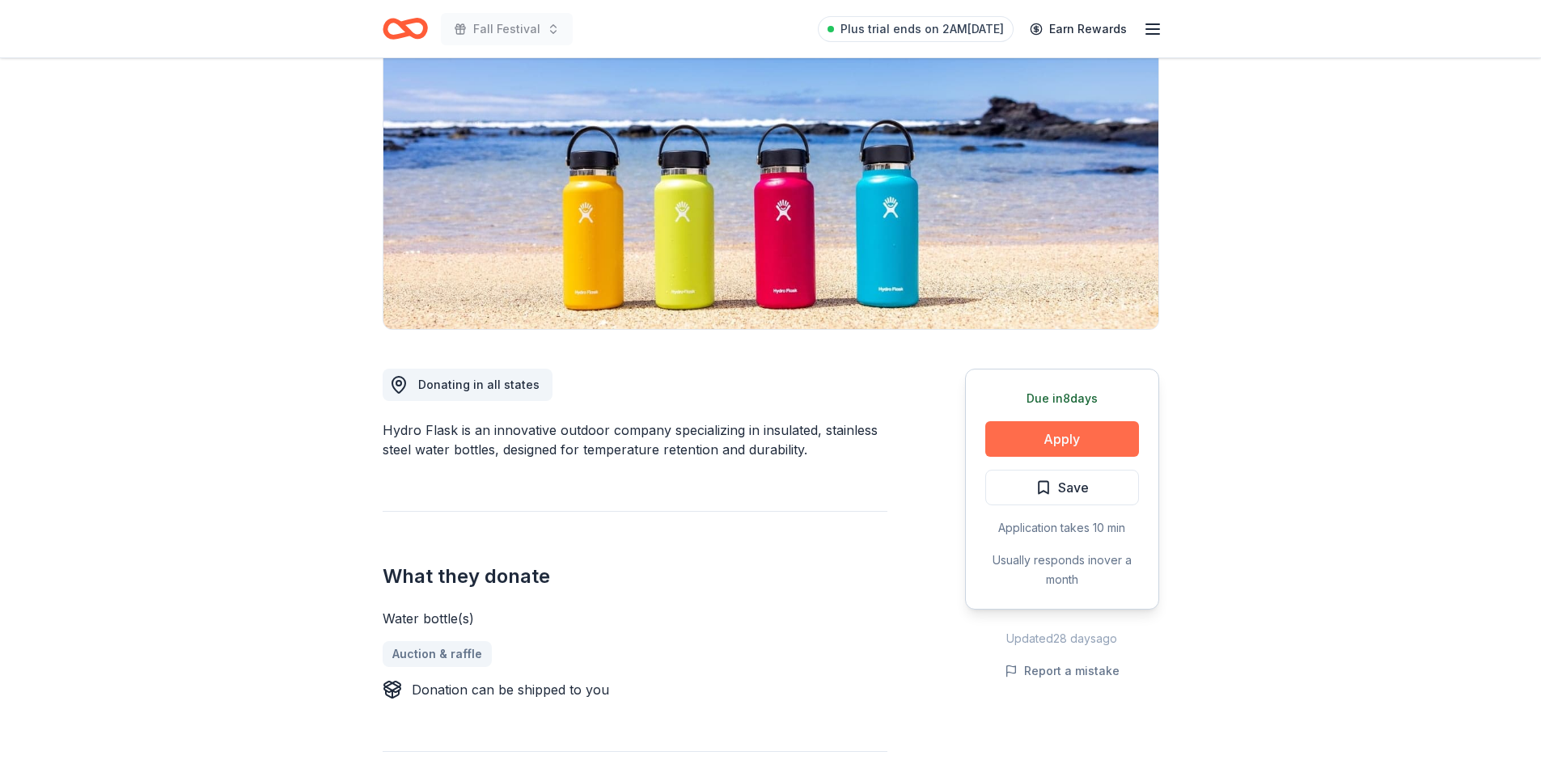
click at [1090, 429] on button "Apply" at bounding box center [1062, 439] width 154 height 36
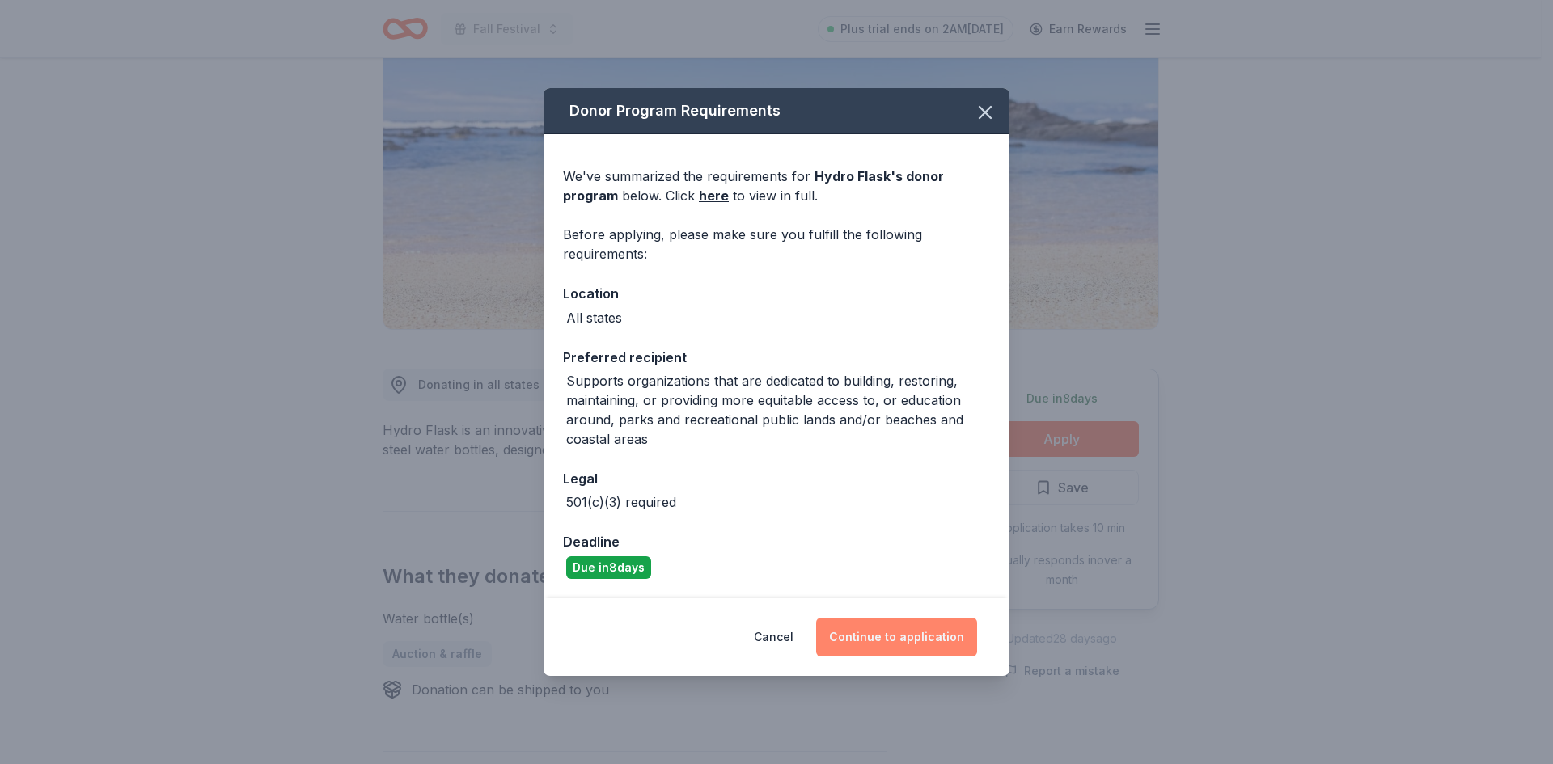
click at [908, 646] on button "Continue to application" at bounding box center [896, 637] width 161 height 39
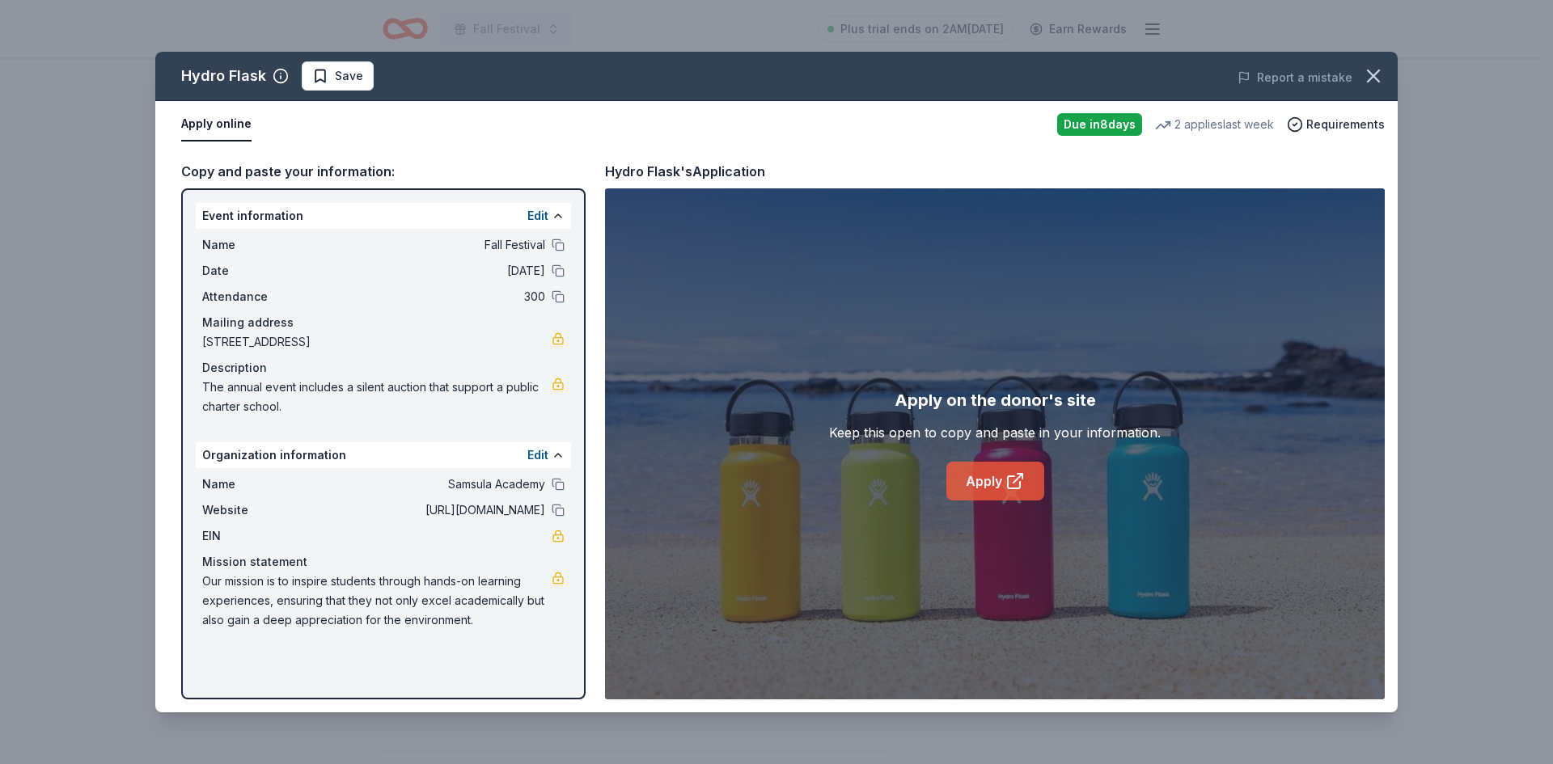
click at [1000, 490] on link "Apply" at bounding box center [995, 481] width 98 height 39
click at [1374, 73] on icon "button" at bounding box center [1373, 76] width 23 height 23
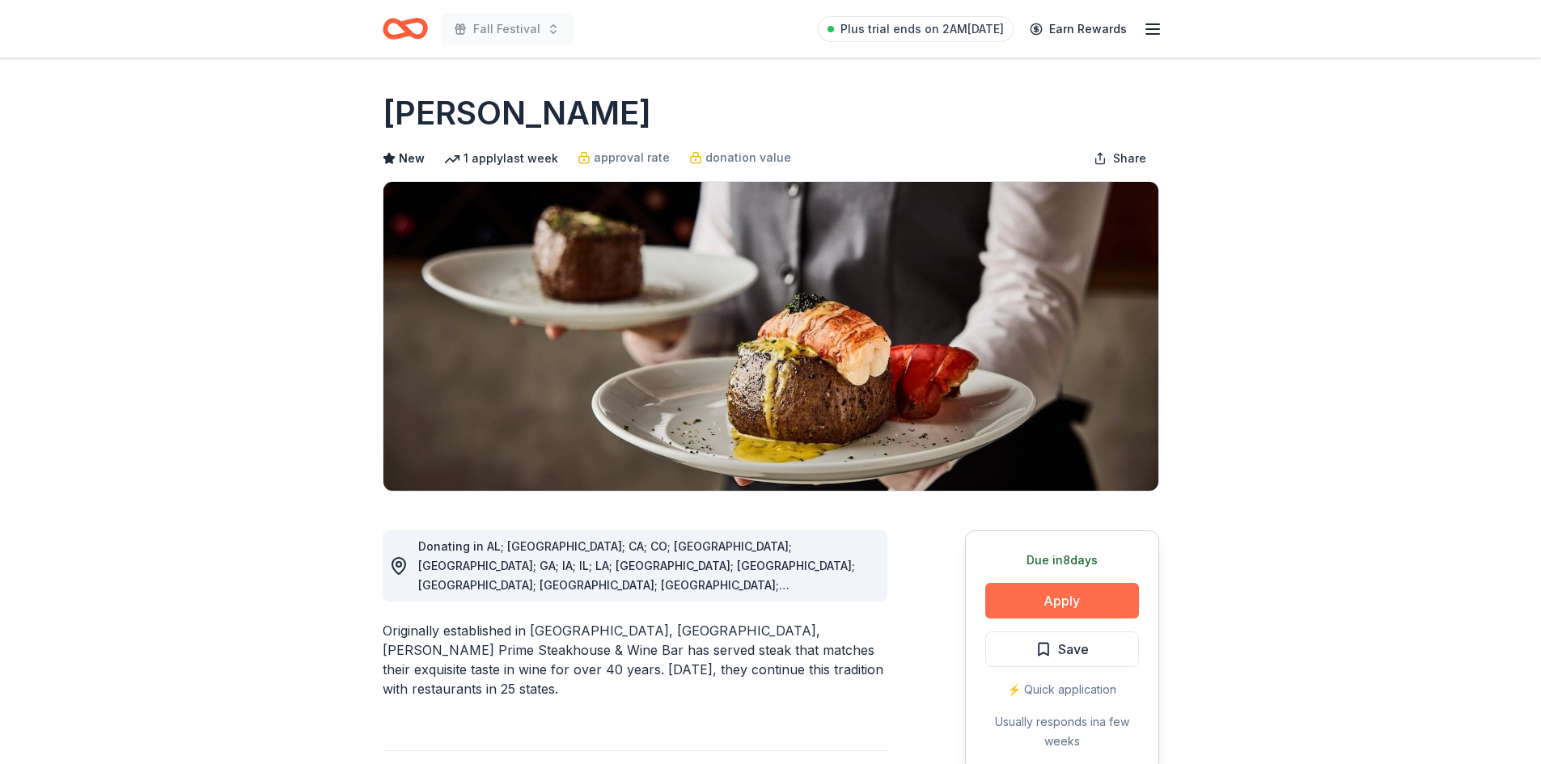
click at [1087, 599] on button "Apply" at bounding box center [1062, 601] width 154 height 36
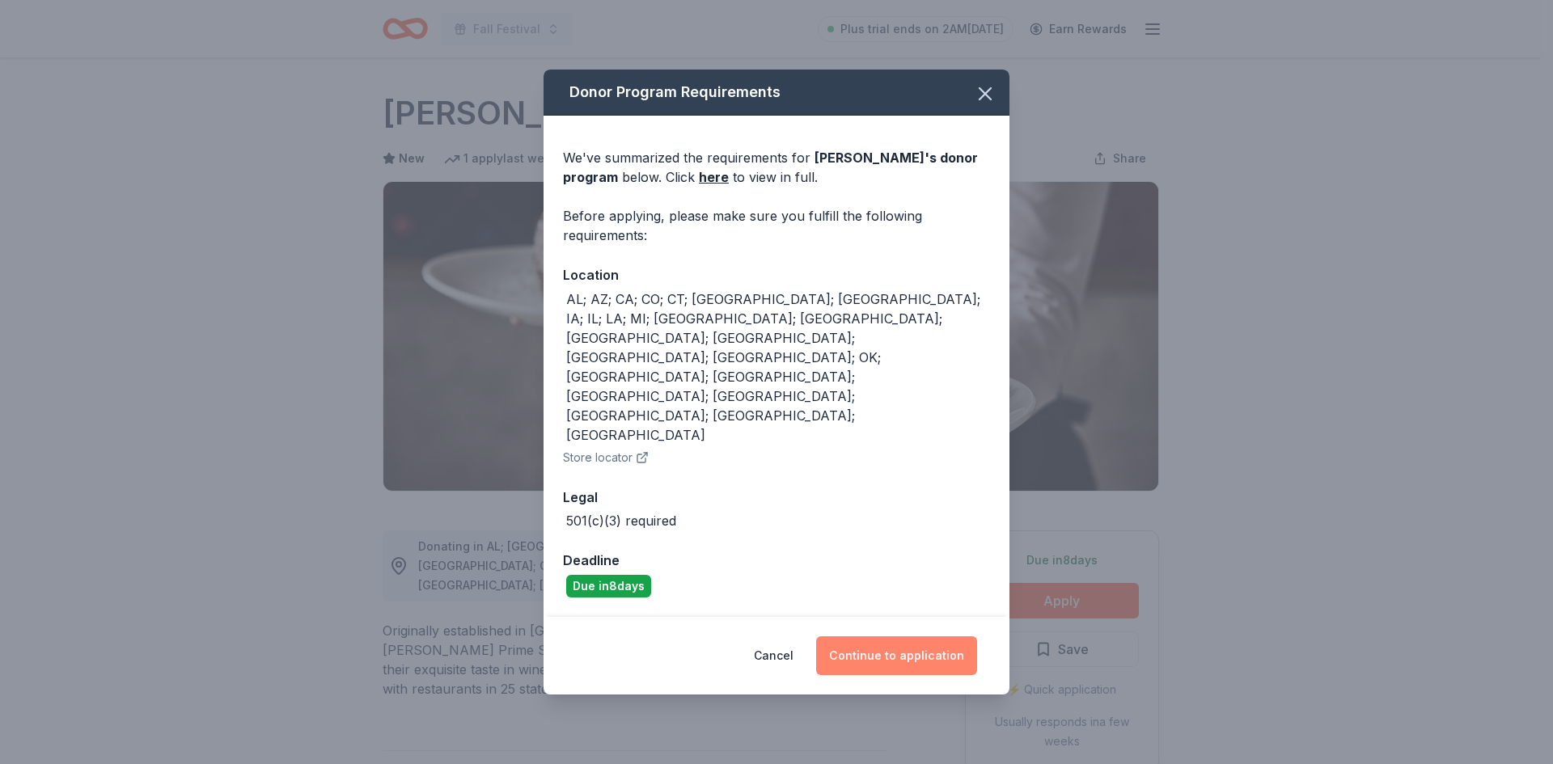
click at [921, 636] on button "Continue to application" at bounding box center [896, 655] width 161 height 39
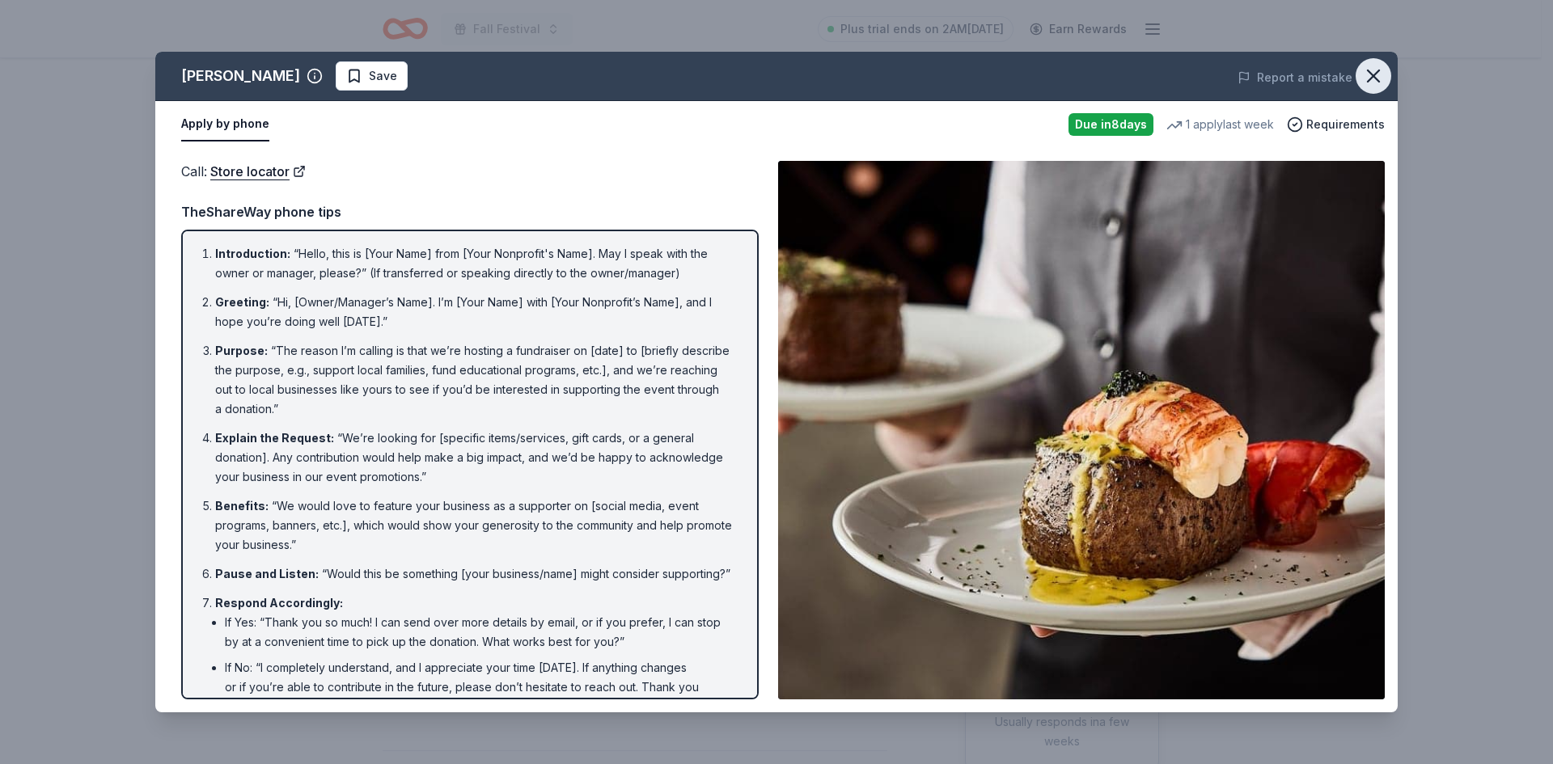
click at [1383, 78] on icon "button" at bounding box center [1373, 76] width 23 height 23
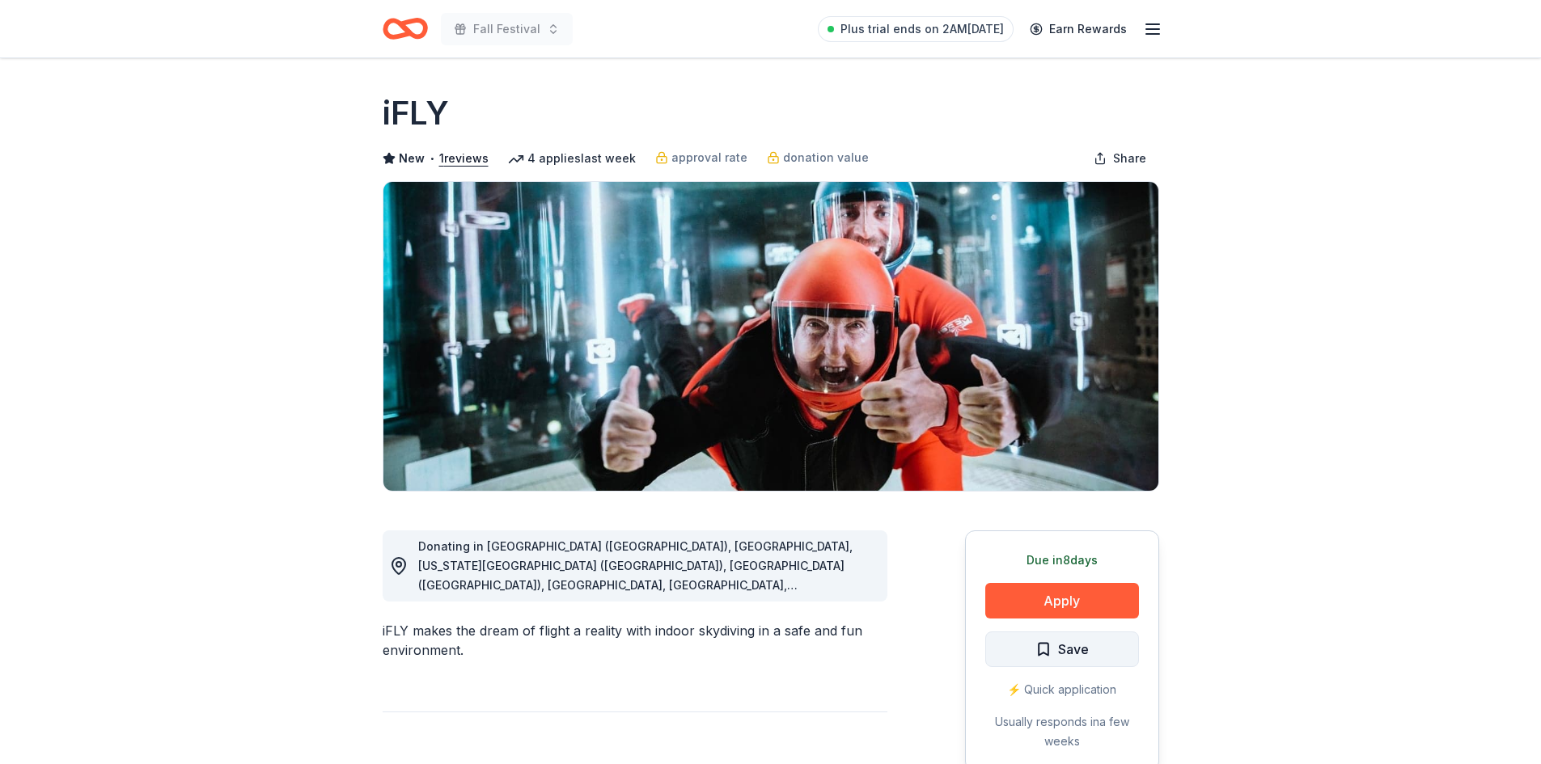
scroll to position [162, 0]
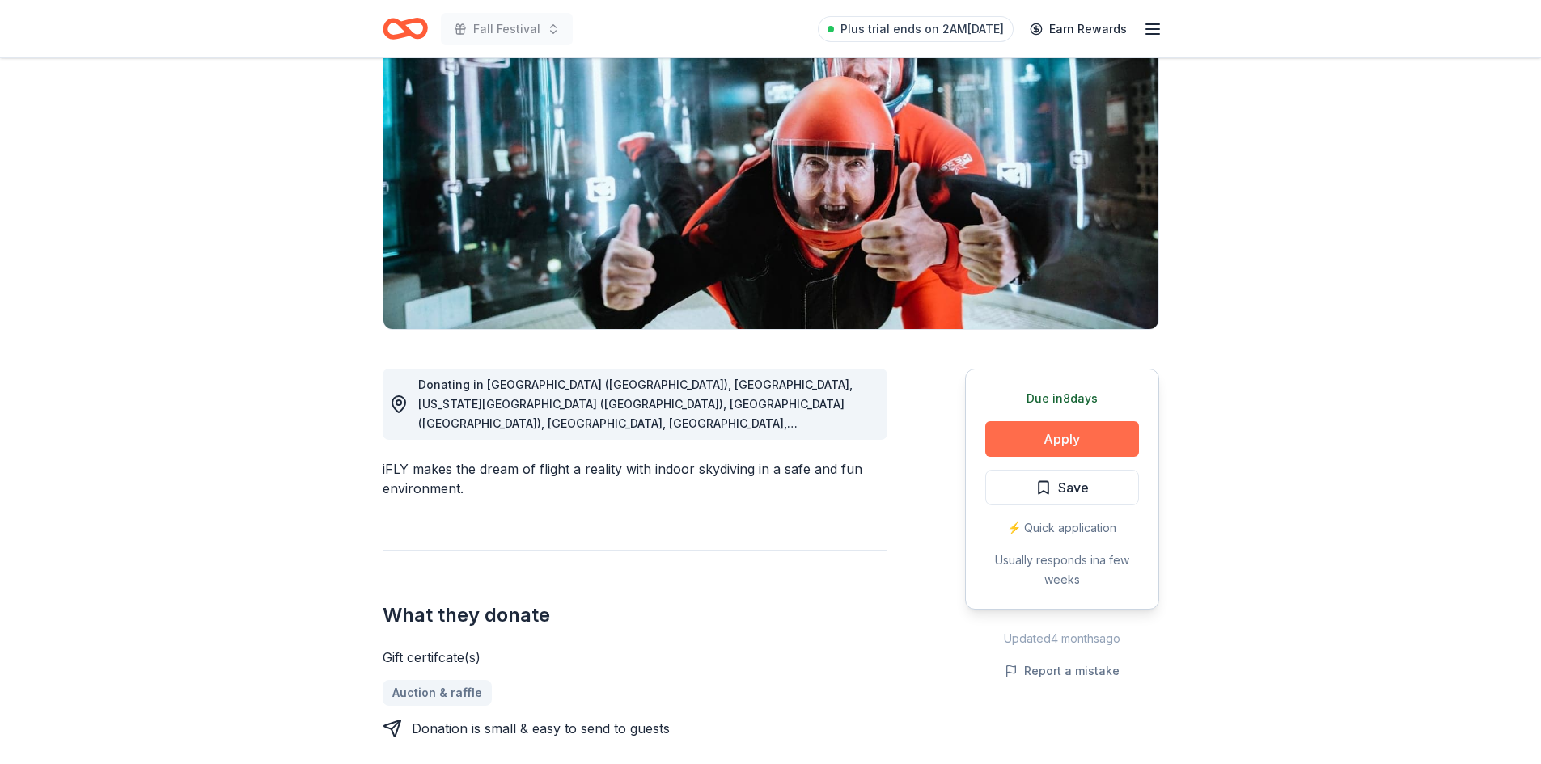
click at [1064, 436] on button "Apply" at bounding box center [1062, 439] width 154 height 36
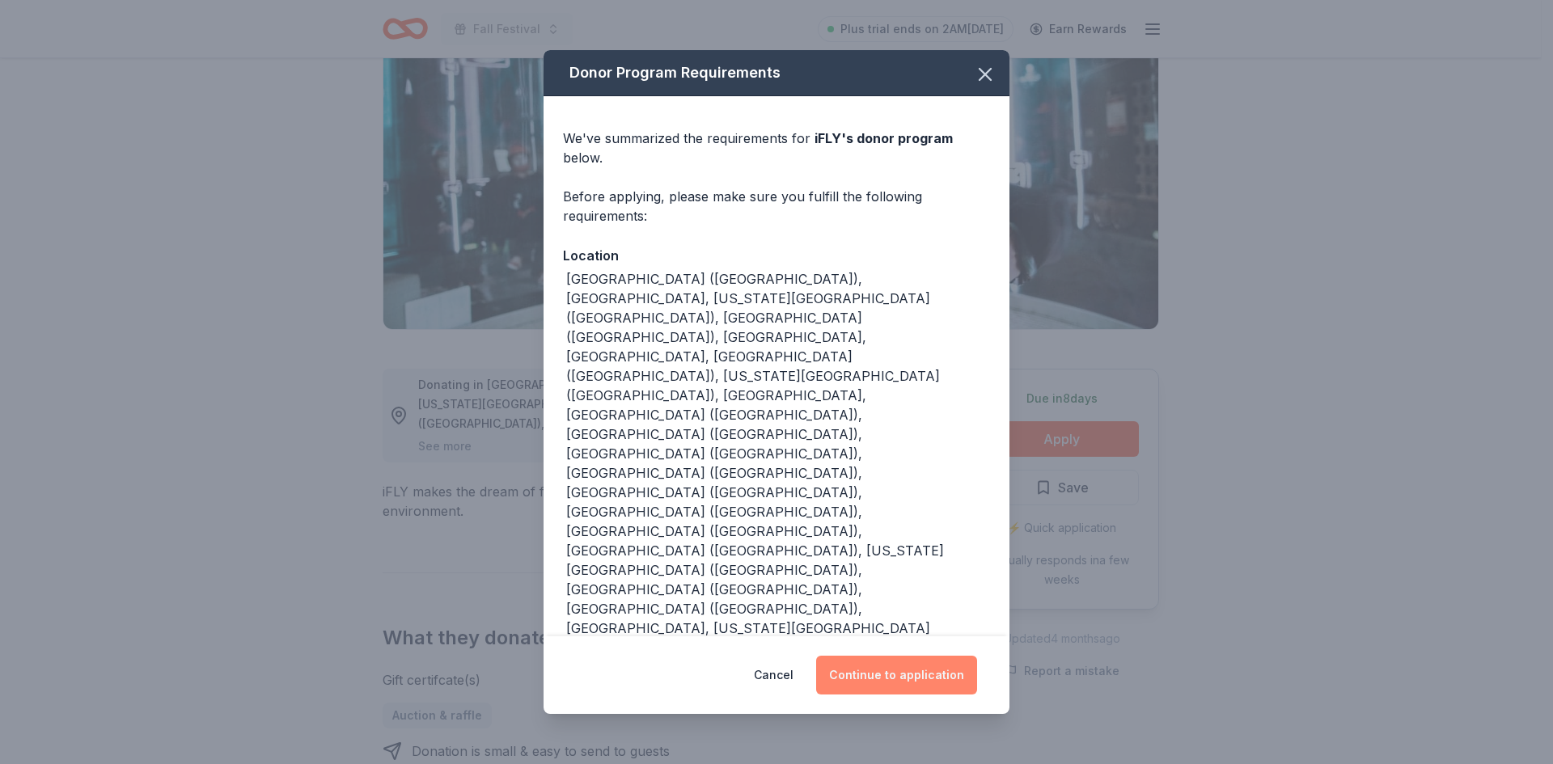
click at [894, 656] on button "Continue to application" at bounding box center [896, 675] width 161 height 39
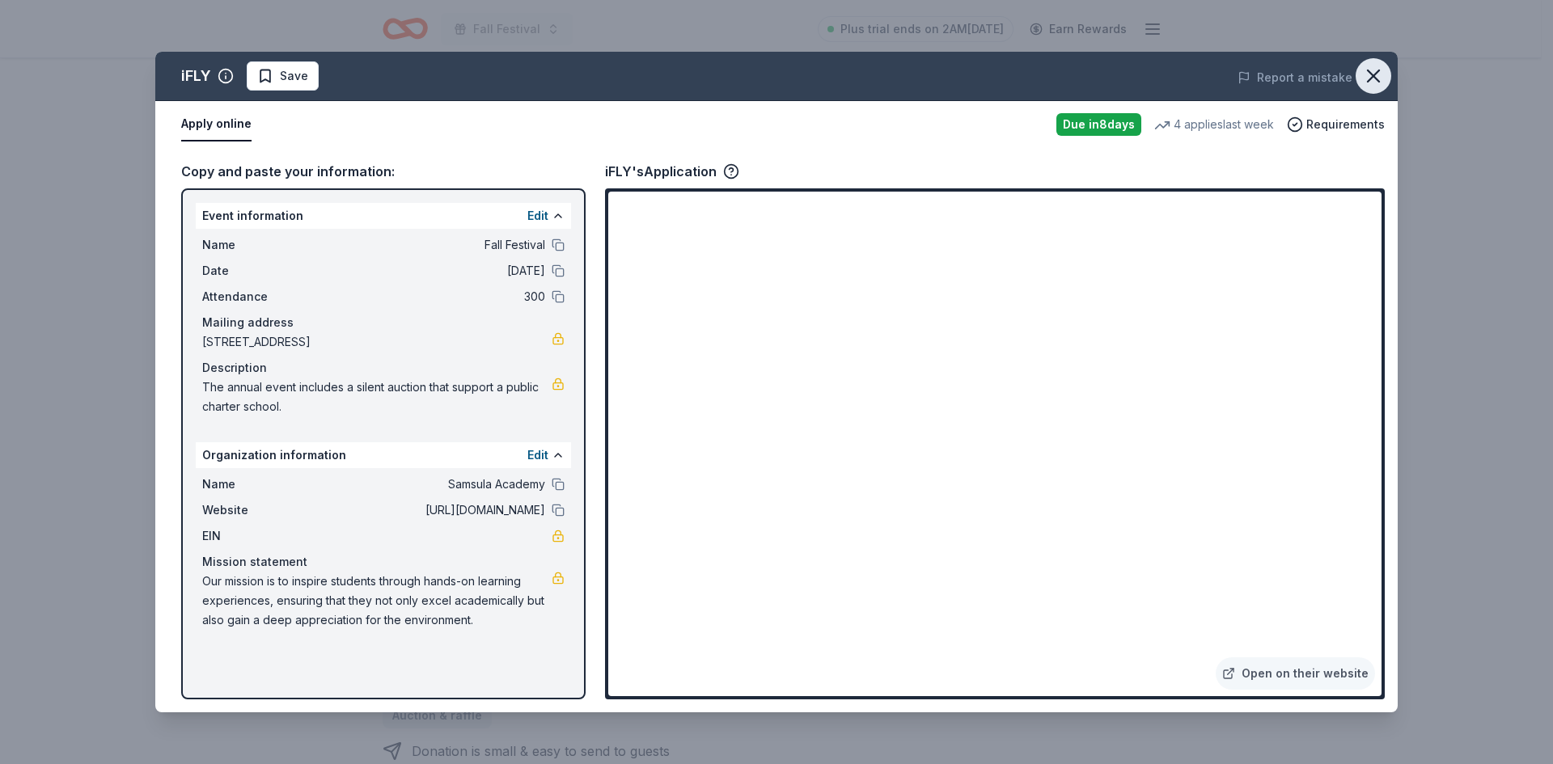
click at [1375, 66] on icon "button" at bounding box center [1373, 76] width 23 height 23
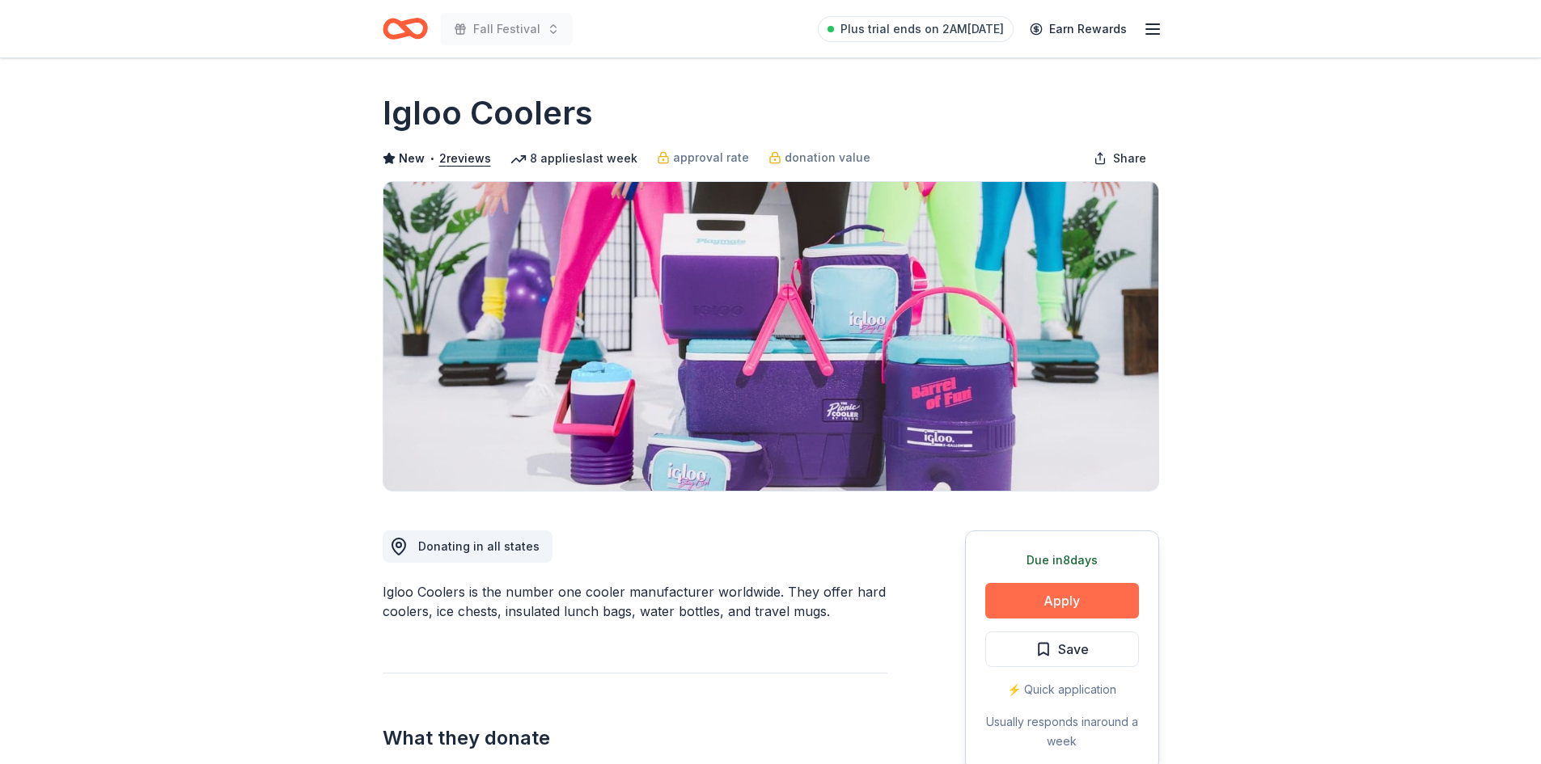
click at [1064, 598] on button "Apply" at bounding box center [1062, 601] width 154 height 36
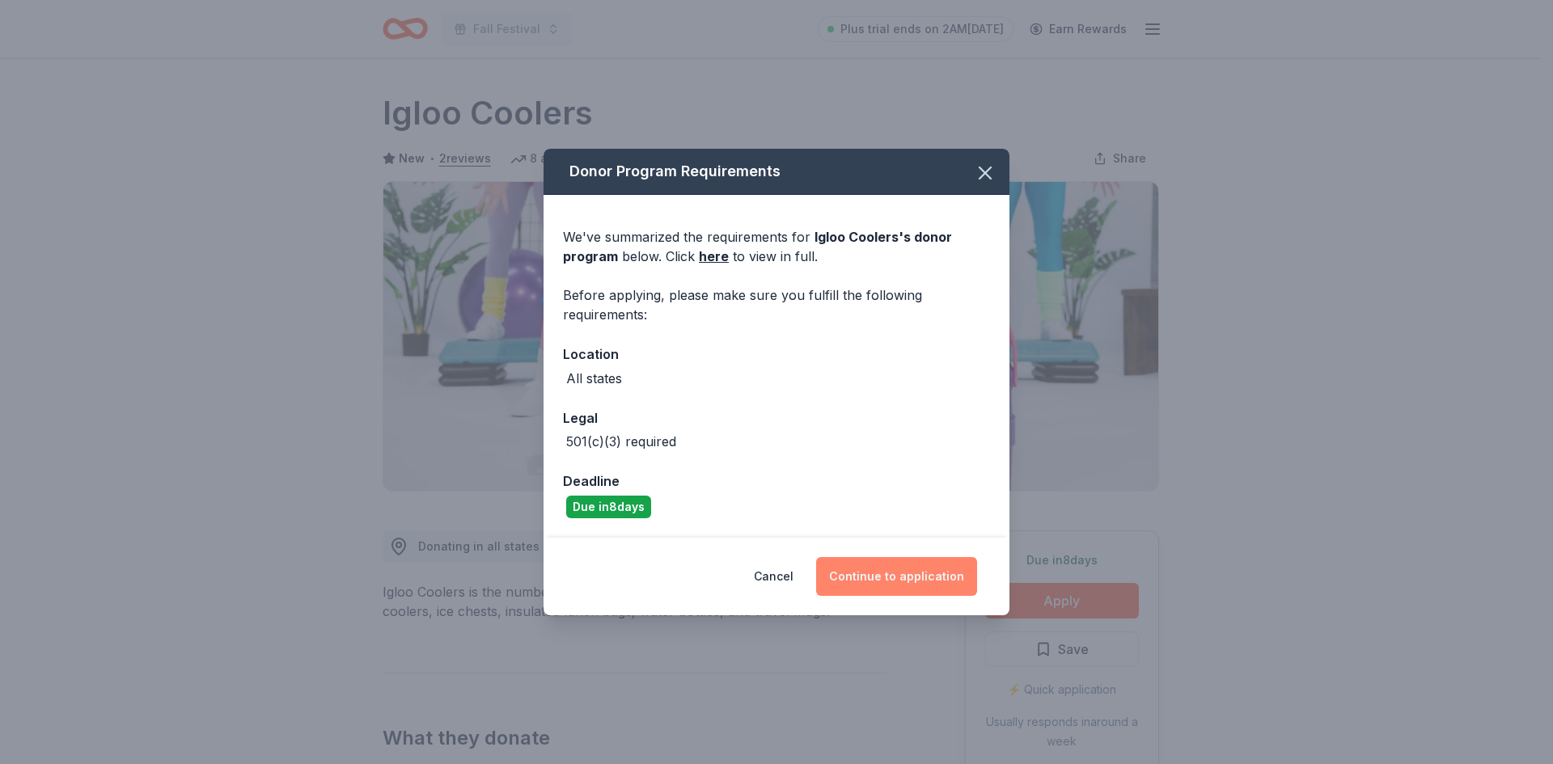
click at [882, 569] on button "Continue to application" at bounding box center [896, 576] width 161 height 39
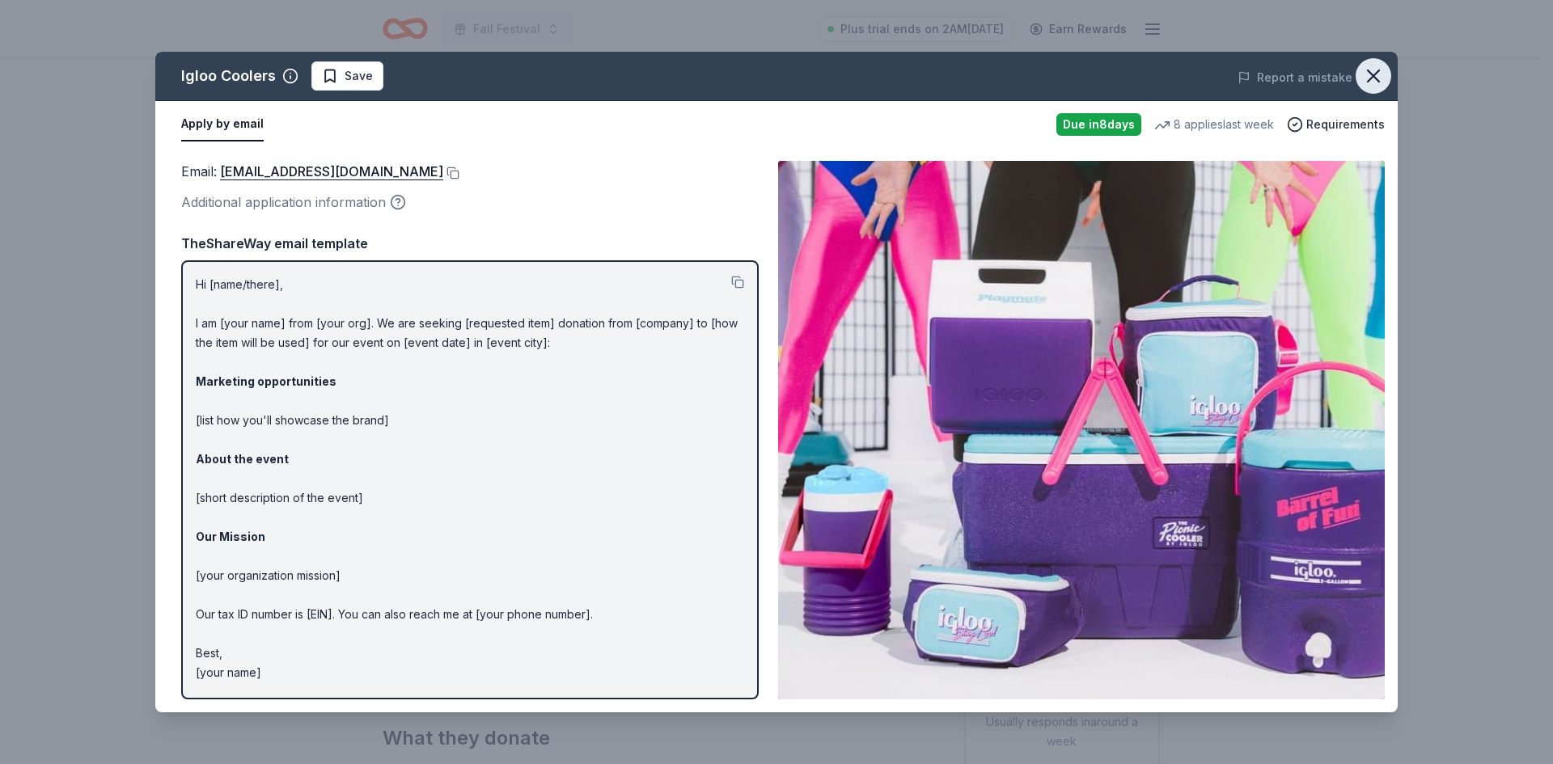
click at [1368, 74] on icon "button" at bounding box center [1373, 76] width 23 height 23
